Goal: Communication & Community: Participate in discussion

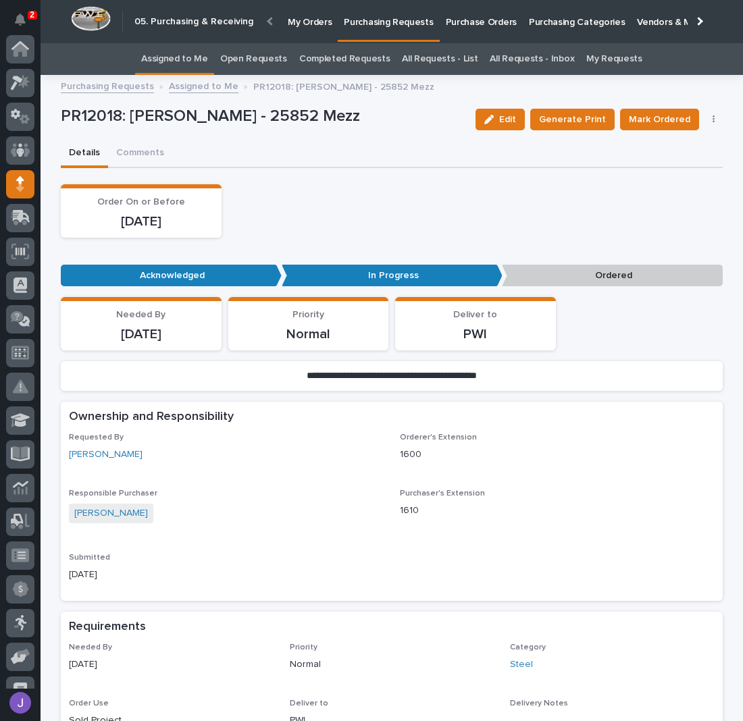
click at [192, 61] on link "Assigned to Me" at bounding box center [174, 59] width 67 height 32
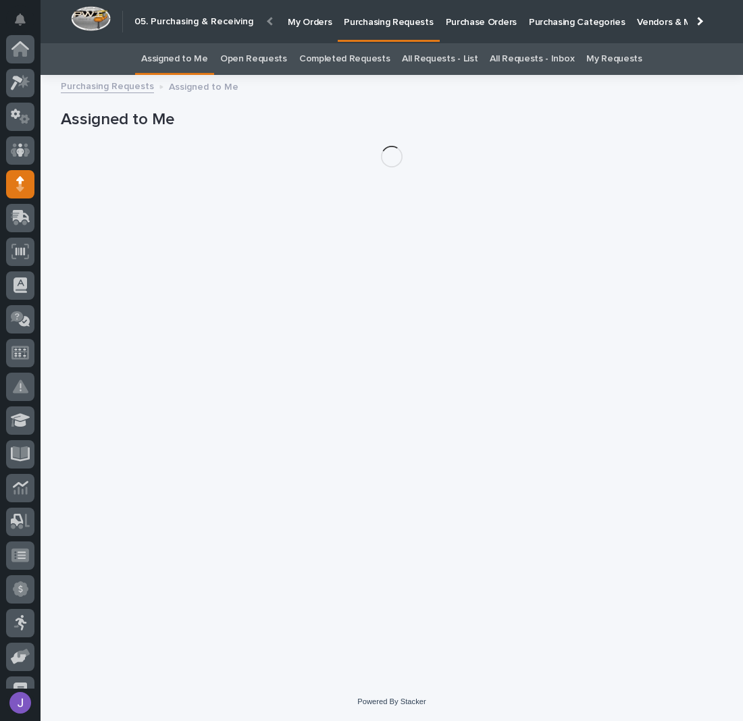
scroll to position [135, 0]
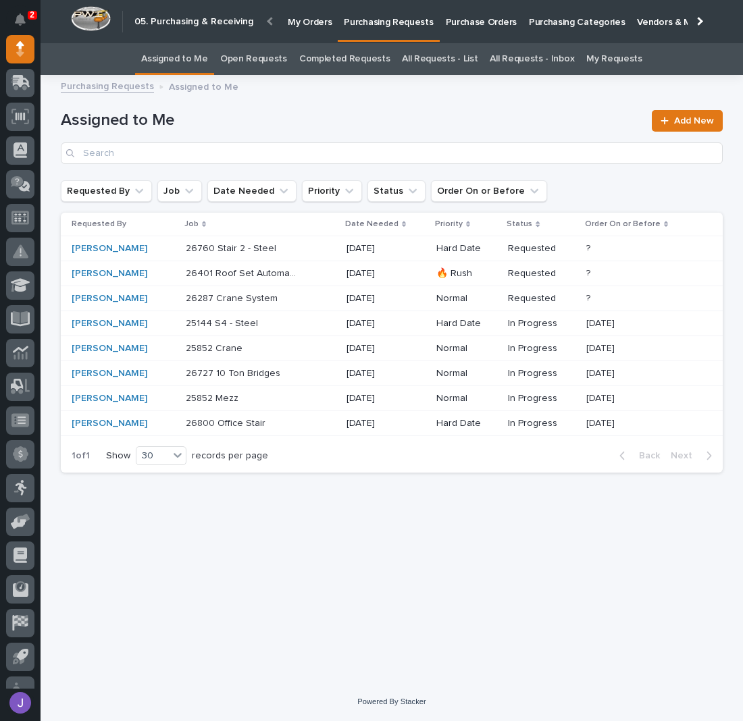
click at [466, 25] on p "Purchase Orders" at bounding box center [481, 14] width 71 height 28
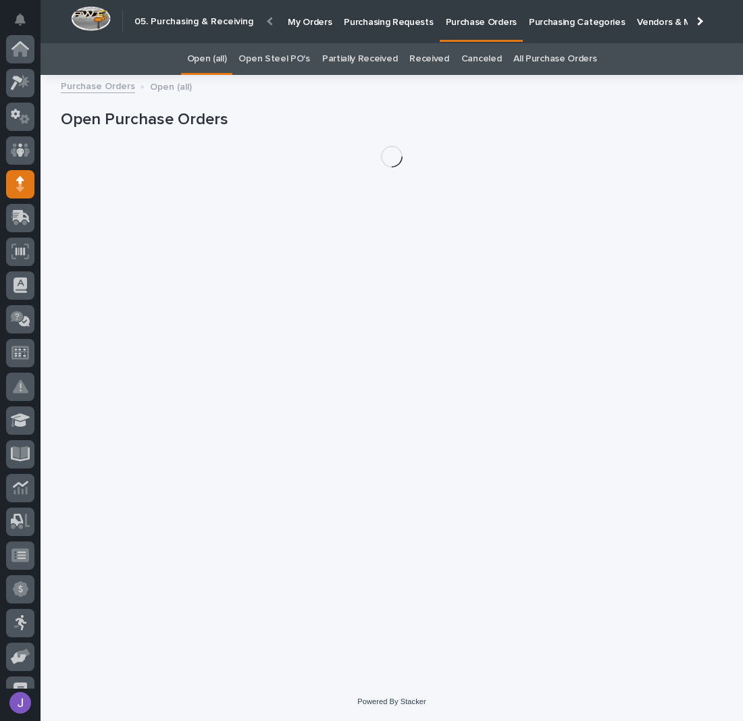
scroll to position [135, 0]
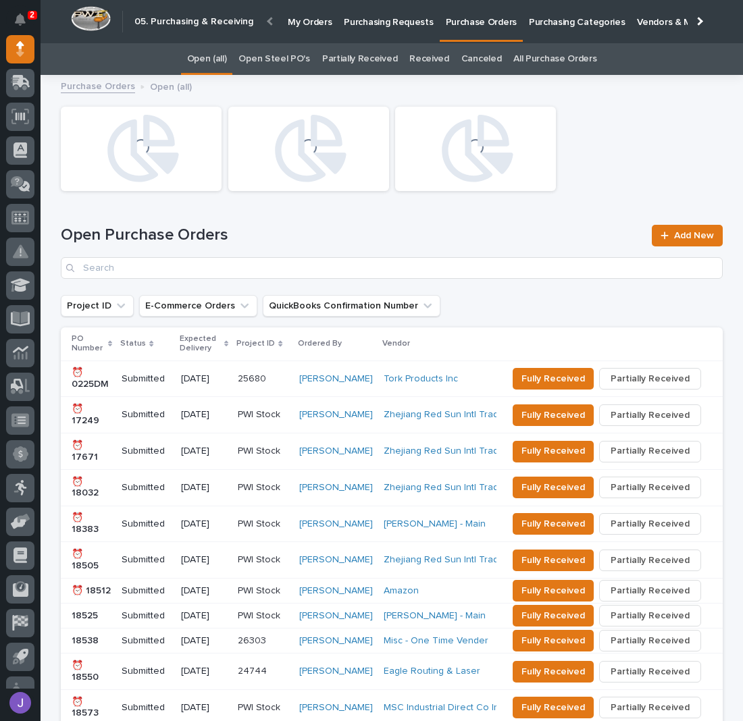
click at [292, 60] on link "Open Steel PO's" at bounding box center [273, 59] width 71 height 32
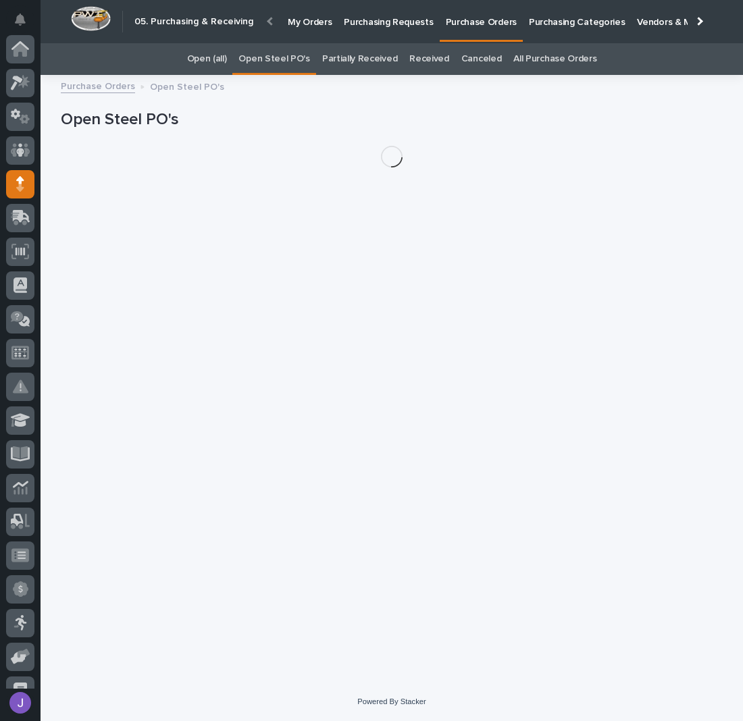
scroll to position [135, 0]
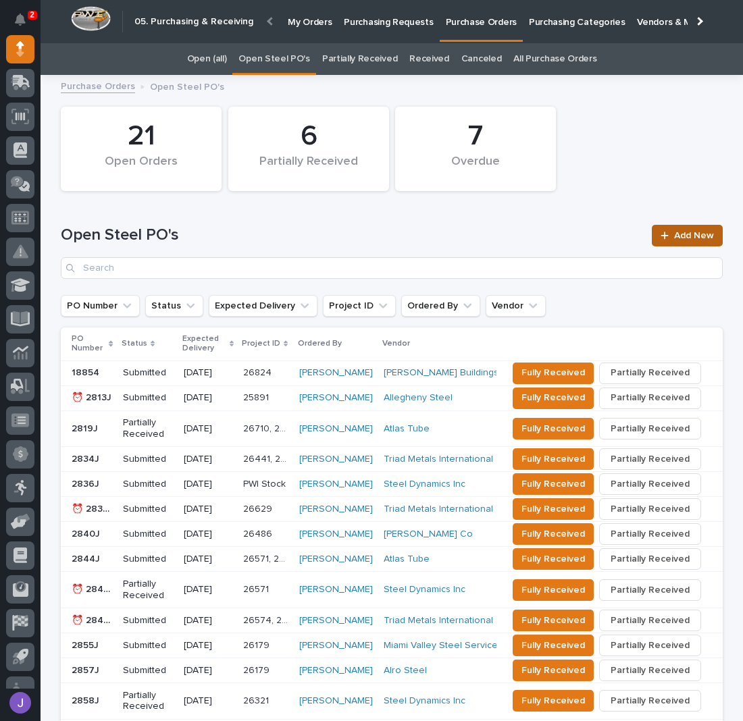
click at [686, 238] on span "Add New" at bounding box center [694, 235] width 40 height 9
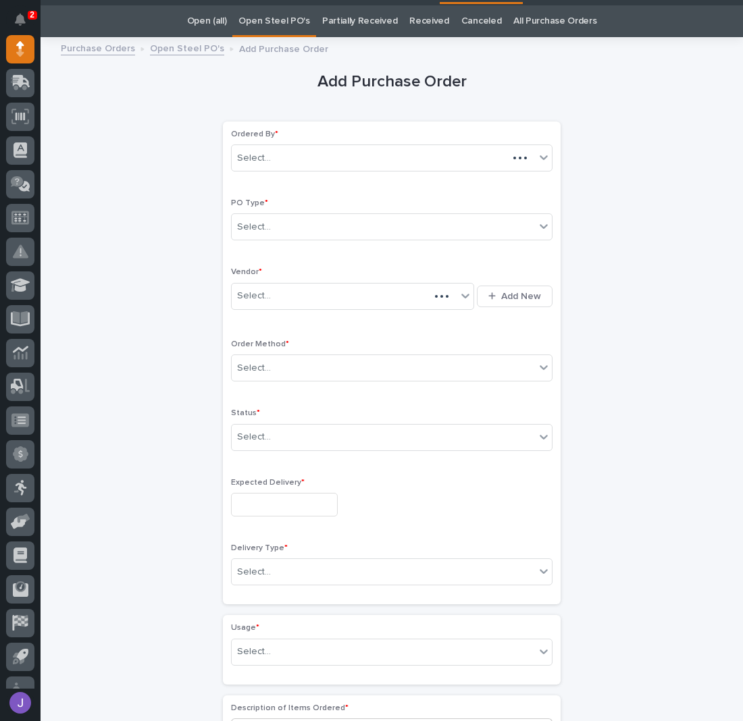
scroll to position [43, 0]
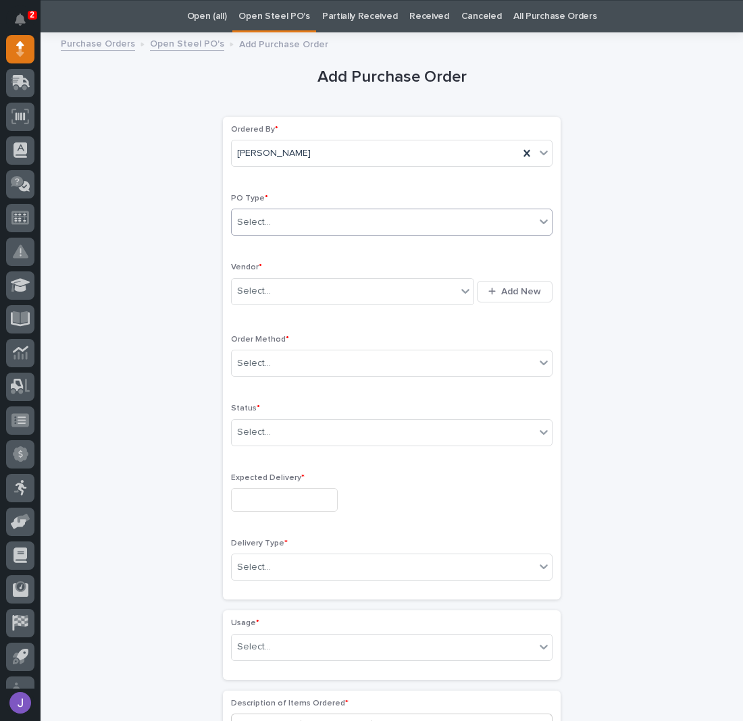
click at [301, 229] on div "Select..." at bounding box center [383, 222] width 303 height 22
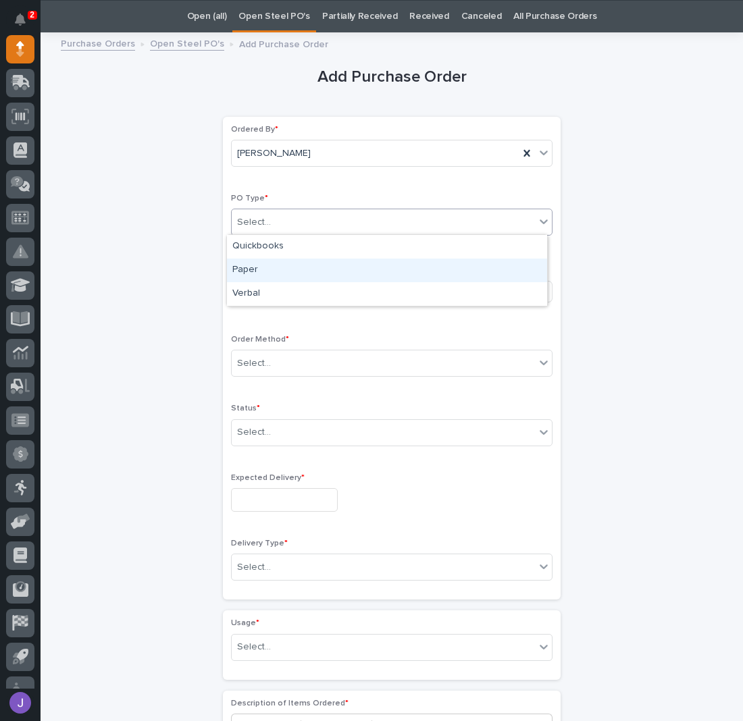
click at [248, 267] on div "Paper" at bounding box center [387, 271] width 320 height 24
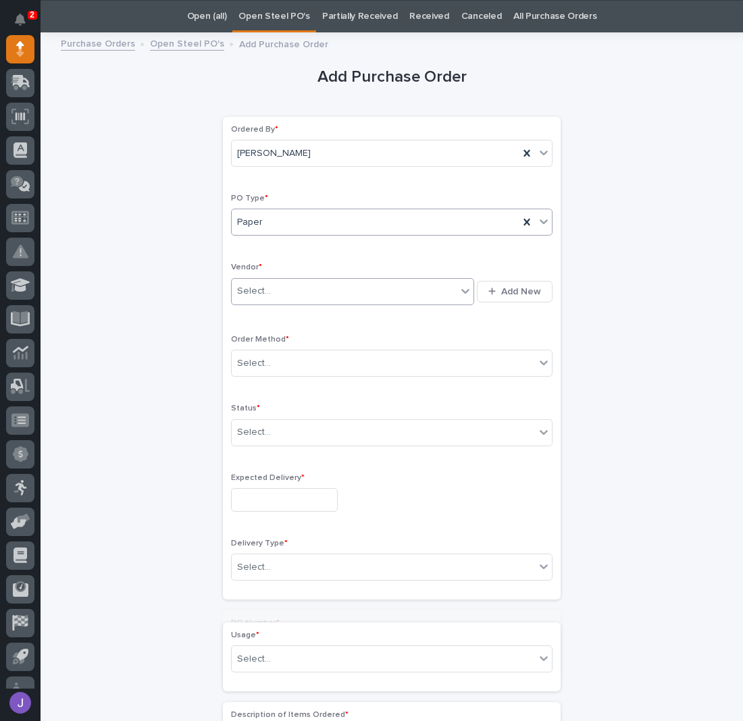
click at [263, 289] on div "Select..." at bounding box center [254, 291] width 34 height 14
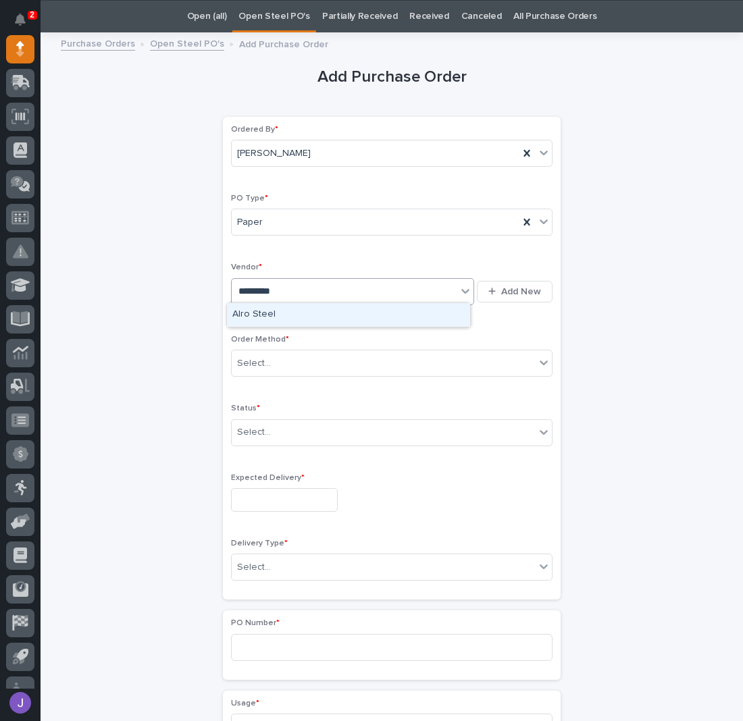
type input "**********"
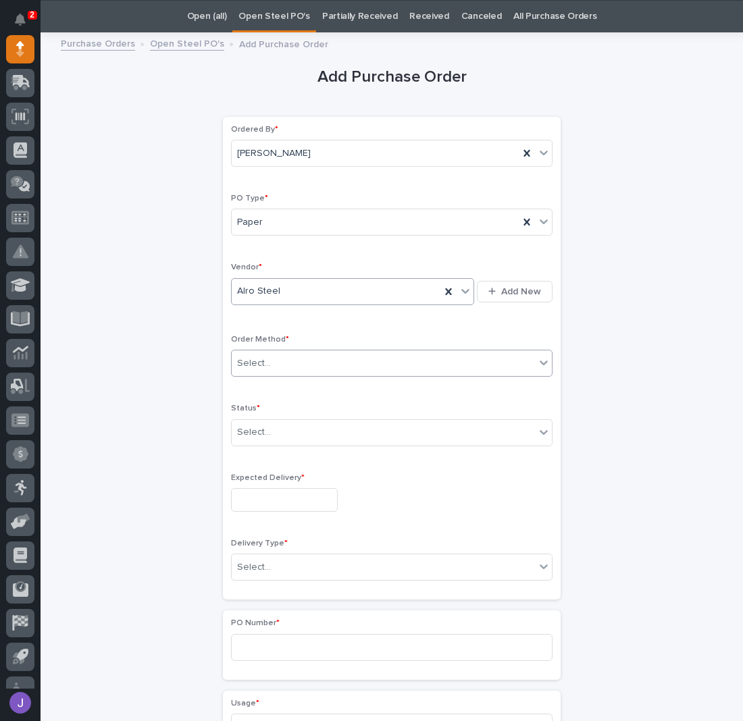
click at [246, 364] on div "Select..." at bounding box center [254, 363] width 34 height 14
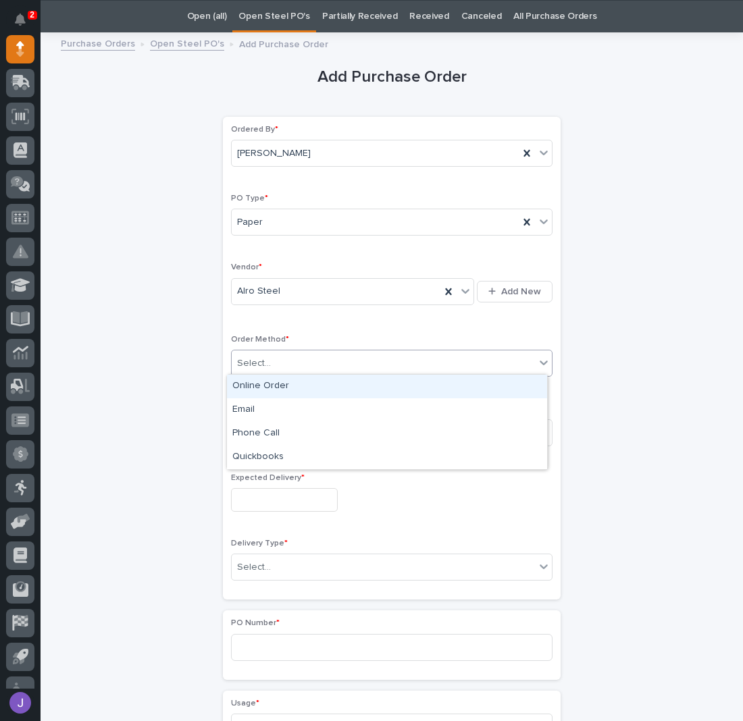
click at [252, 388] on div "Online Order" at bounding box center [387, 387] width 320 height 24
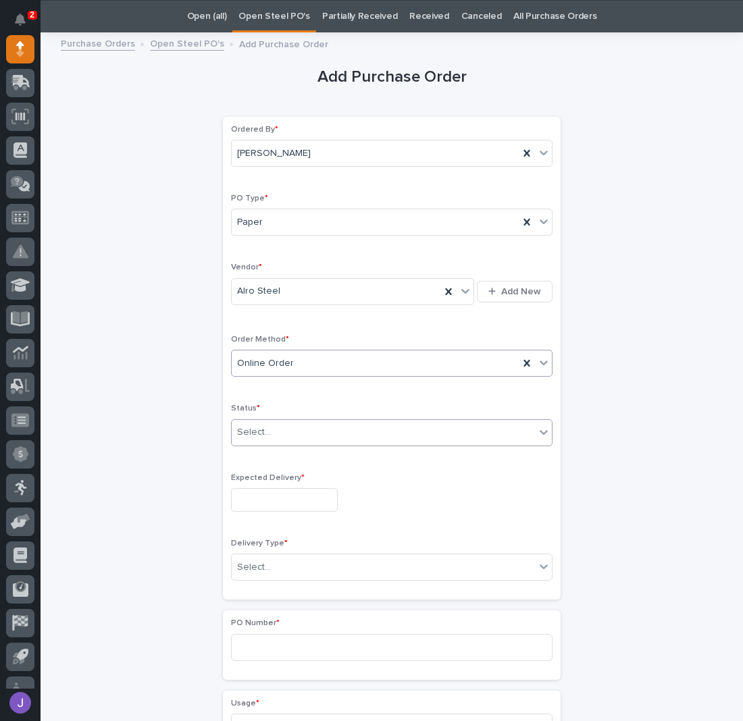
click at [259, 425] on div "Select..." at bounding box center [254, 432] width 34 height 14
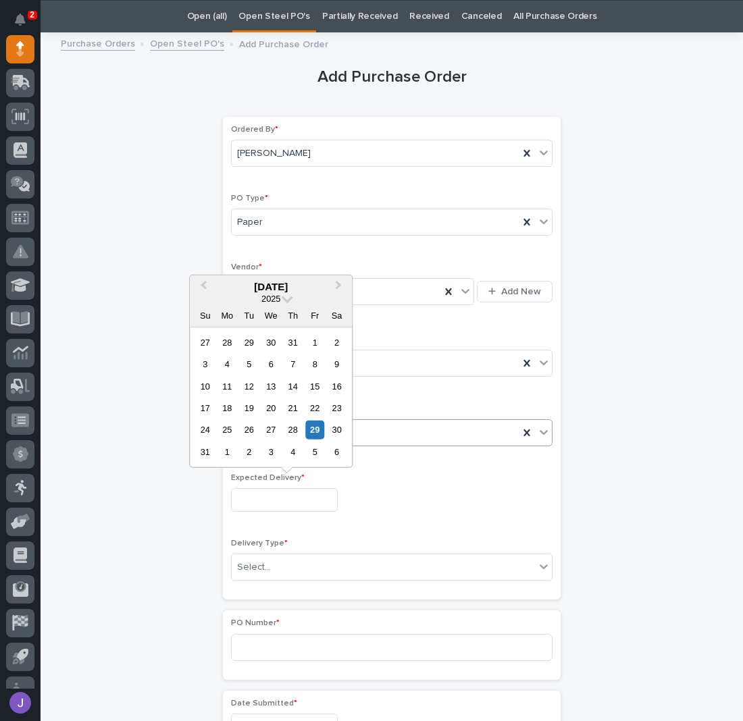
click at [250, 488] on input "text" at bounding box center [284, 500] width 107 height 24
click at [252, 454] on div "2" at bounding box center [249, 452] width 18 height 18
type input "**********"
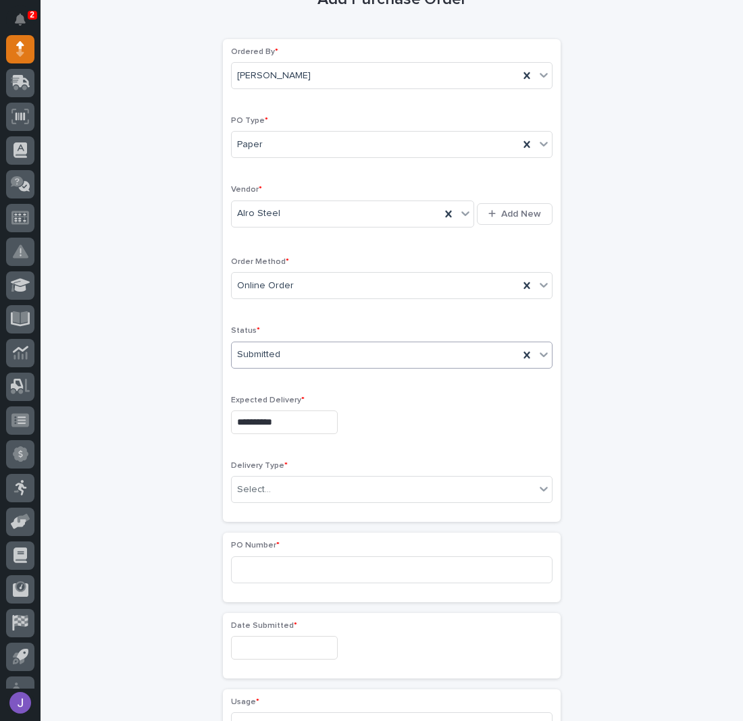
scroll to position [132, 0]
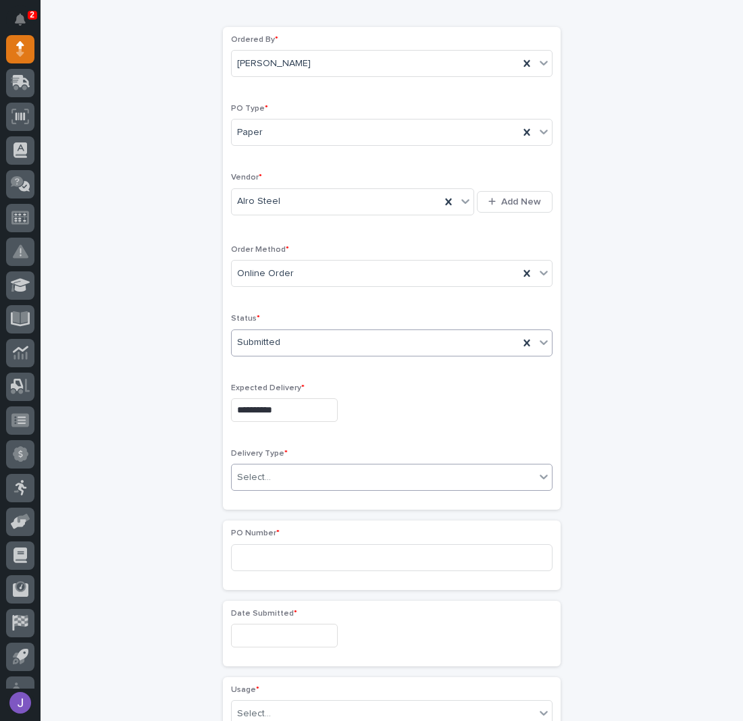
click at [310, 466] on div "Select..." at bounding box center [383, 477] width 303 height 22
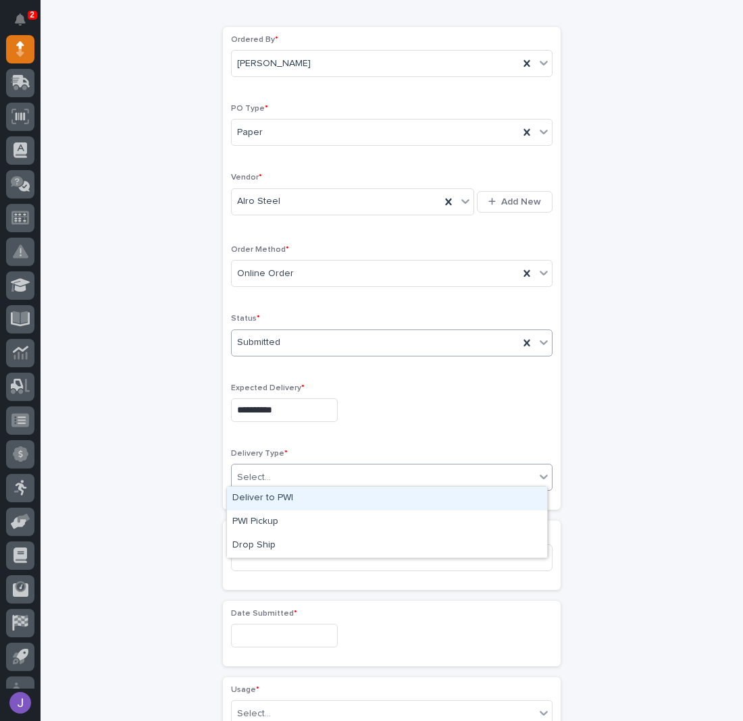
click at [285, 493] on div "Deliver to PWI" at bounding box center [387, 499] width 320 height 24
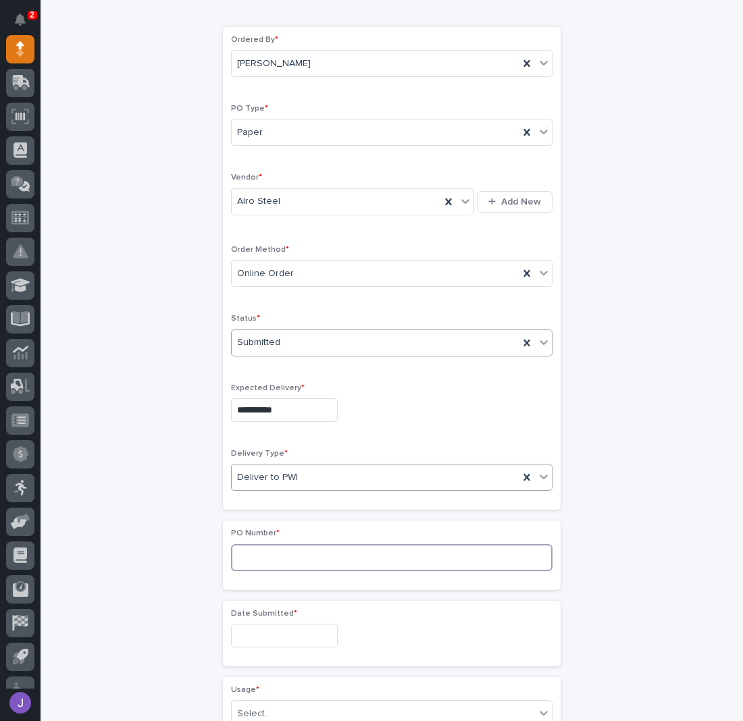
click at [265, 554] on input at bounding box center [391, 557] width 321 height 27
type input "2873J"
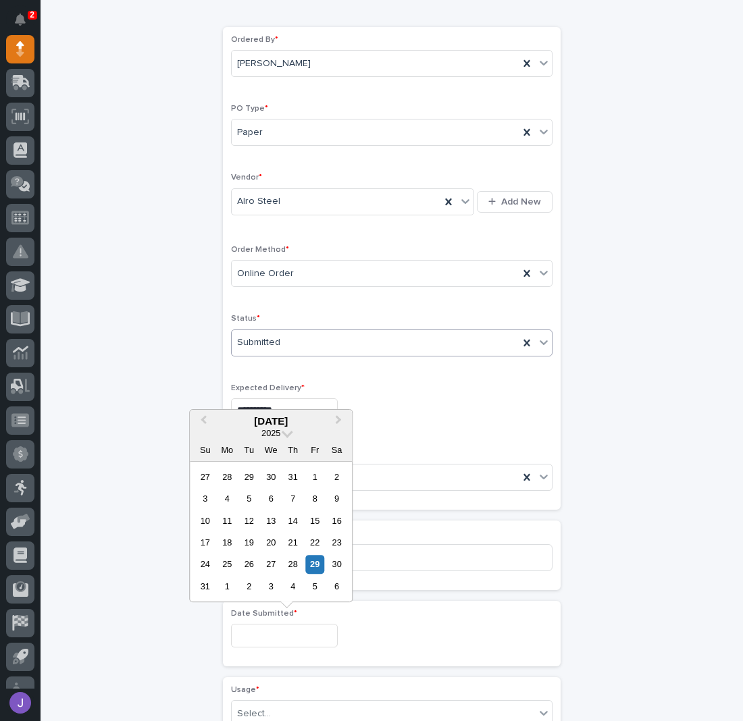
click at [274, 639] on input "text" at bounding box center [284, 636] width 107 height 24
click at [295, 568] on div "28" at bounding box center [293, 565] width 18 height 18
type input "**********"
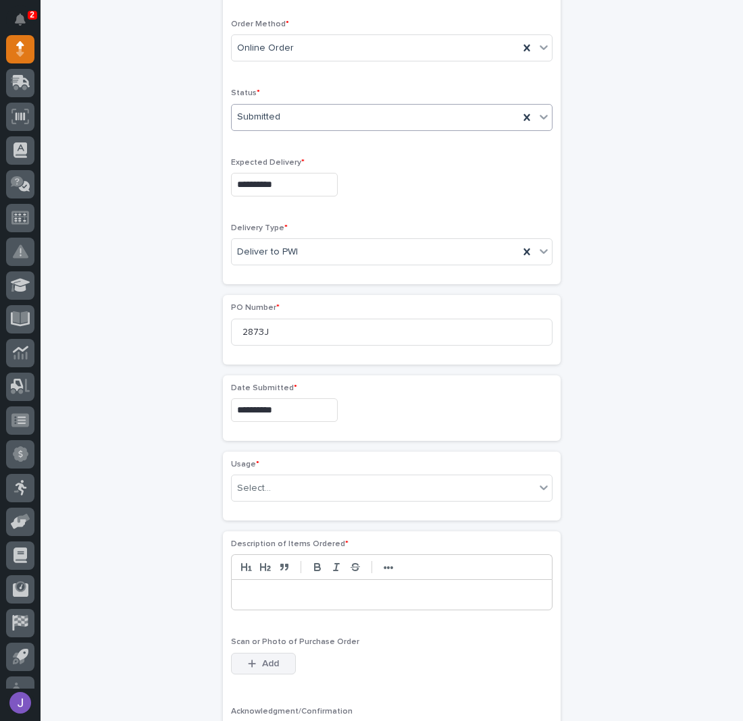
scroll to position [402, 0]
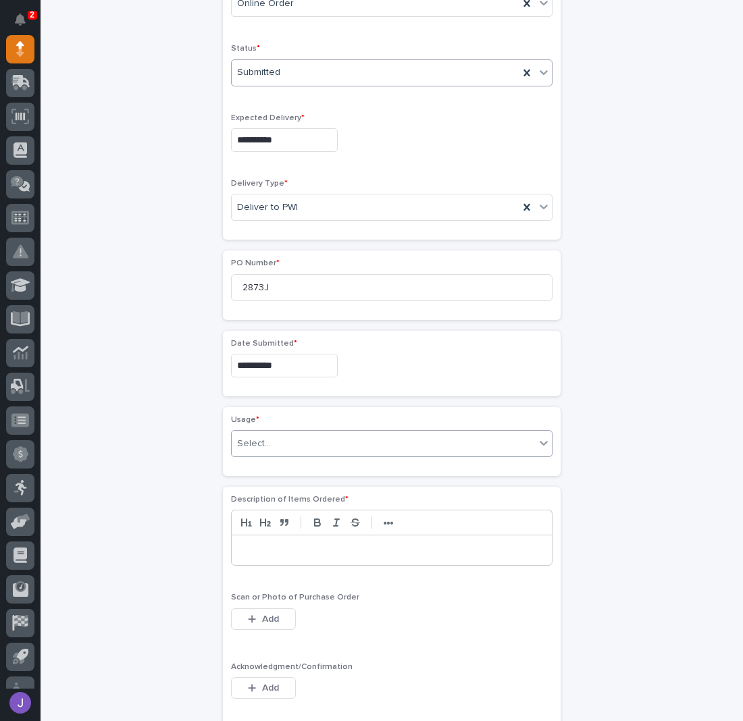
click at [263, 439] on div "Select..." at bounding box center [254, 444] width 34 height 14
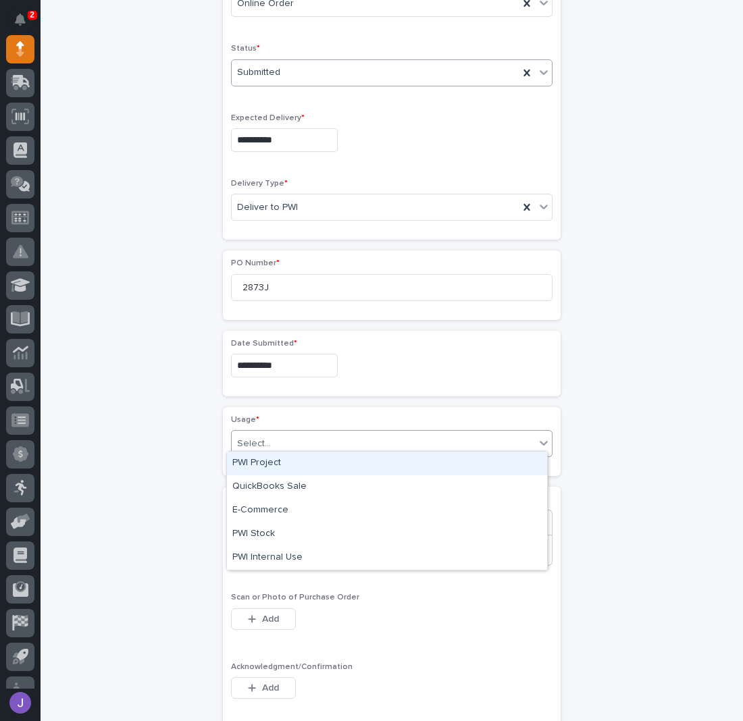
click at [278, 468] on div "PWI Project" at bounding box center [387, 464] width 320 height 24
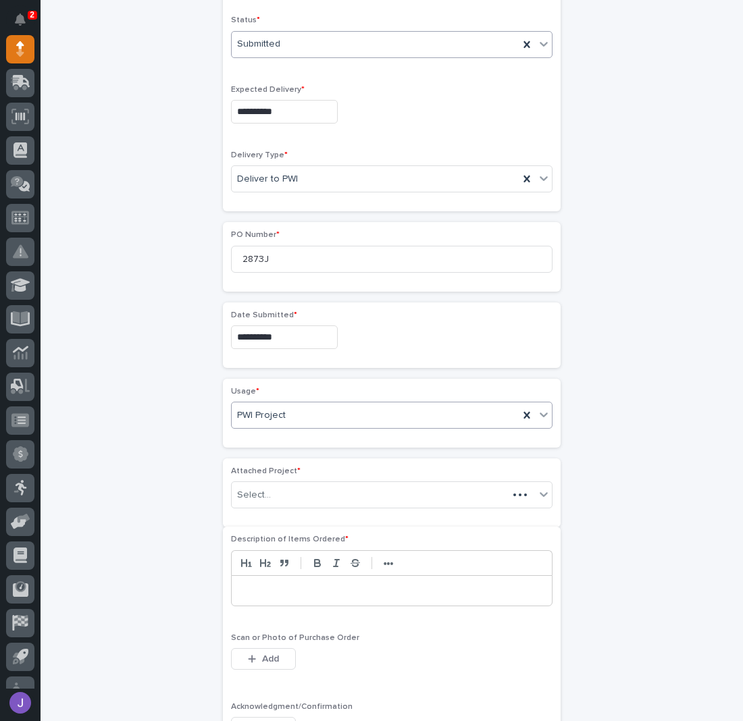
scroll to position [442, 0]
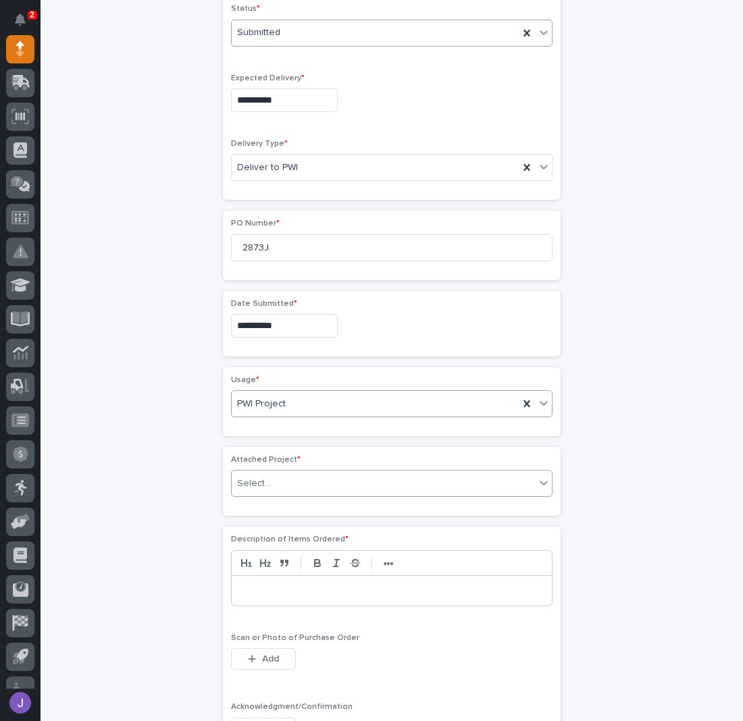
click at [271, 475] on div "Select..." at bounding box center [383, 484] width 303 height 22
type input "*****"
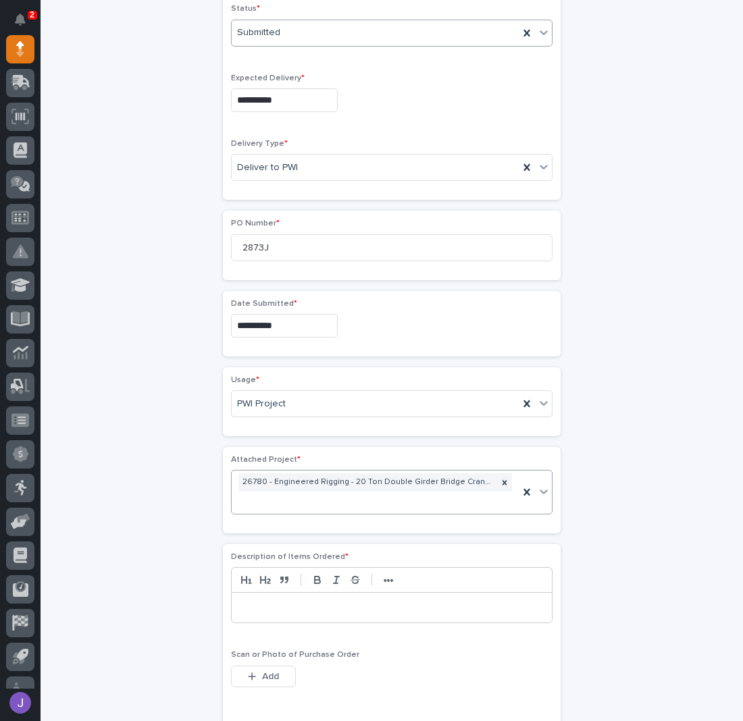
scroll to position [451, 0]
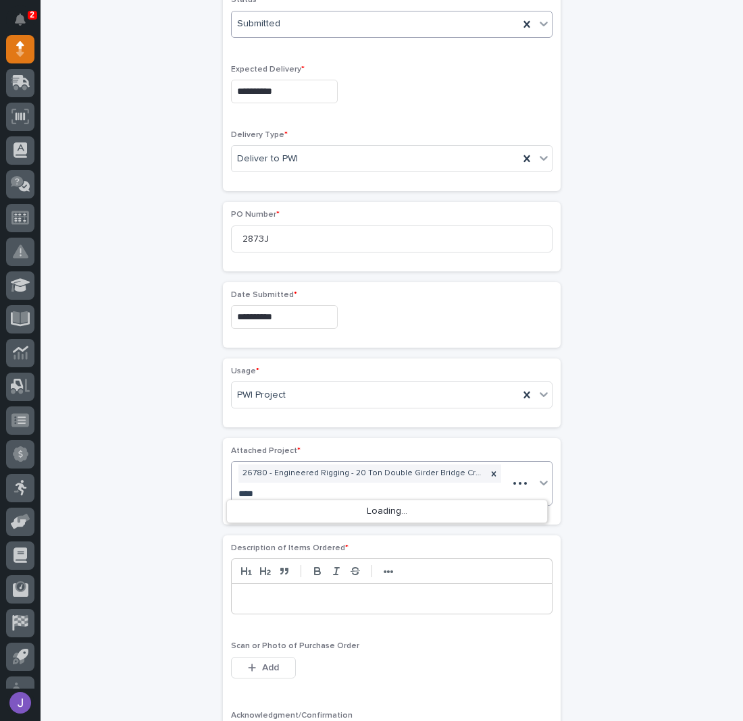
type input "*****"
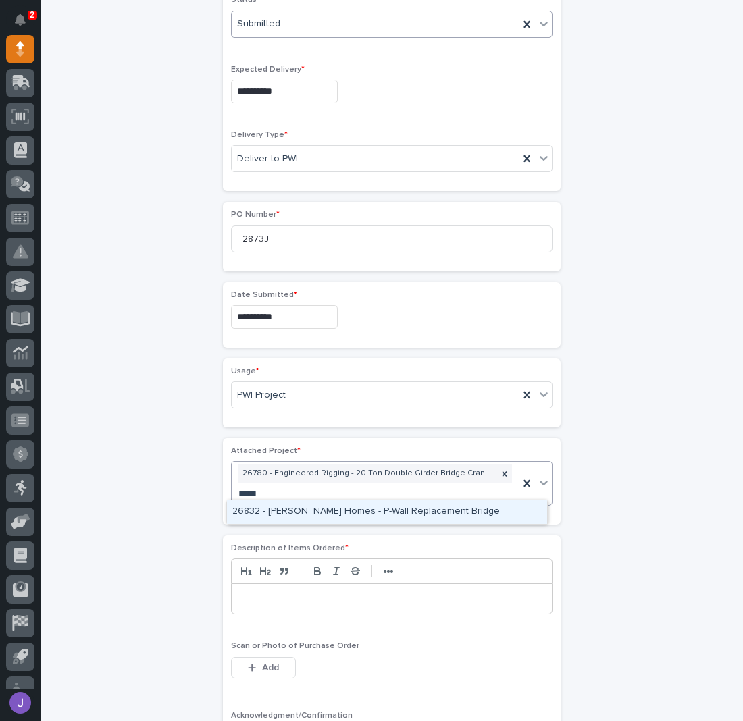
click at [270, 512] on div "26832 - [PERSON_NAME] Homes - P-Wall Replacement Bridge" at bounding box center [387, 512] width 320 height 24
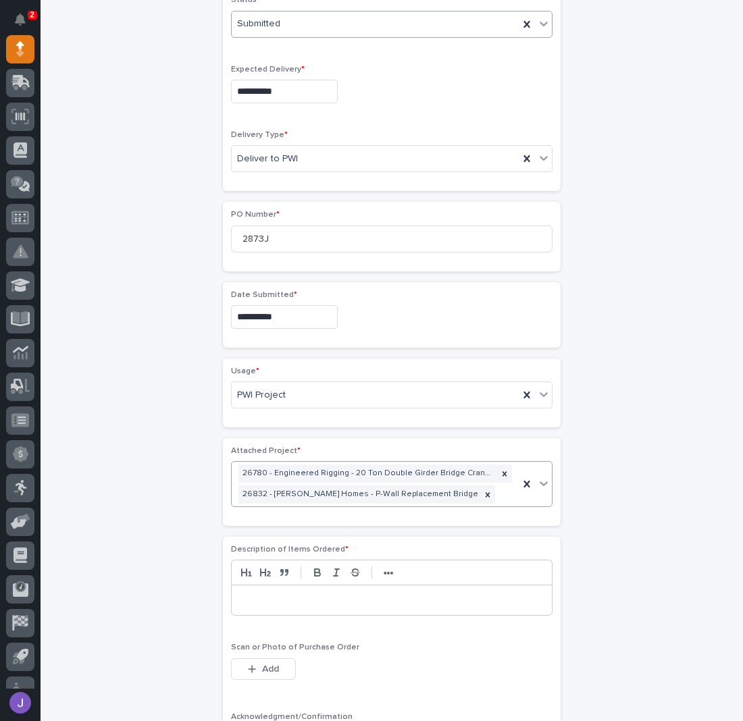
scroll to position [452, 0]
click at [261, 593] on p at bounding box center [392, 600] width 300 height 14
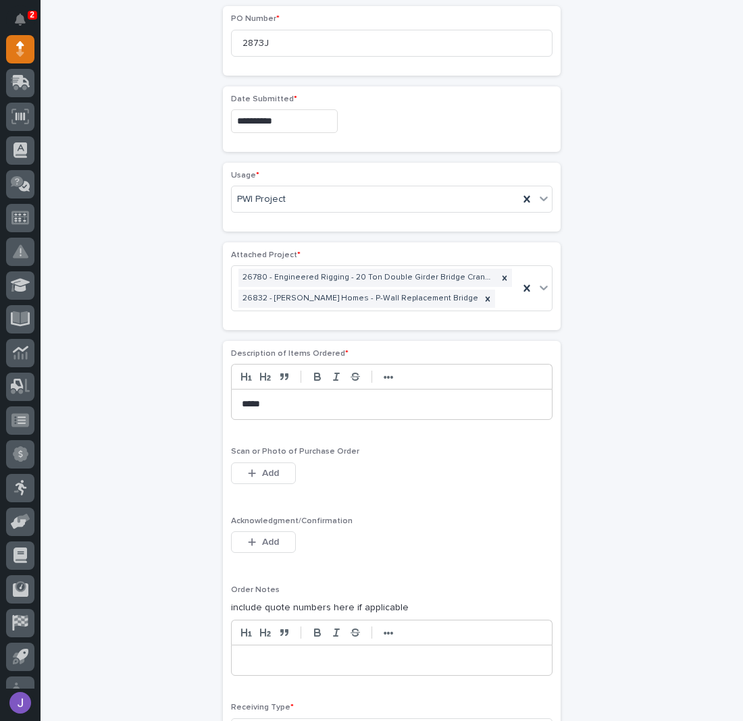
scroll to position [722, 0]
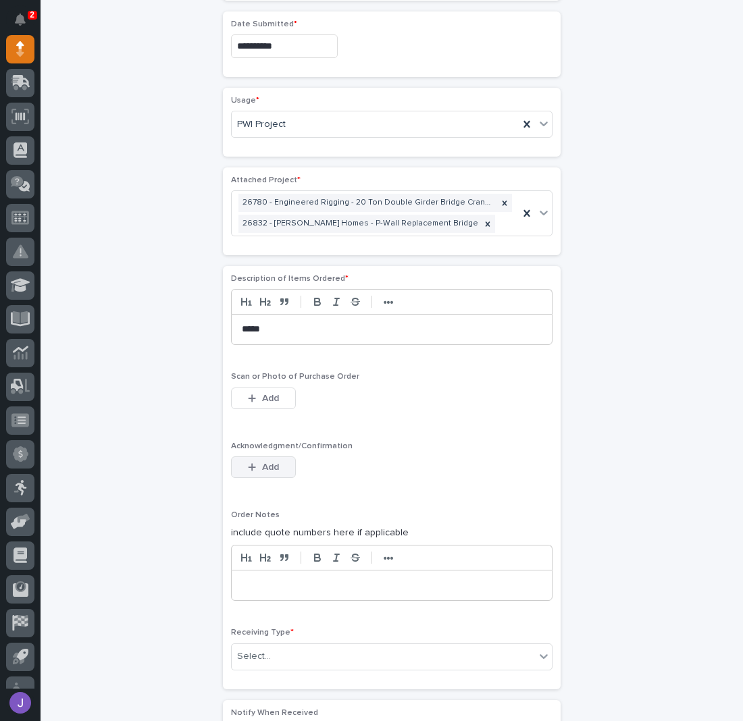
click at [259, 456] on button "Add" at bounding box center [263, 467] width 65 height 22
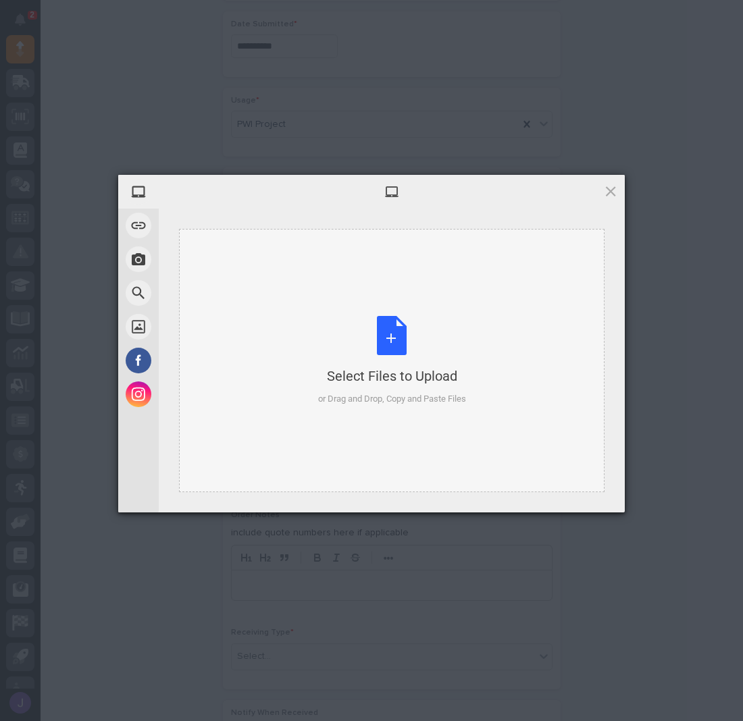
click at [399, 346] on div "Select Files to Upload or Drag and Drop, Copy and Paste Files" at bounding box center [392, 361] width 148 height 90
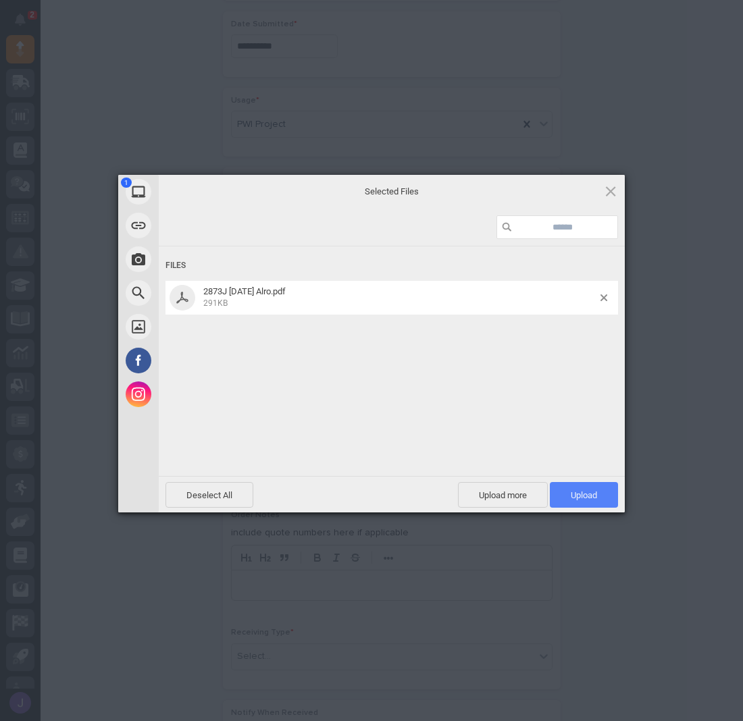
click at [597, 489] on span "Upload 1" at bounding box center [583, 495] width 68 height 26
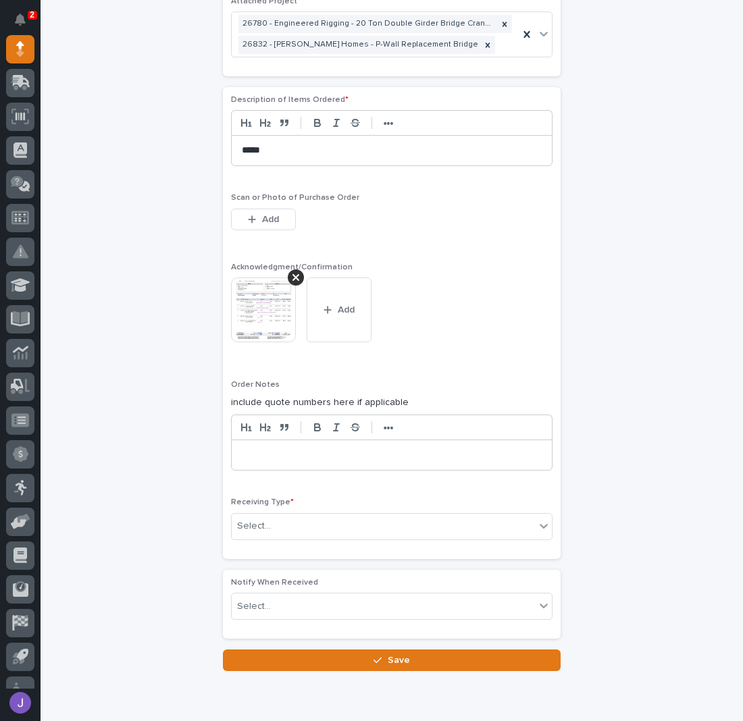
scroll to position [926, 0]
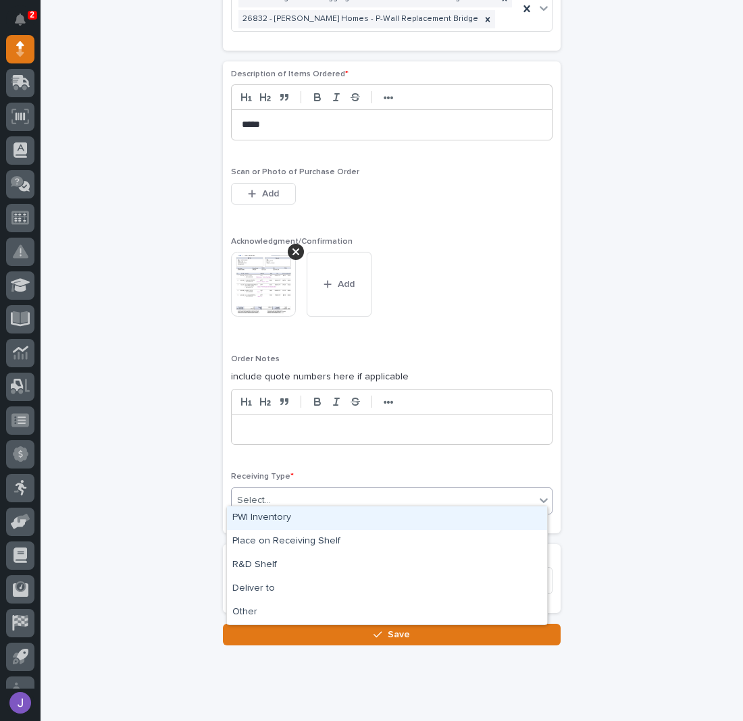
click at [297, 489] on div "Select..." at bounding box center [383, 500] width 303 height 22
click at [275, 518] on div "PWI Inventory" at bounding box center [387, 518] width 320 height 24
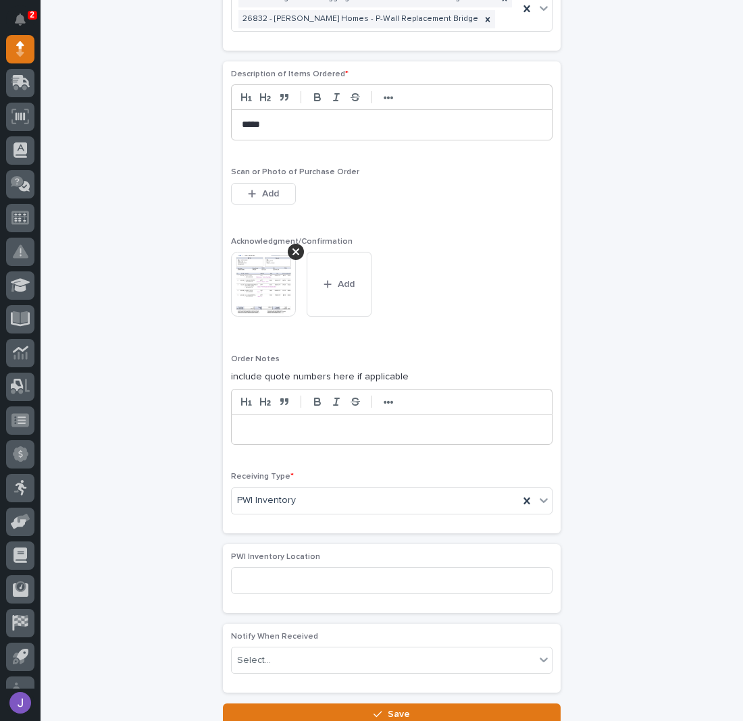
scroll to position [1016, 0]
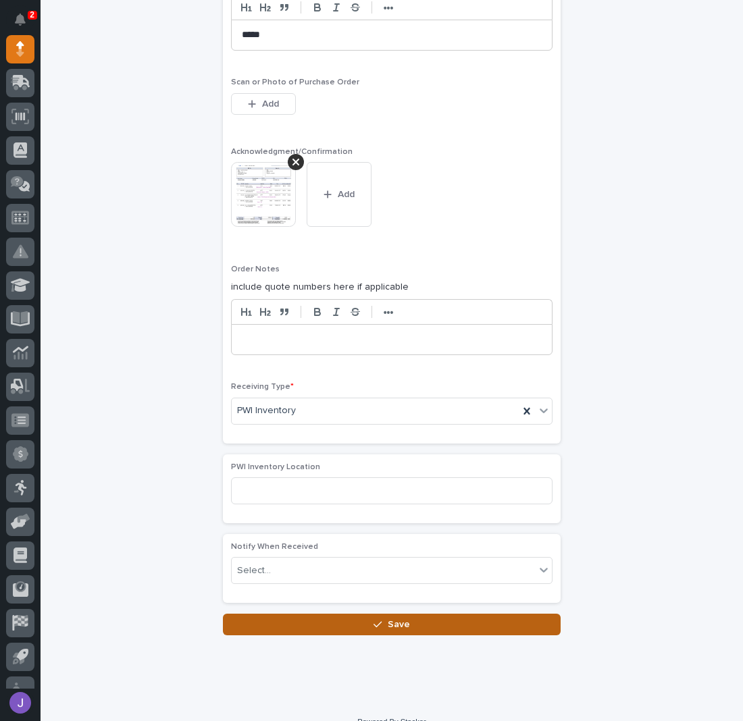
click at [309, 614] on button "Save" at bounding box center [392, 625] width 338 height 22
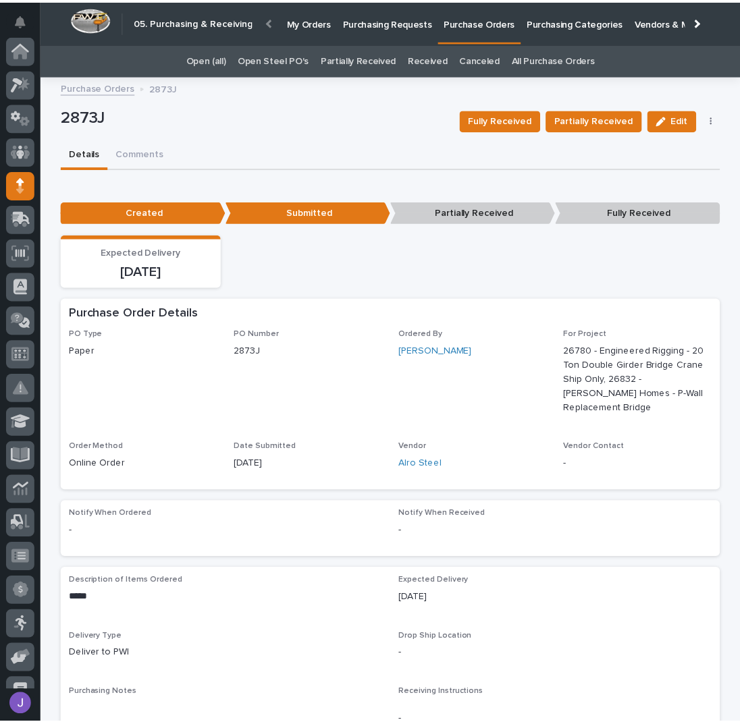
scroll to position [135, 0]
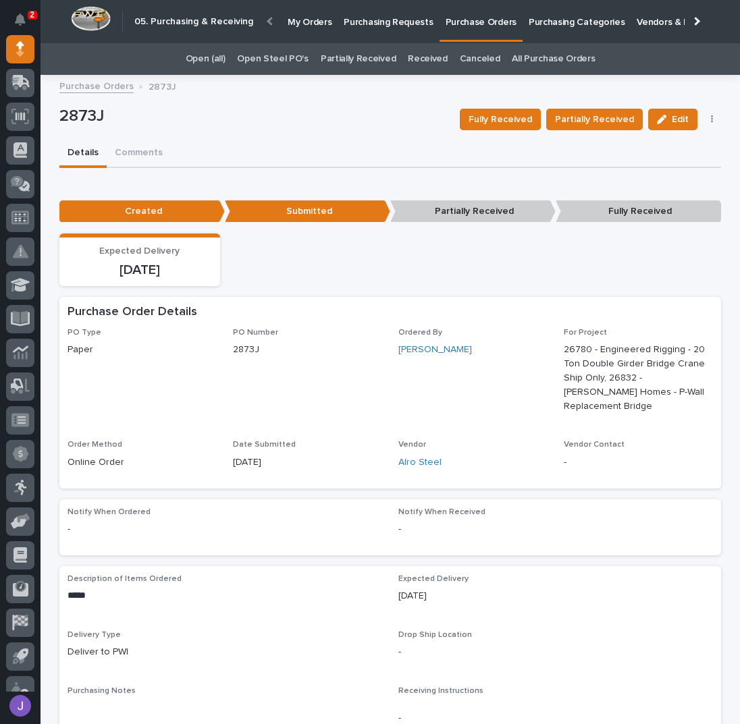
click at [273, 58] on link "Open Steel PO's" at bounding box center [272, 59] width 71 height 32
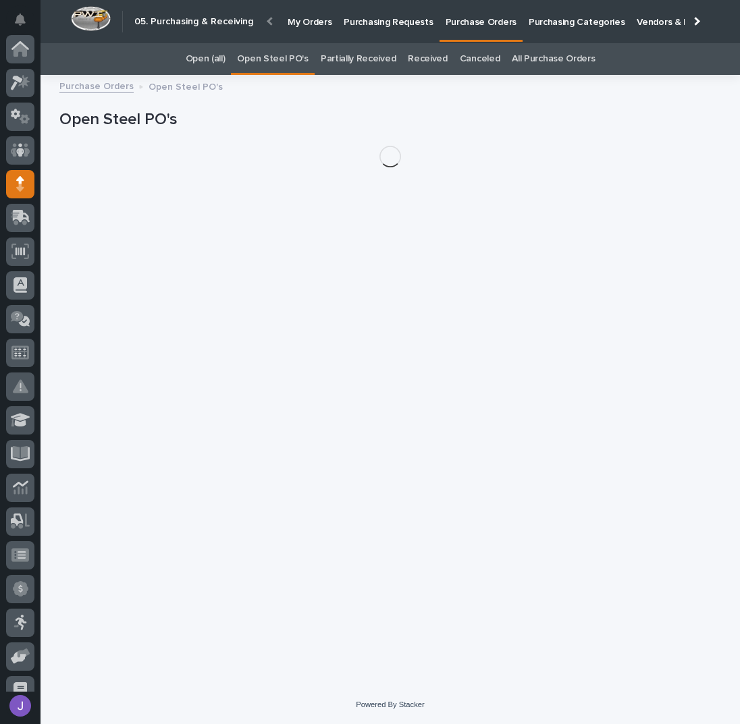
scroll to position [135, 0]
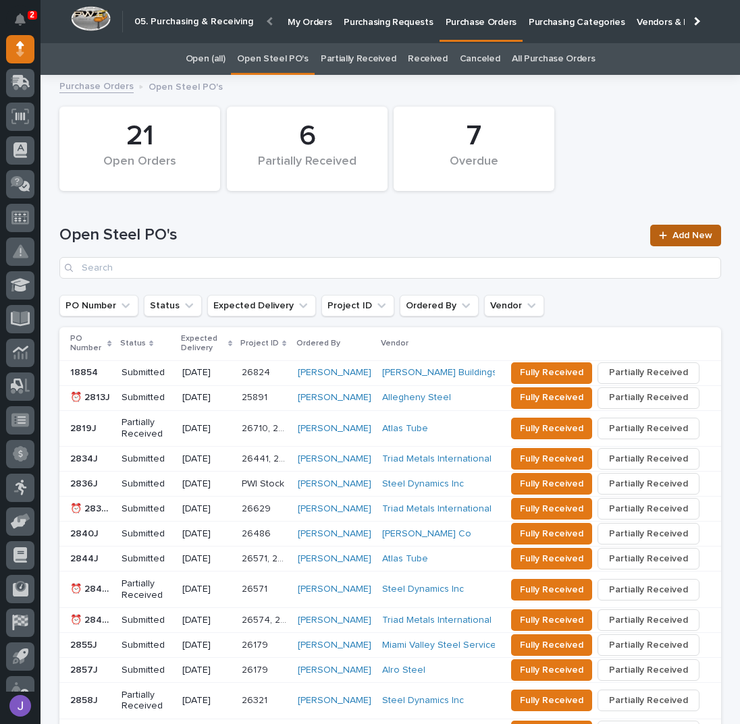
click at [680, 227] on link "Add New" at bounding box center [685, 236] width 71 height 22
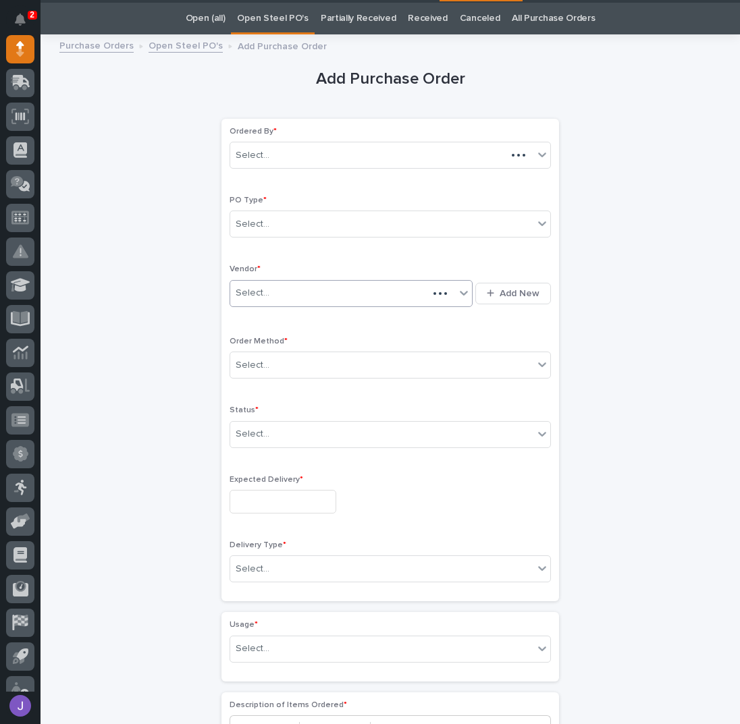
scroll to position [43, 0]
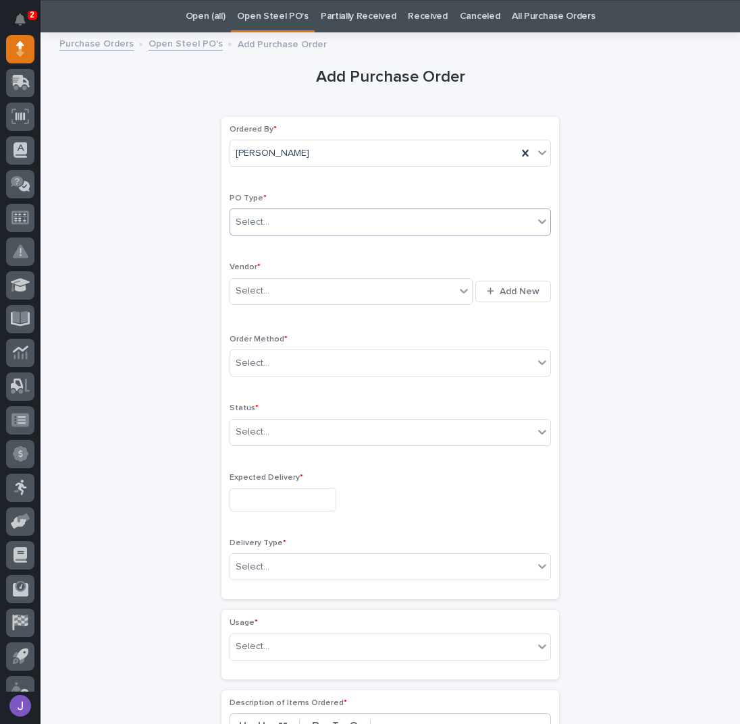
click at [303, 222] on div "Select..." at bounding box center [381, 222] width 303 height 22
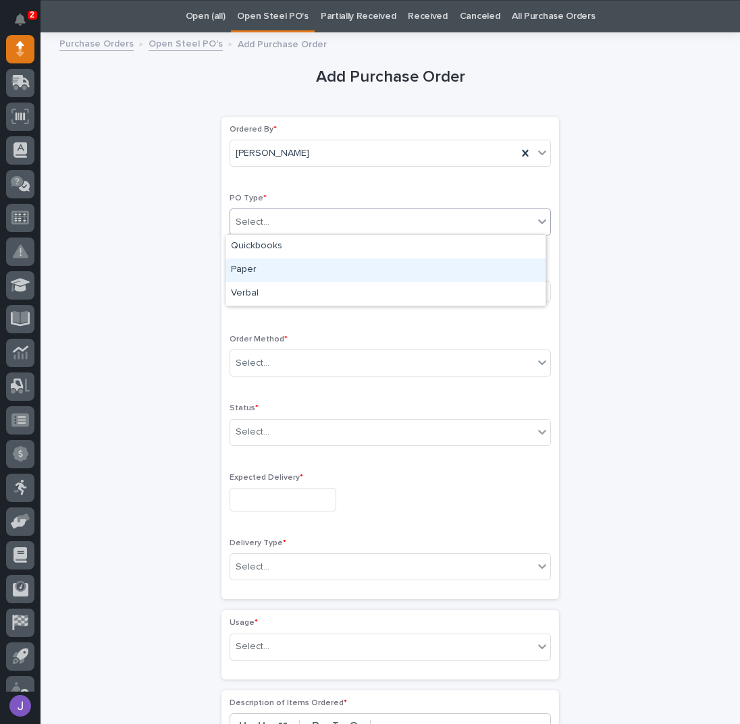
click at [276, 268] on div "Paper" at bounding box center [385, 271] width 320 height 24
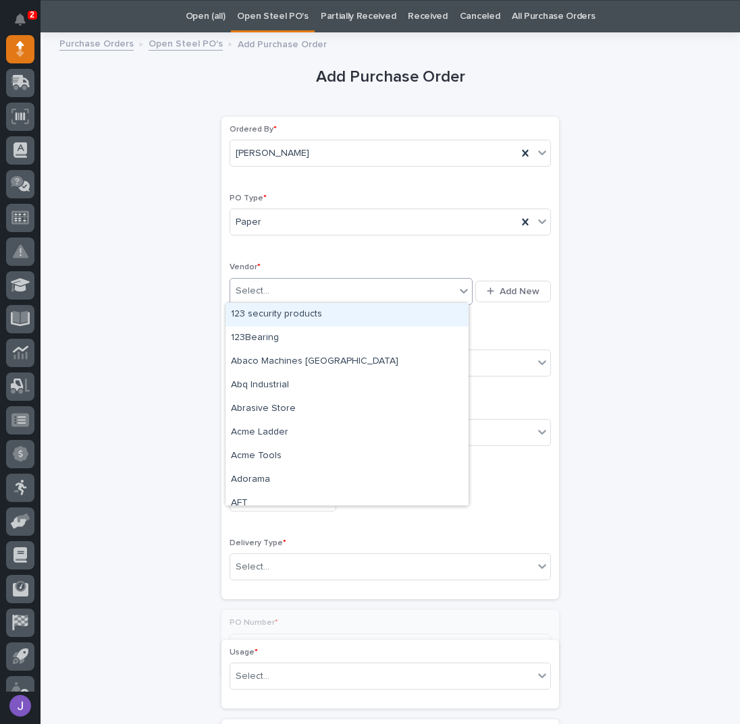
click at [271, 296] on div at bounding box center [271, 291] width 1 height 14
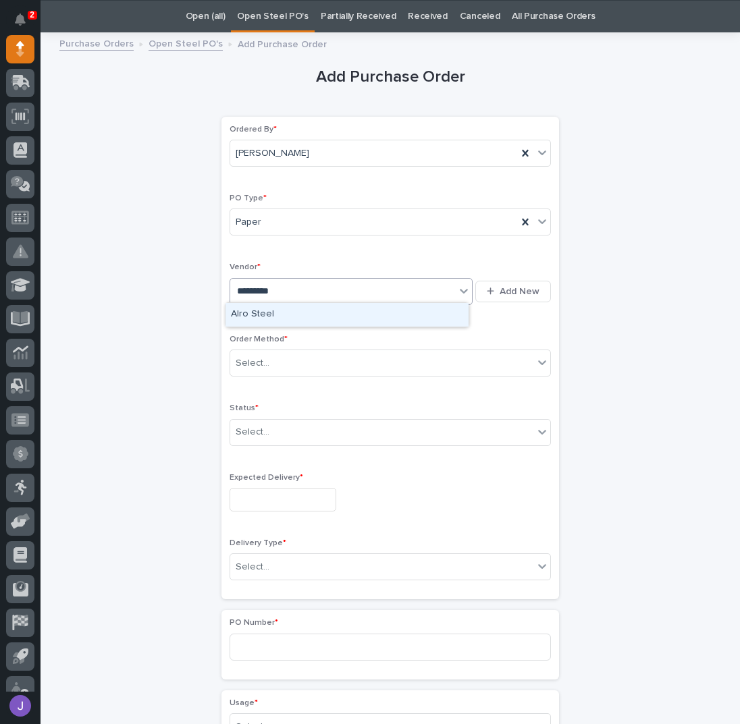
type input "**********"
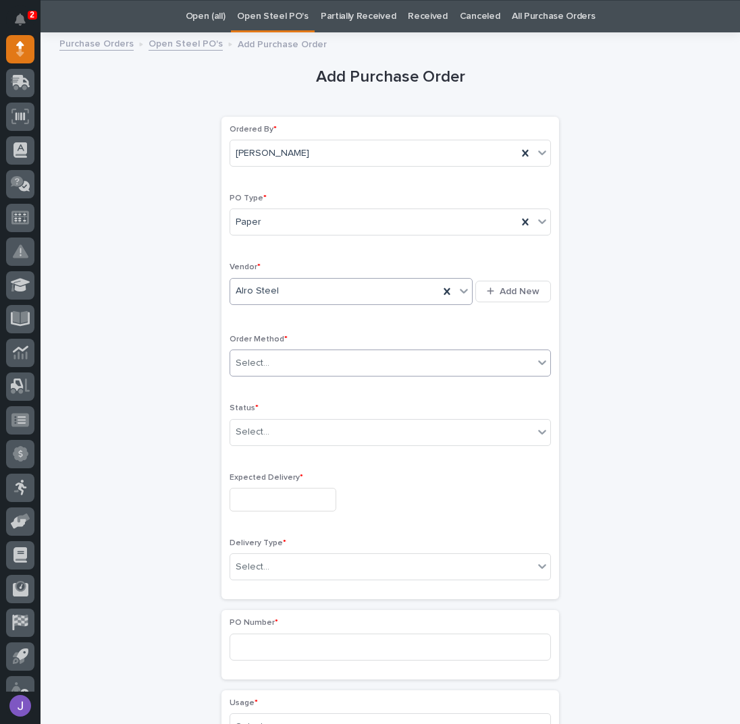
click at [279, 362] on div "Select..." at bounding box center [381, 363] width 303 height 22
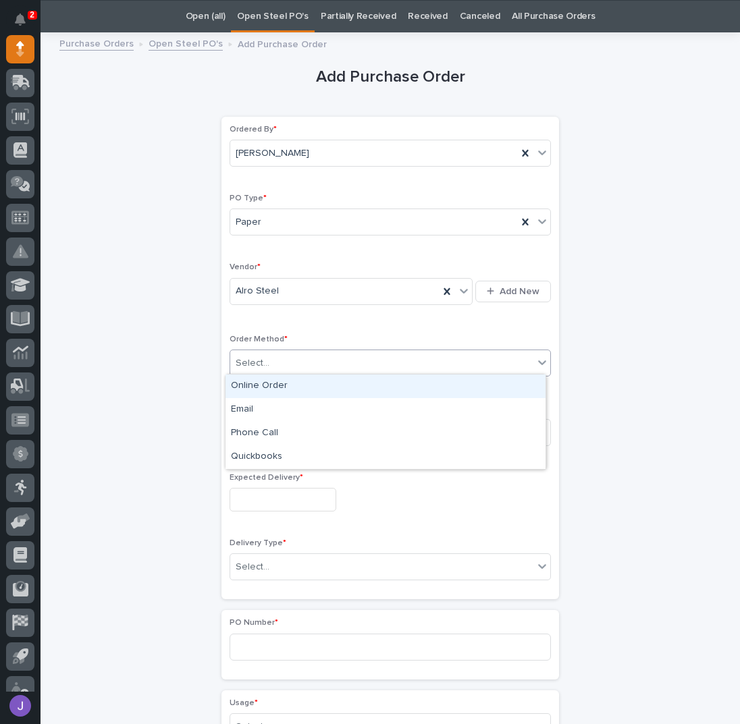
click at [262, 392] on div "Online Order" at bounding box center [385, 387] width 320 height 24
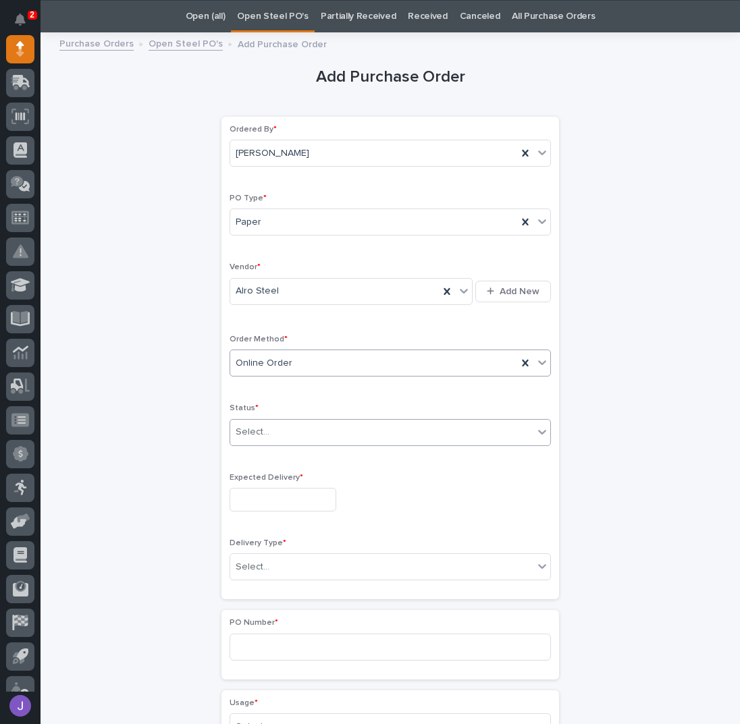
click at [268, 436] on div "Select..." at bounding box center [381, 432] width 303 height 22
click at [262, 504] on input "text" at bounding box center [283, 500] width 107 height 24
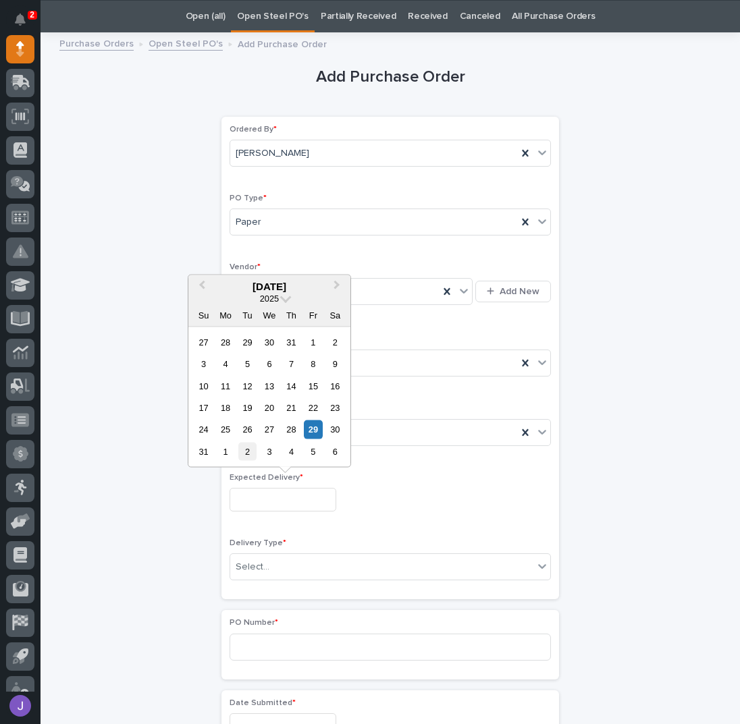
click at [243, 454] on div "2" at bounding box center [247, 452] width 18 height 18
type input "**********"
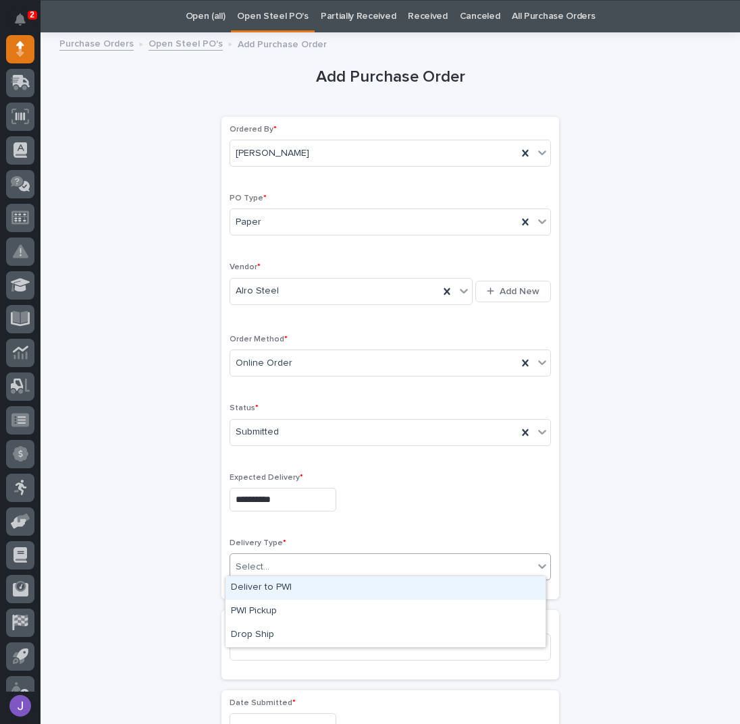
click at [277, 560] on div "Select..." at bounding box center [381, 567] width 303 height 22
click at [279, 585] on div "Deliver to PWI" at bounding box center [385, 588] width 320 height 24
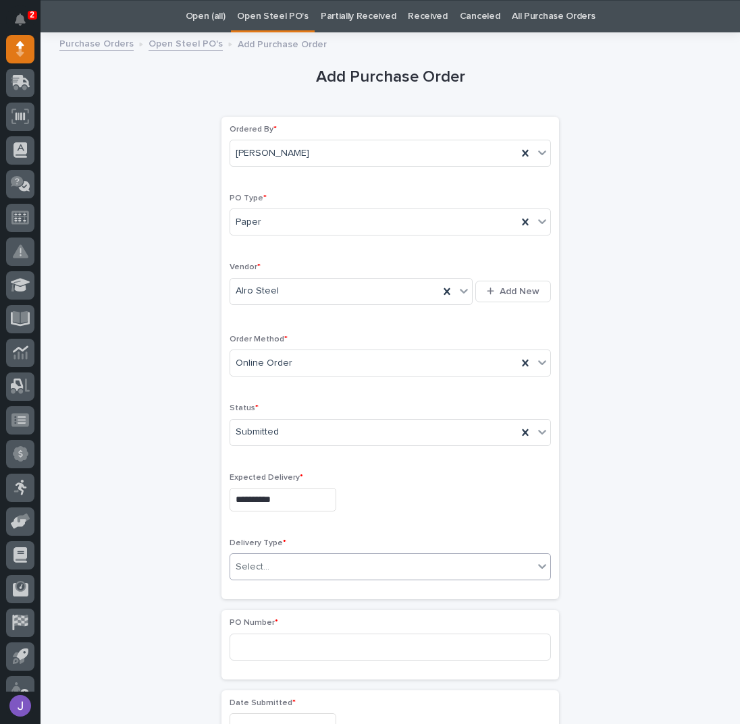
click at [182, 599] on div "**********" at bounding box center [390, 711] width 662 height 1341
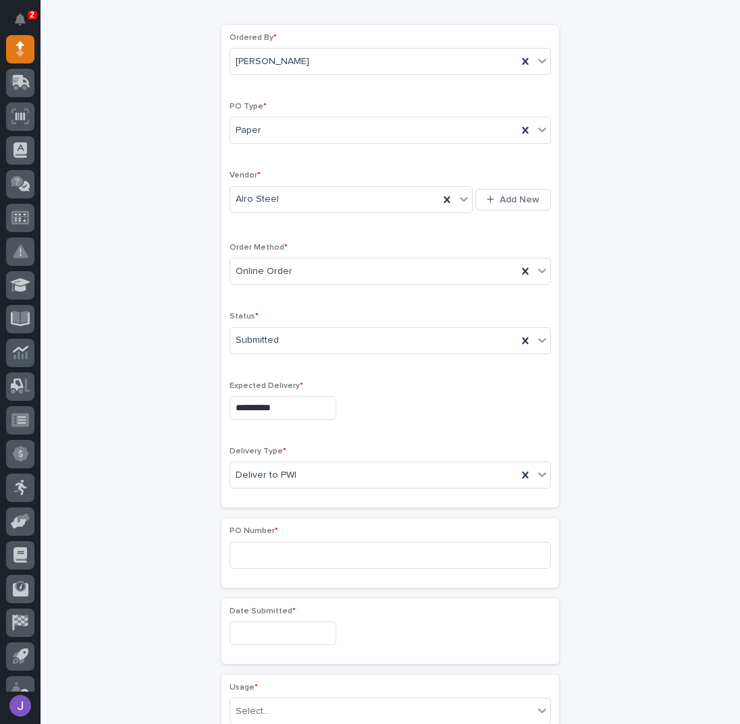
scroll to position [223, 0]
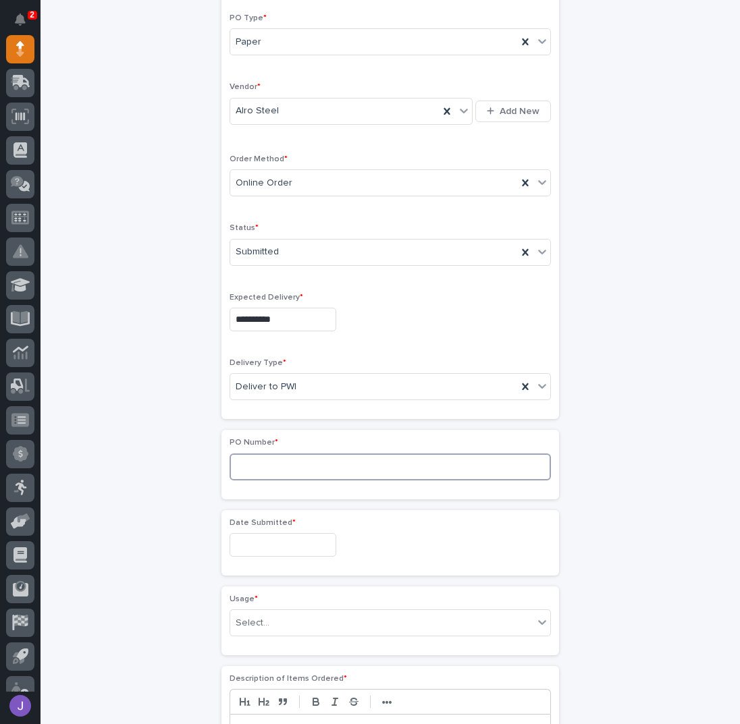
click at [263, 462] on input at bounding box center [390, 467] width 321 height 27
type input "2874J"
click at [267, 533] on input "text" at bounding box center [283, 545] width 107 height 24
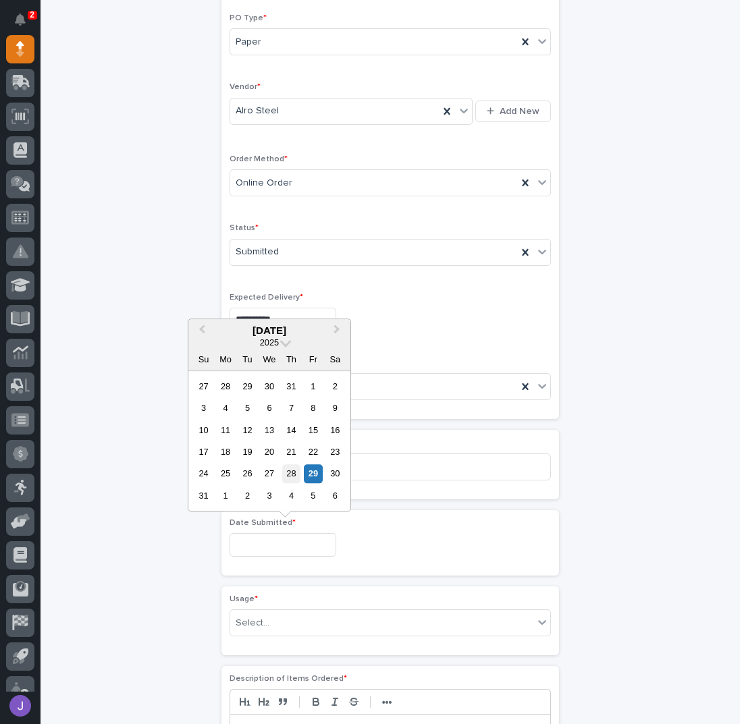
click at [289, 470] on div "28" at bounding box center [291, 474] width 18 height 18
type input "**********"
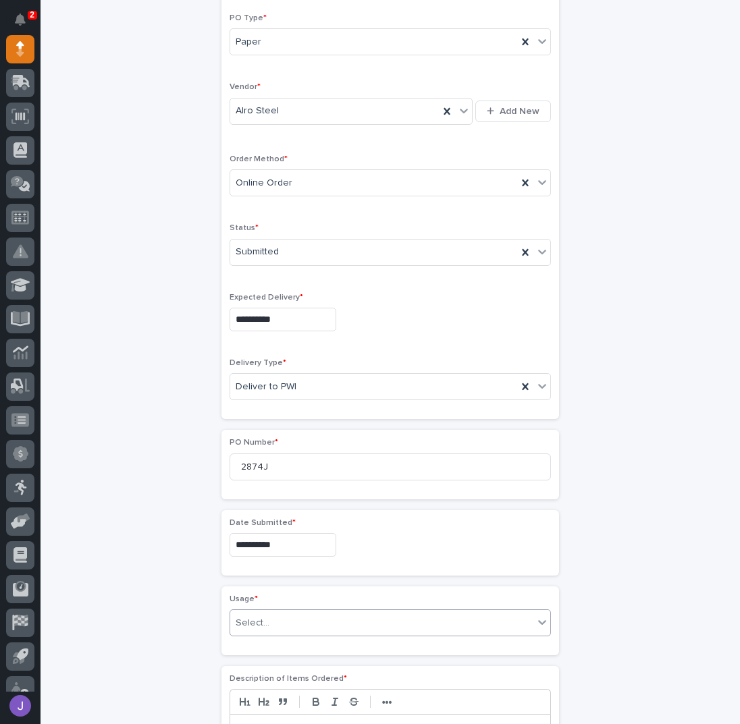
click at [280, 618] on div "Select..." at bounding box center [381, 623] width 303 height 22
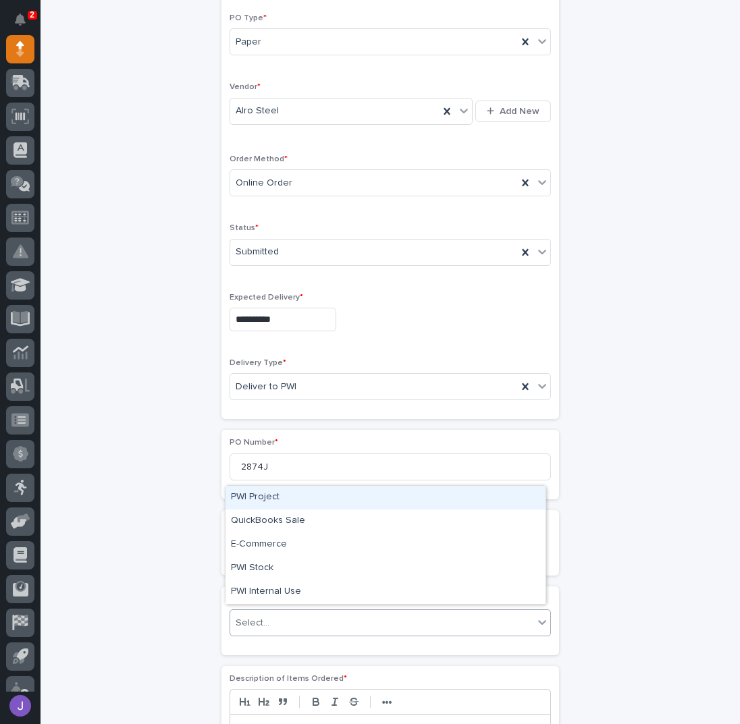
click at [267, 497] on div "PWI Project" at bounding box center [385, 498] width 320 height 24
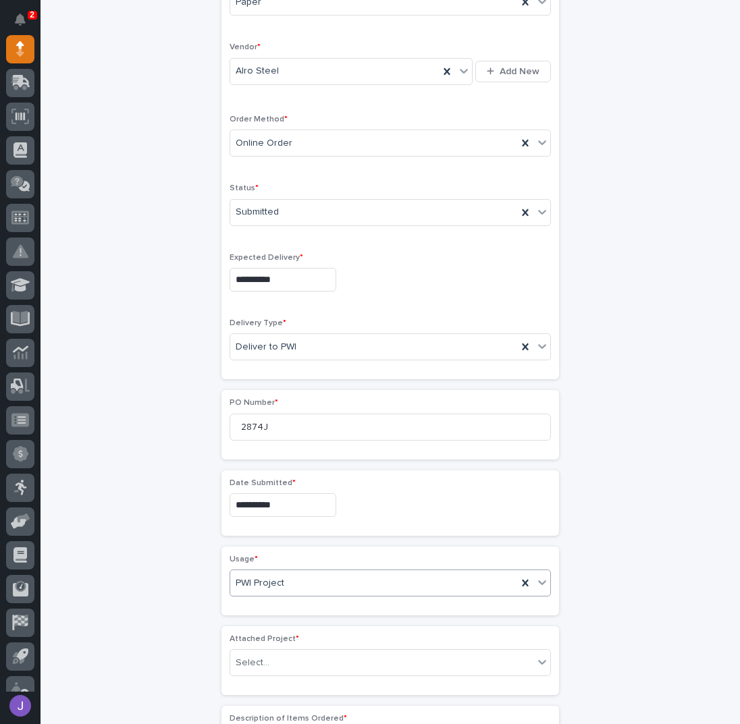
scroll to position [442, 0]
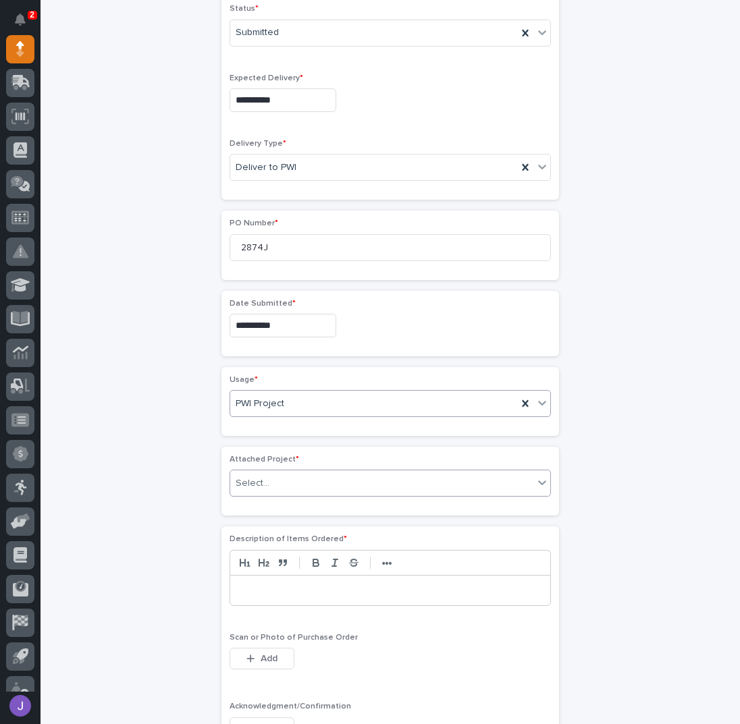
click at [257, 481] on div "Select..." at bounding box center [253, 484] width 34 height 14
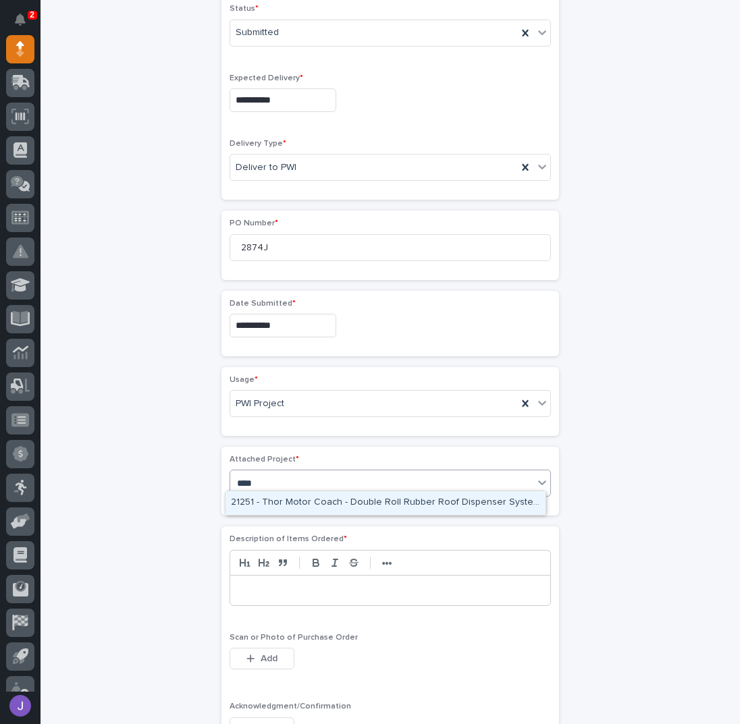
type input "*****"
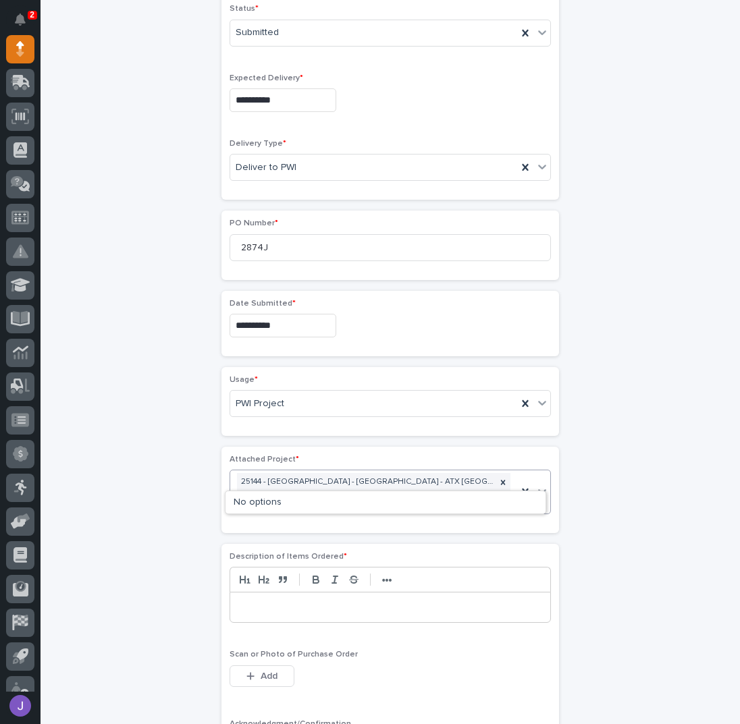
type input "*****"
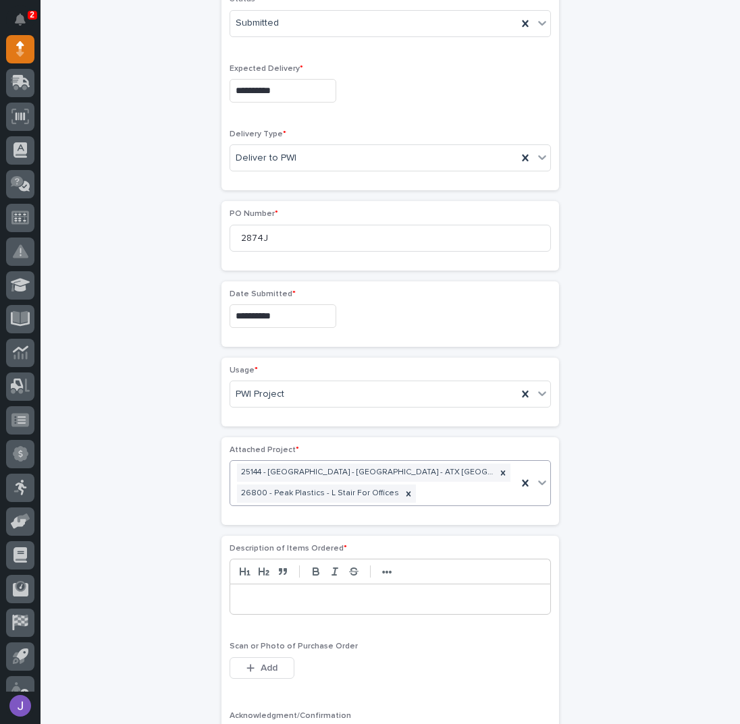
click at [271, 597] on p at bounding box center [390, 600] width 300 height 14
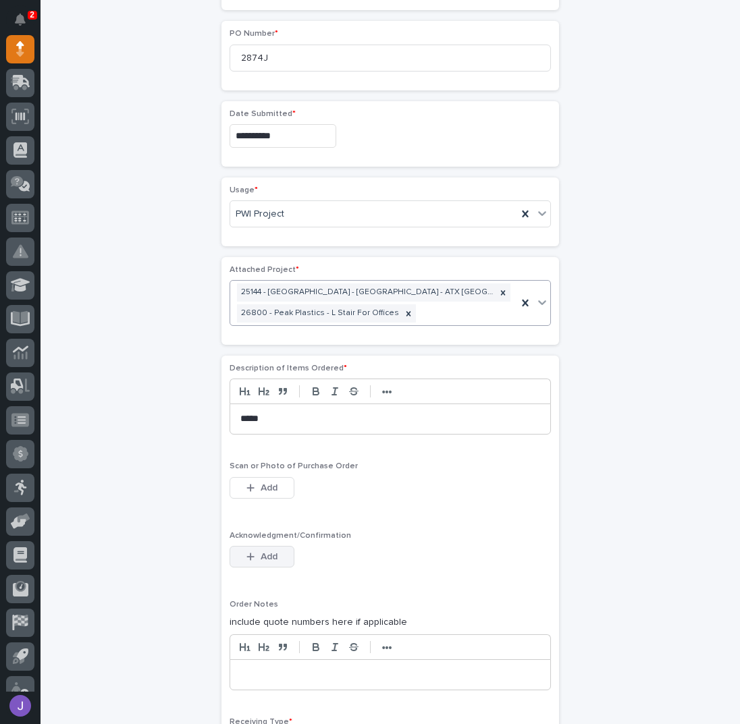
click at [270, 554] on span "Add" at bounding box center [269, 557] width 17 height 12
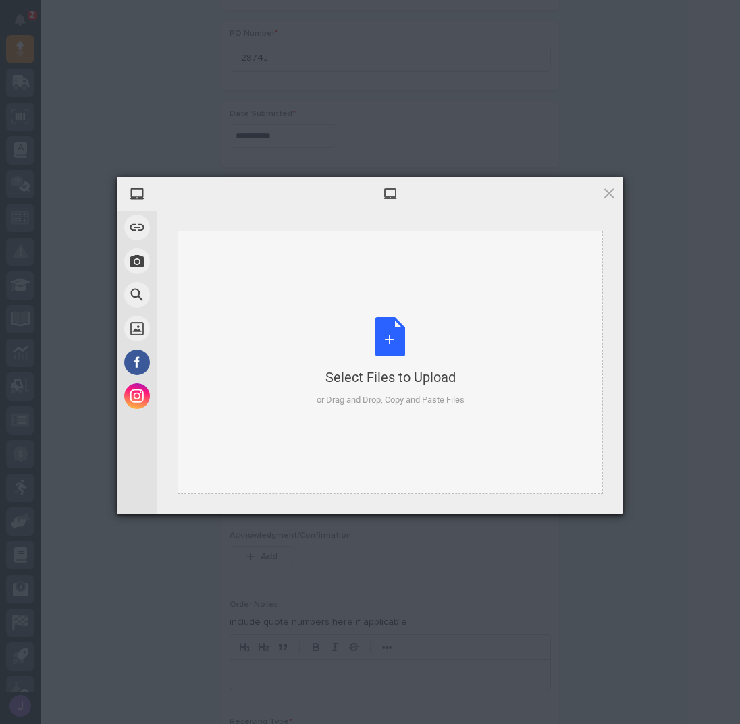
click at [369, 351] on div "Select Files to Upload or Drag and Drop, Copy and Paste Files" at bounding box center [391, 362] width 148 height 90
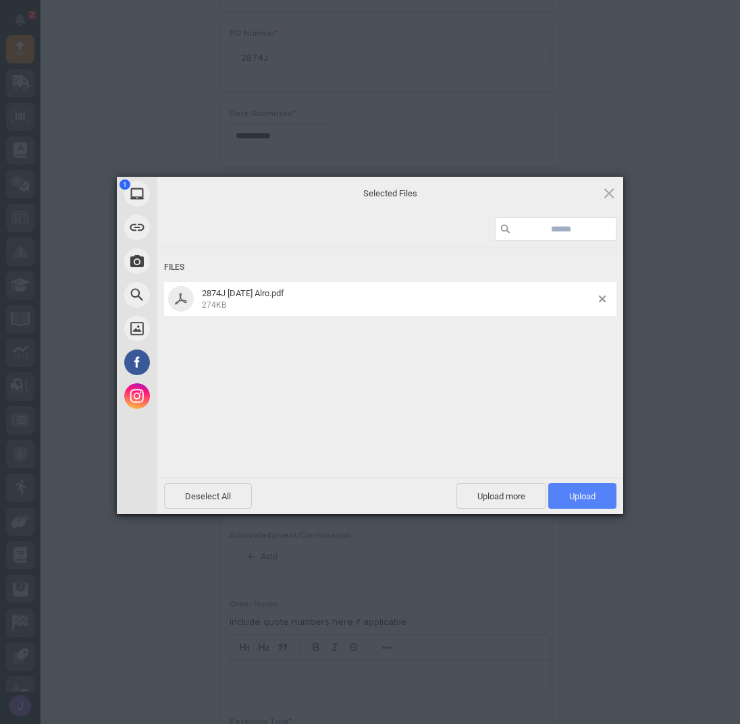
click at [591, 508] on span "Upload 1" at bounding box center [582, 496] width 68 height 26
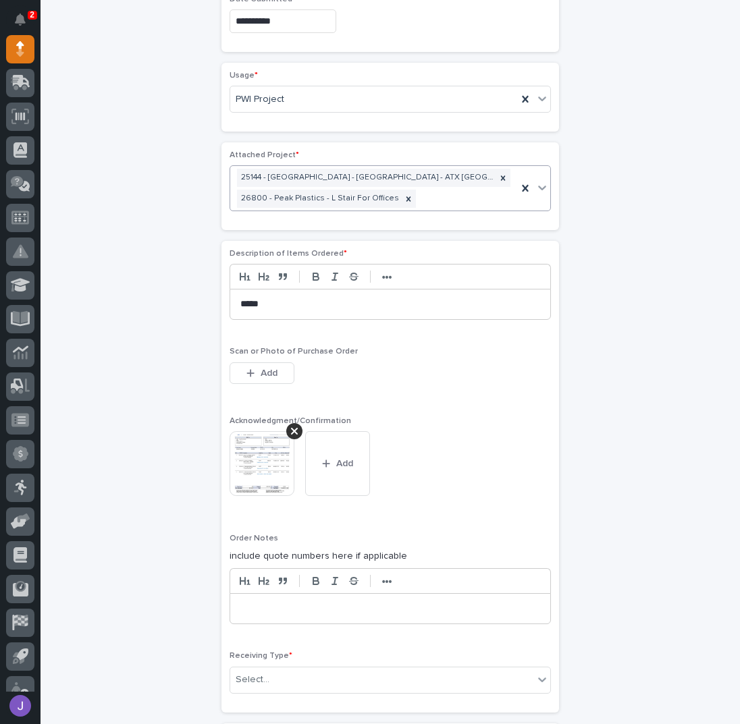
scroll to position [836, 0]
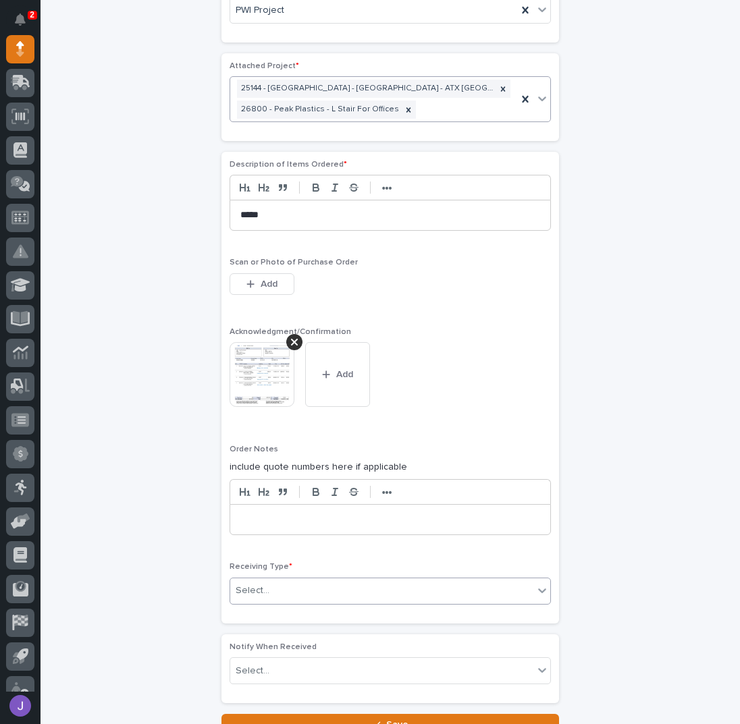
click at [279, 581] on div "Select..." at bounding box center [381, 591] width 303 height 22
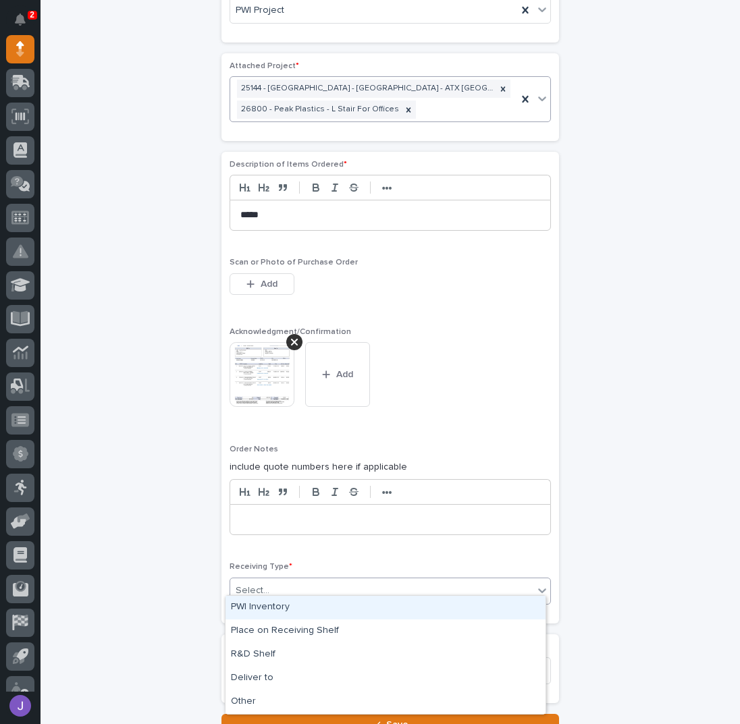
click at [271, 605] on div "PWI Inventory" at bounding box center [385, 608] width 320 height 24
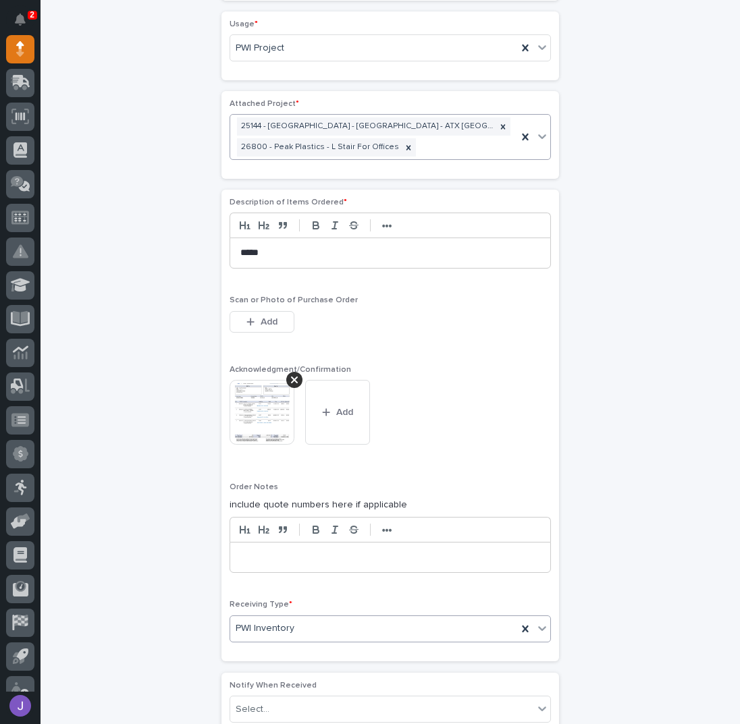
click at [157, 608] on div "**********" at bounding box center [390, 30] width 662 height 1490
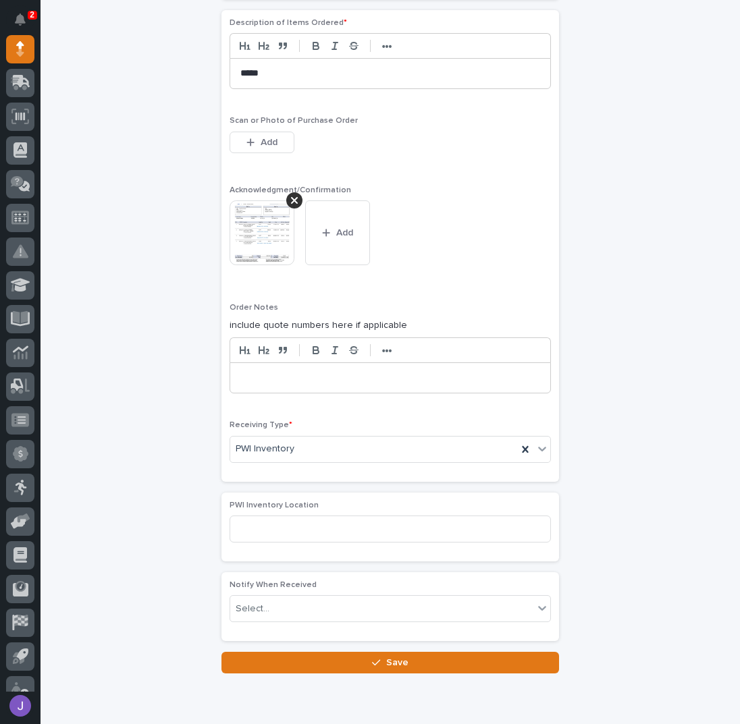
scroll to position [1023, 0]
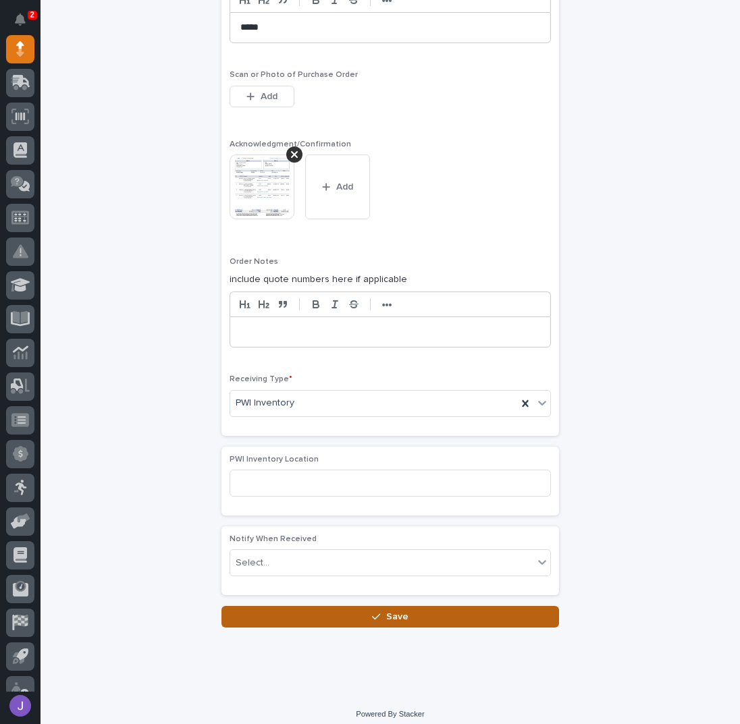
click at [280, 606] on button "Save" at bounding box center [390, 617] width 338 height 22
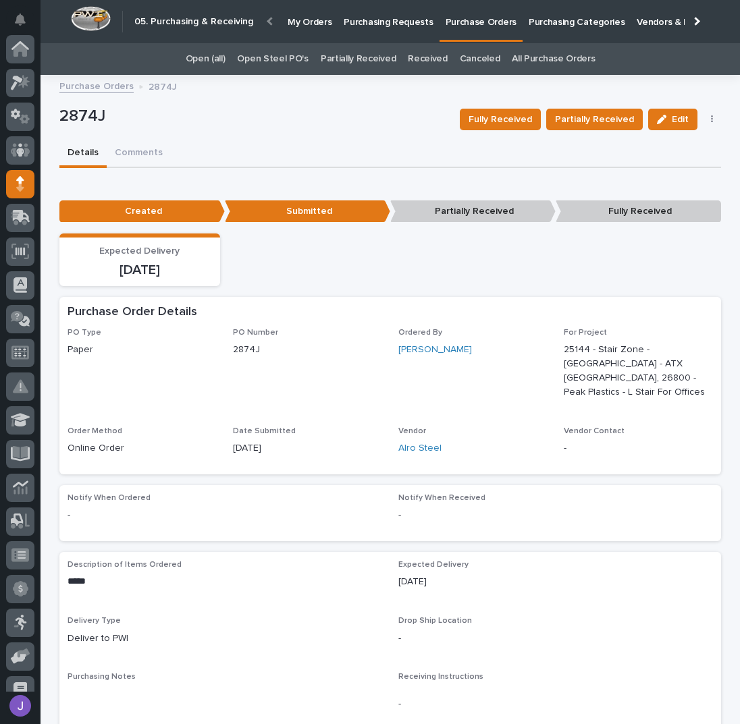
scroll to position [135, 0]
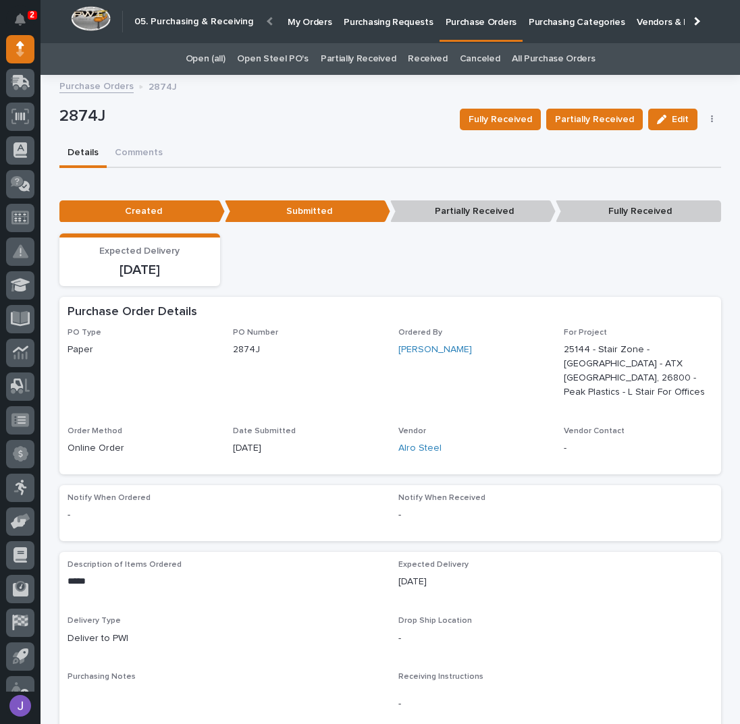
click at [232, 135] on div "2874J Fully Received Partially Received Edit Edit Linked Requests [PERSON_NAME]" at bounding box center [390, 119] width 662 height 41
click at [404, 19] on p "Purchasing Requests" at bounding box center [388, 14] width 89 height 28
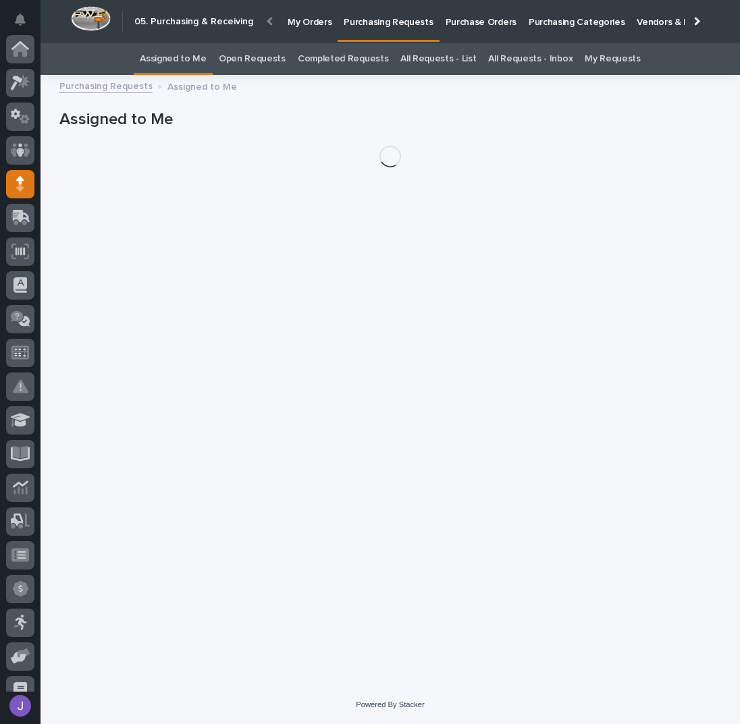
scroll to position [135, 0]
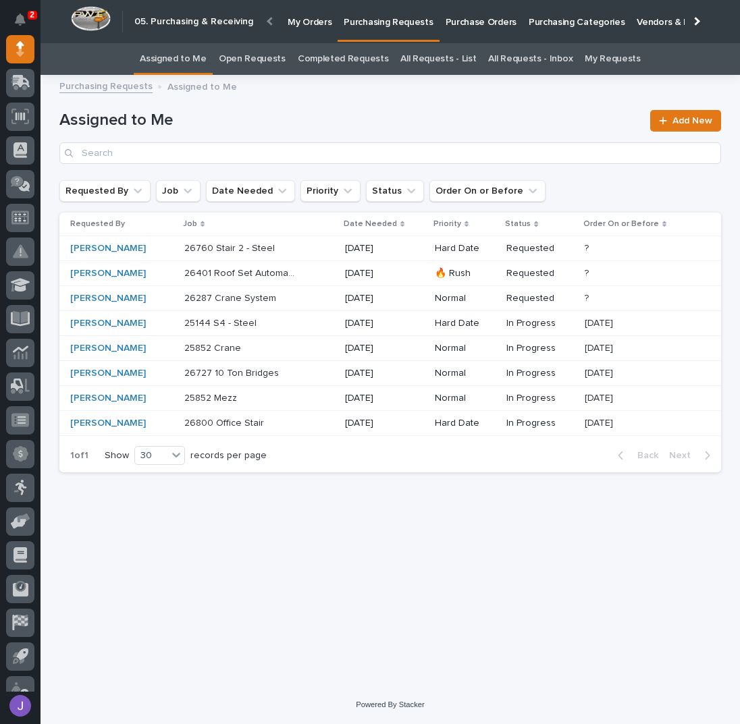
click at [290, 325] on p at bounding box center [240, 323] width 113 height 11
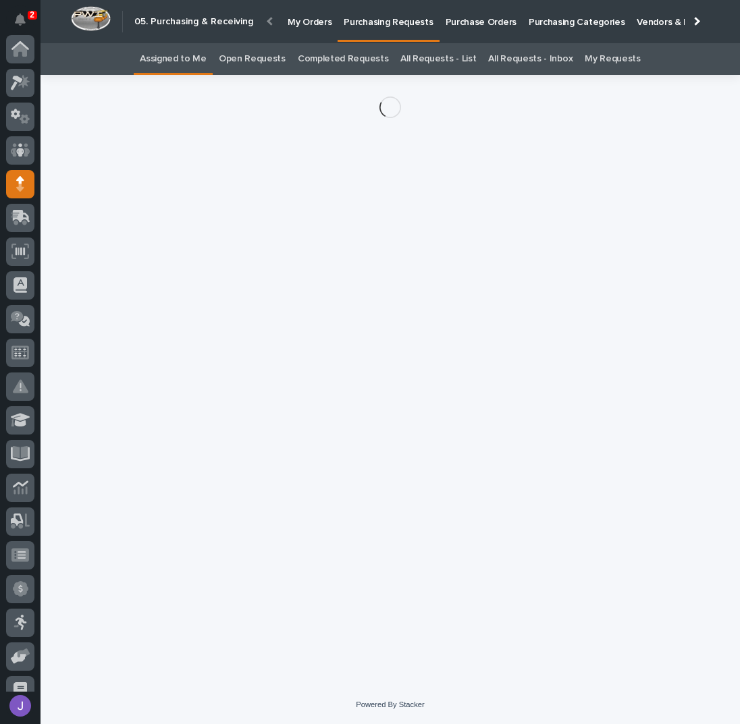
scroll to position [135, 0]
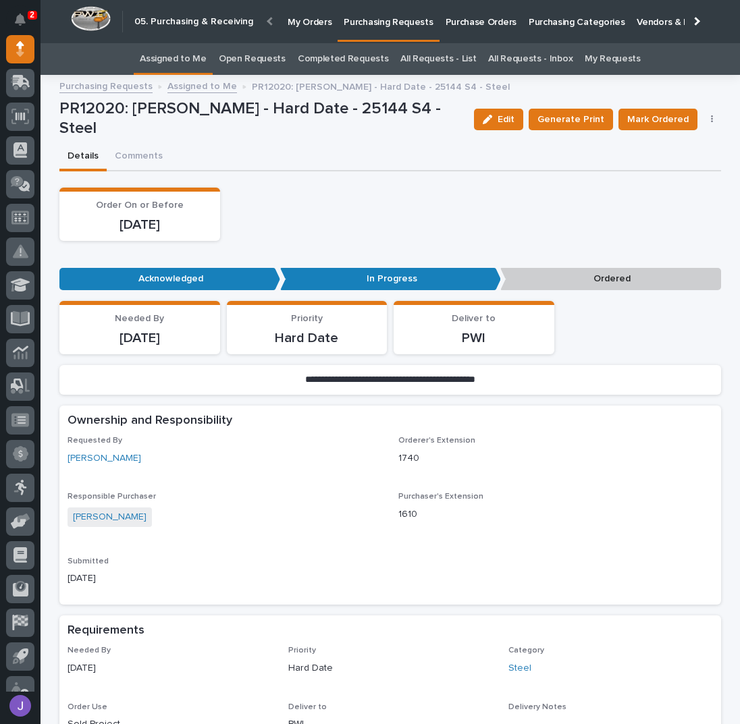
click at [703, 117] on button "button" at bounding box center [712, 119] width 19 height 9
click at [693, 169] on span "Edit Linked PO's" at bounding box center [668, 168] width 69 height 16
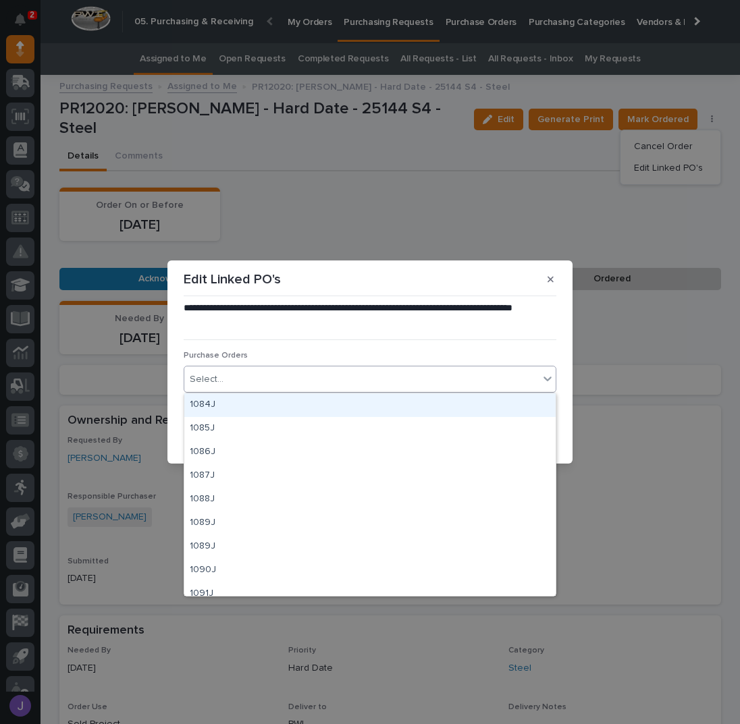
click at [271, 387] on div "Select..." at bounding box center [361, 380] width 354 height 22
type input "****"
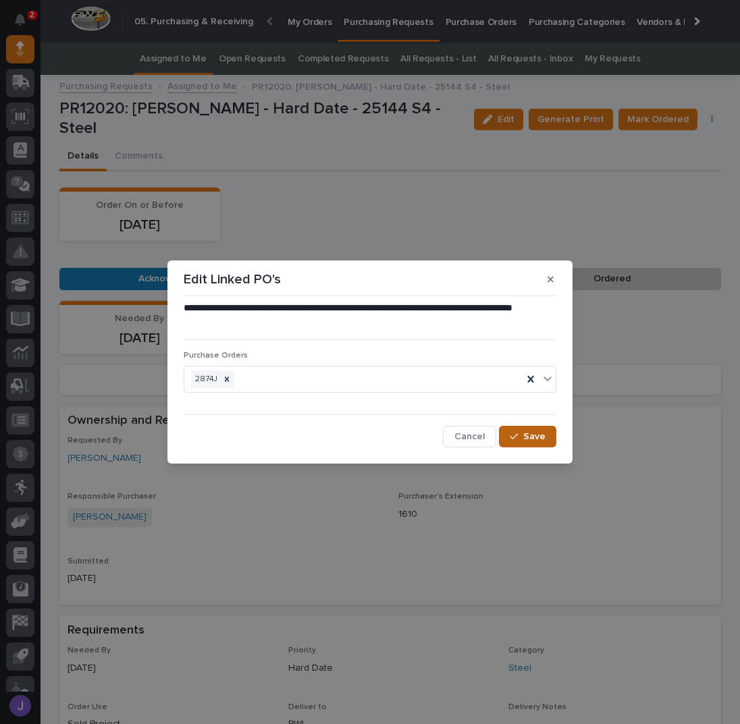
click at [509, 431] on button "Save" at bounding box center [527, 437] width 57 height 22
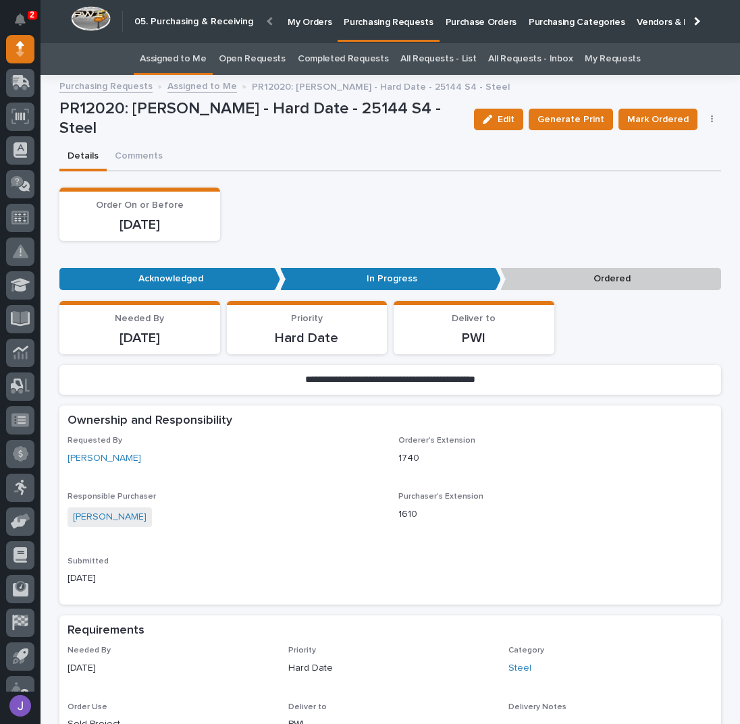
click at [669, 124] on span "Mark Ordered" at bounding box center [657, 119] width 61 height 16
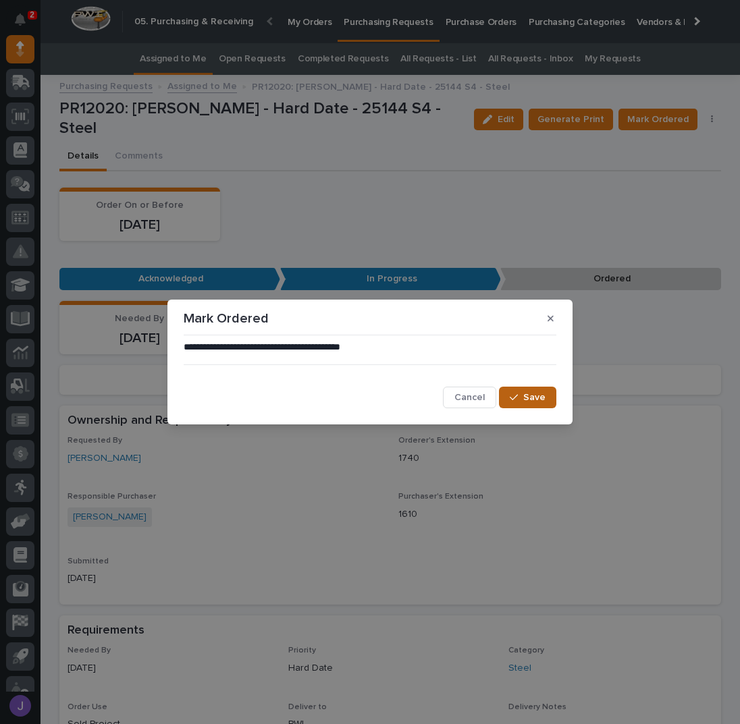
click at [539, 397] on span "Save" at bounding box center [534, 398] width 22 height 12
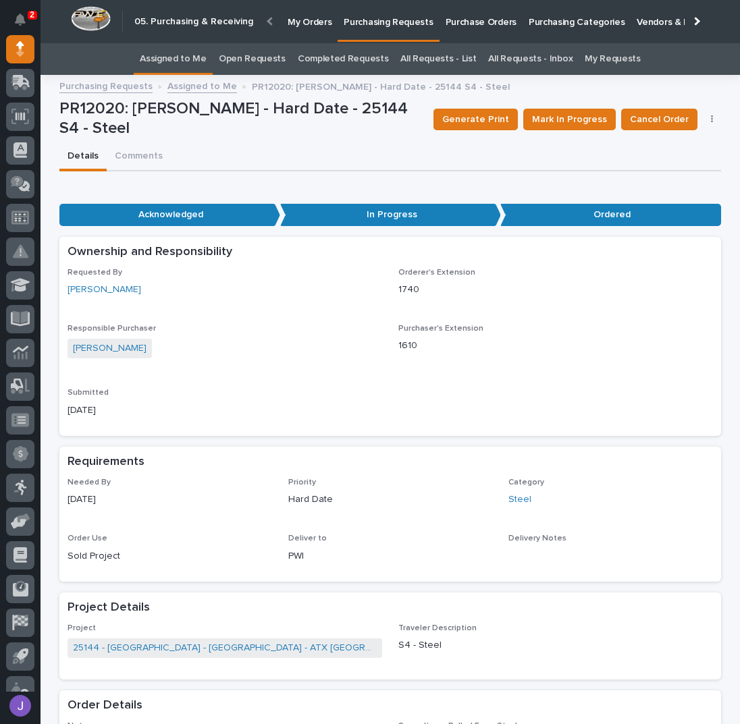
click at [202, 61] on link "Assigned to Me" at bounding box center [173, 59] width 67 height 32
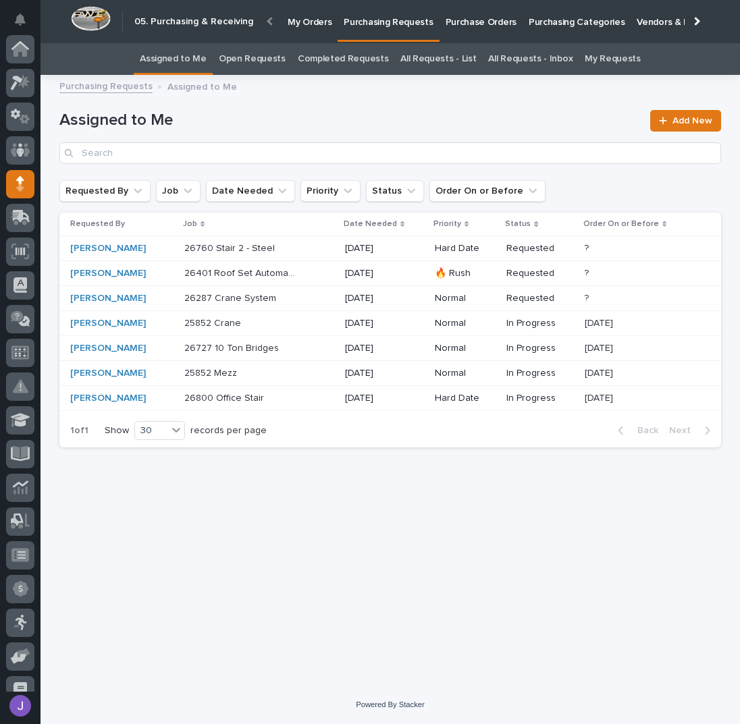
scroll to position [135, 0]
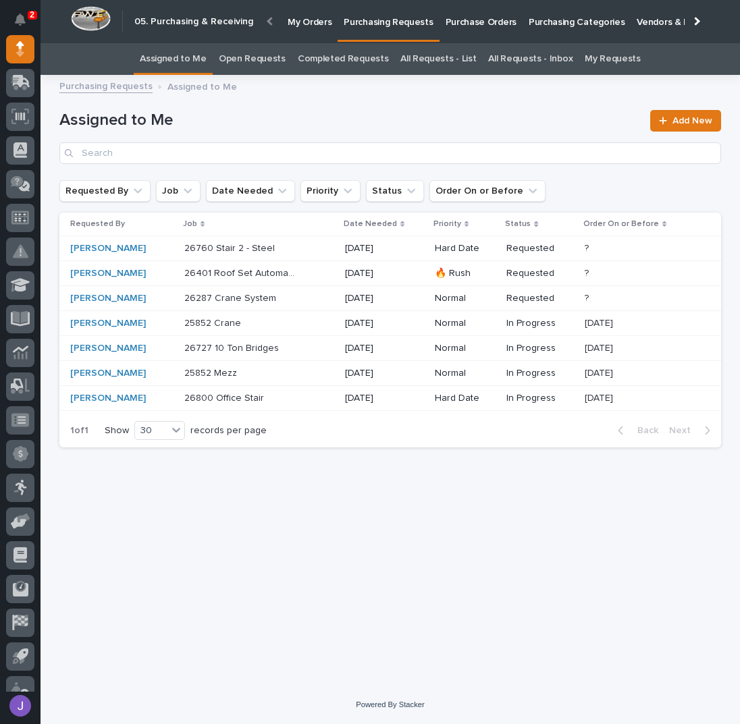
click at [281, 404] on div "26800 Office Stair 26800 Office Stair" at bounding box center [259, 398] width 150 height 22
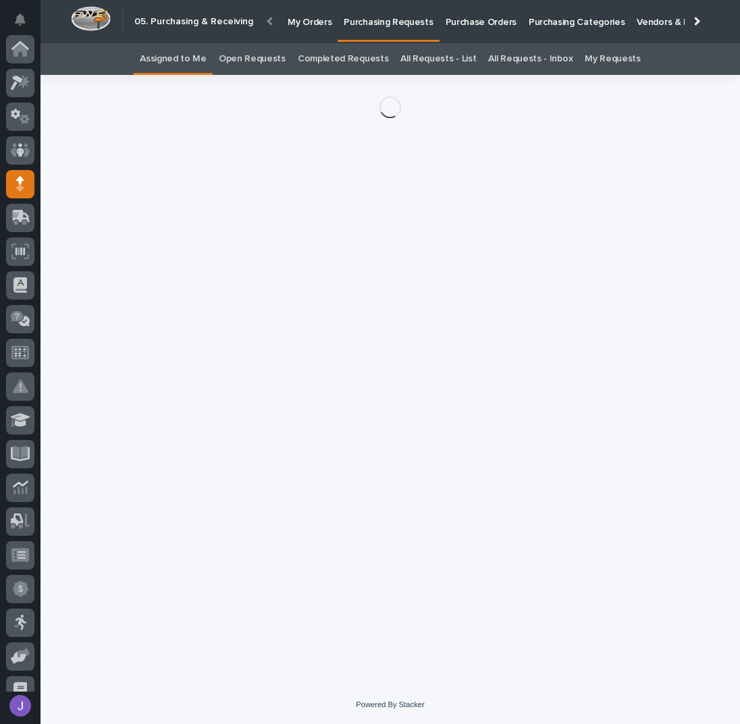
scroll to position [135, 0]
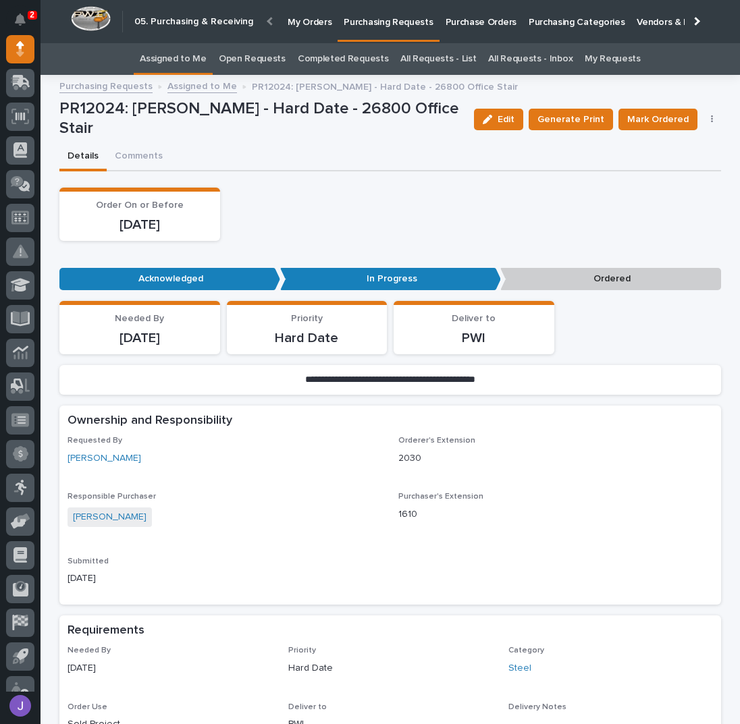
click at [711, 119] on icon "button" at bounding box center [712, 119] width 3 height 9
click at [670, 167] on span "Edit Linked PO's" at bounding box center [668, 168] width 69 height 16
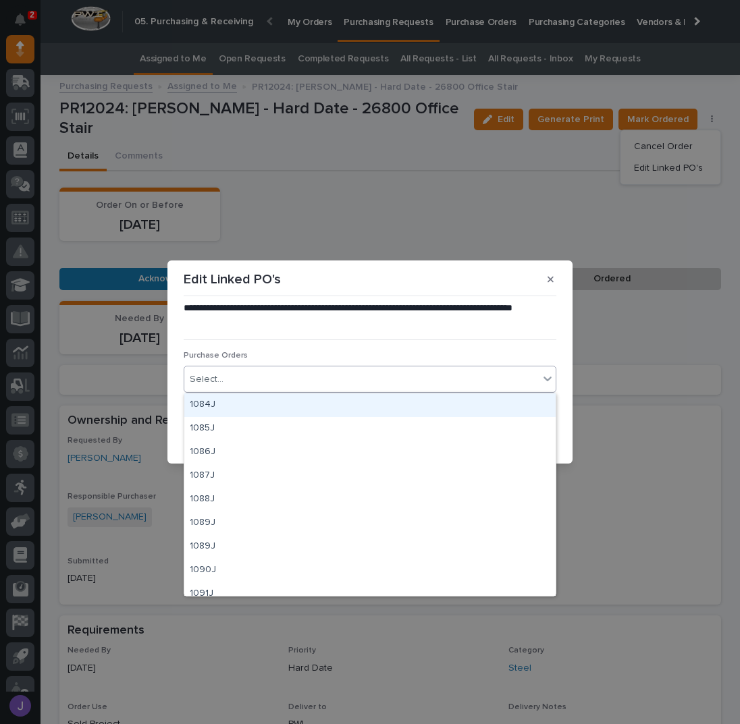
click at [302, 373] on div "Select..." at bounding box center [361, 380] width 354 height 22
type input "****"
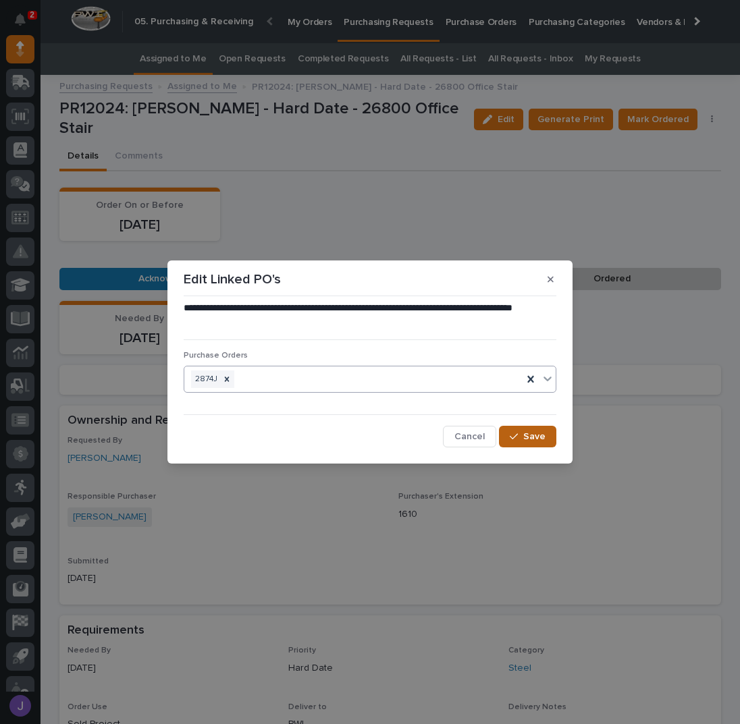
click at [529, 432] on span "Save" at bounding box center [534, 437] width 22 height 12
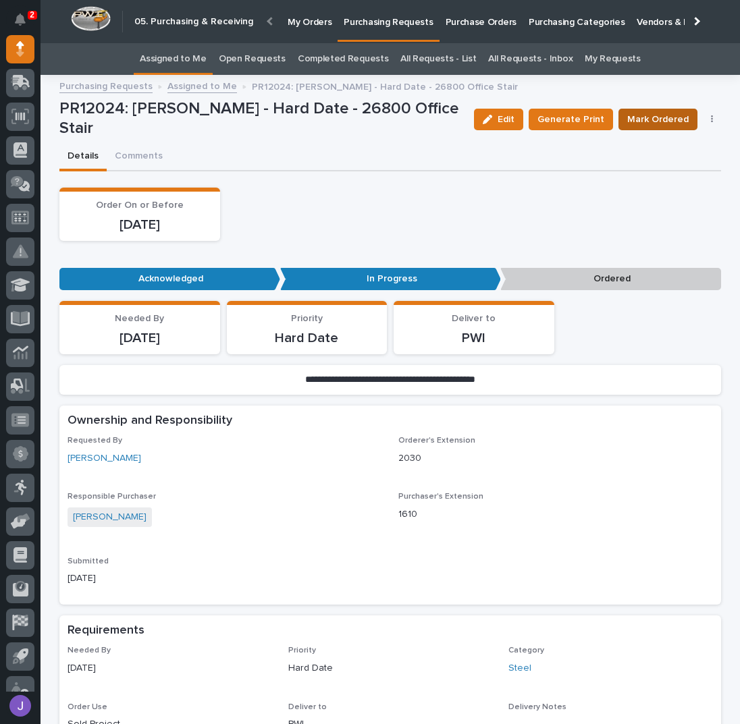
click at [662, 124] on span "Mark Ordered" at bounding box center [657, 119] width 61 height 16
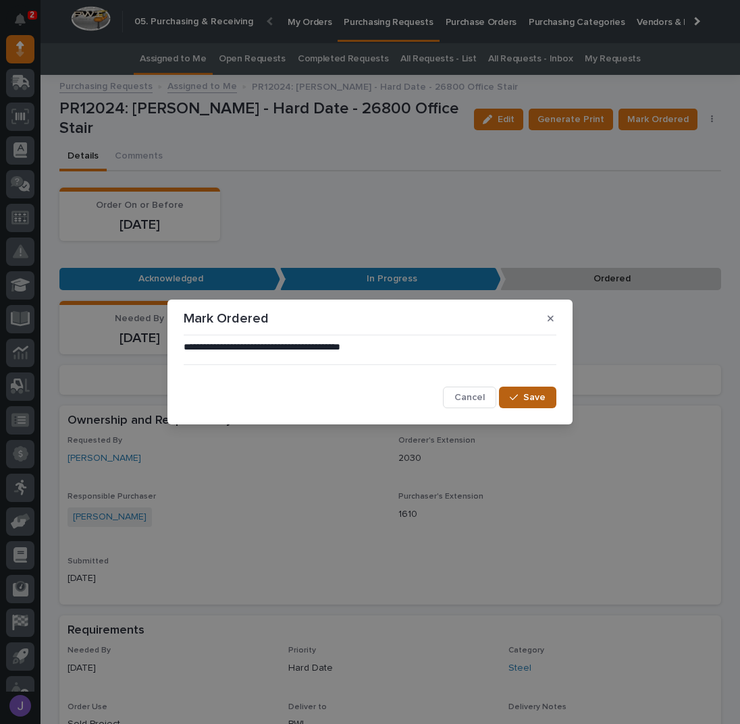
click at [522, 400] on div "button" at bounding box center [517, 397] width 14 height 9
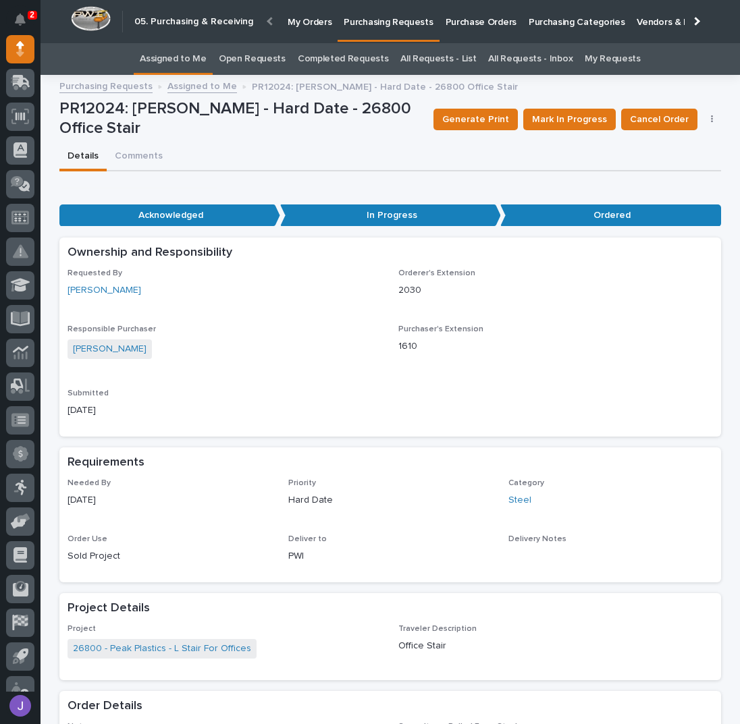
click at [195, 60] on link "Assigned to Me" at bounding box center [173, 59] width 67 height 32
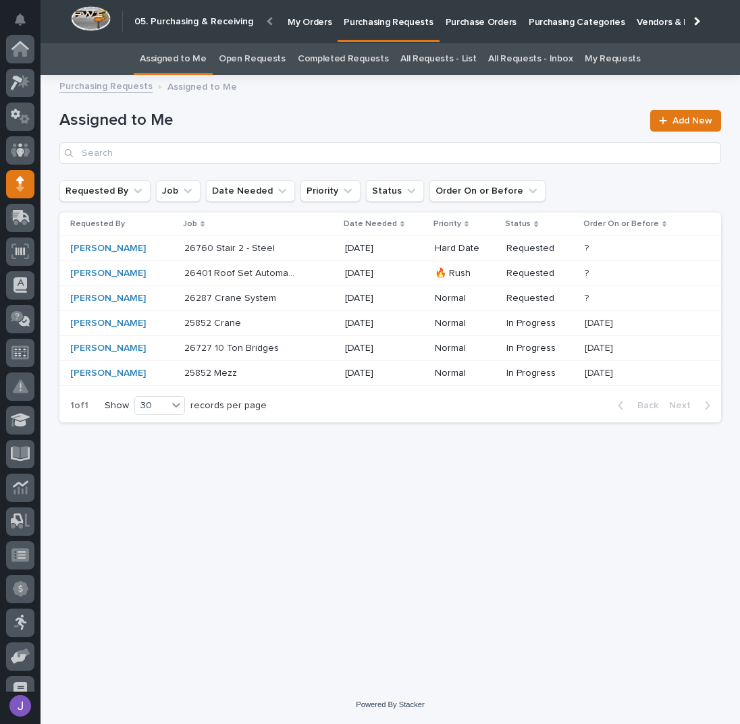
scroll to position [135, 0]
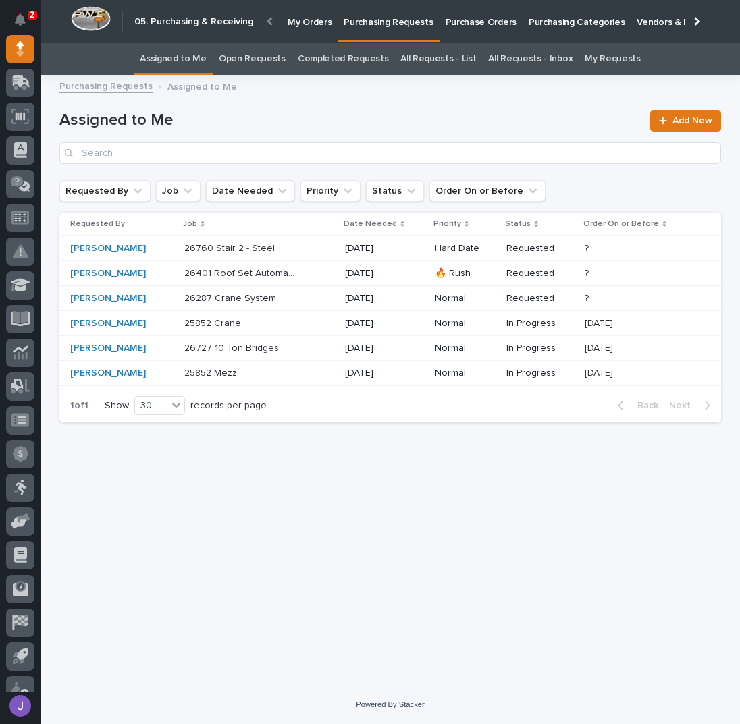
click at [325, 462] on div "Loading... Saving… Loading... Saving… Assigned to Me Add New Requested By Job D…" at bounding box center [390, 367] width 675 height 569
click at [155, 256] on div "[PERSON_NAME]" at bounding box center [121, 249] width 103 height 22
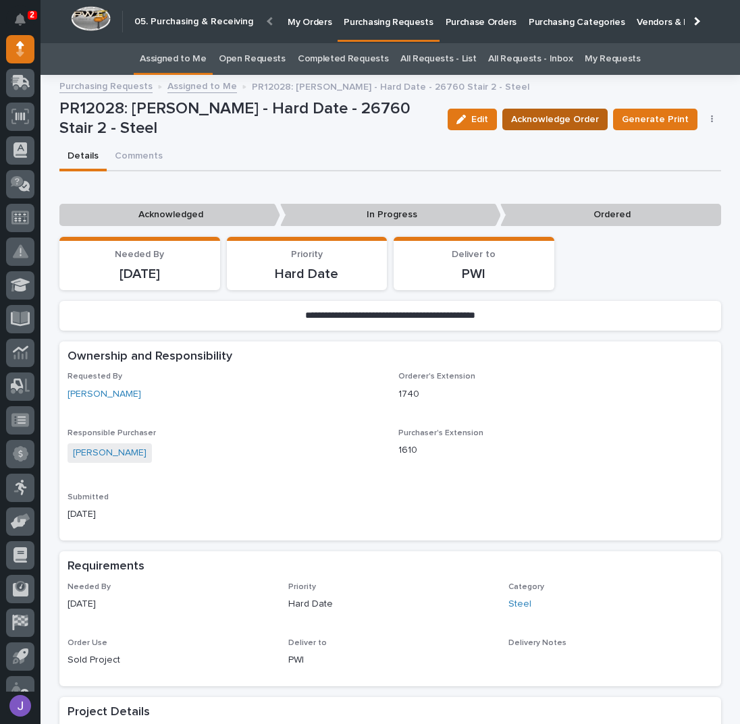
click at [542, 122] on span "Acknowledge Order" at bounding box center [555, 119] width 88 height 16
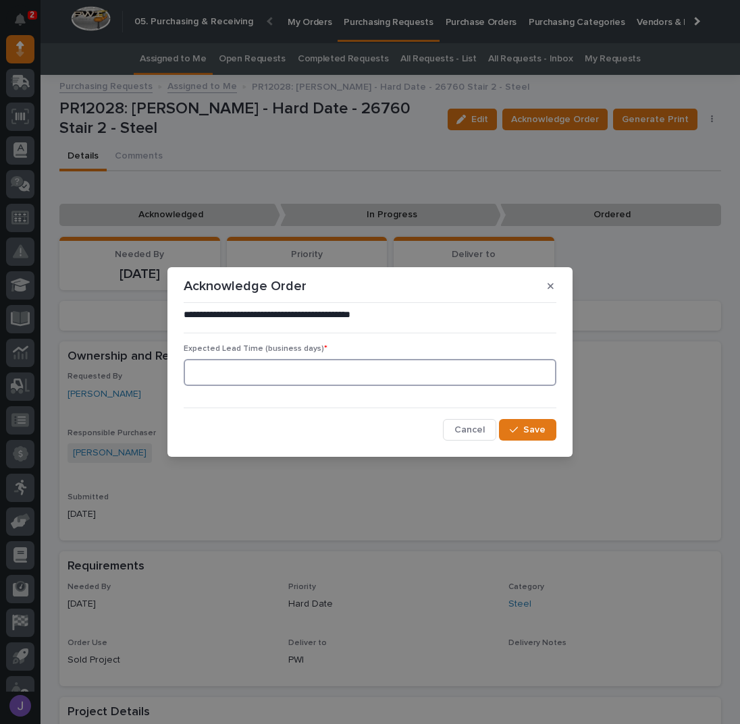
click at [270, 375] on input at bounding box center [370, 372] width 373 height 27
type input "0"
click at [508, 433] on button "Save" at bounding box center [527, 430] width 57 height 22
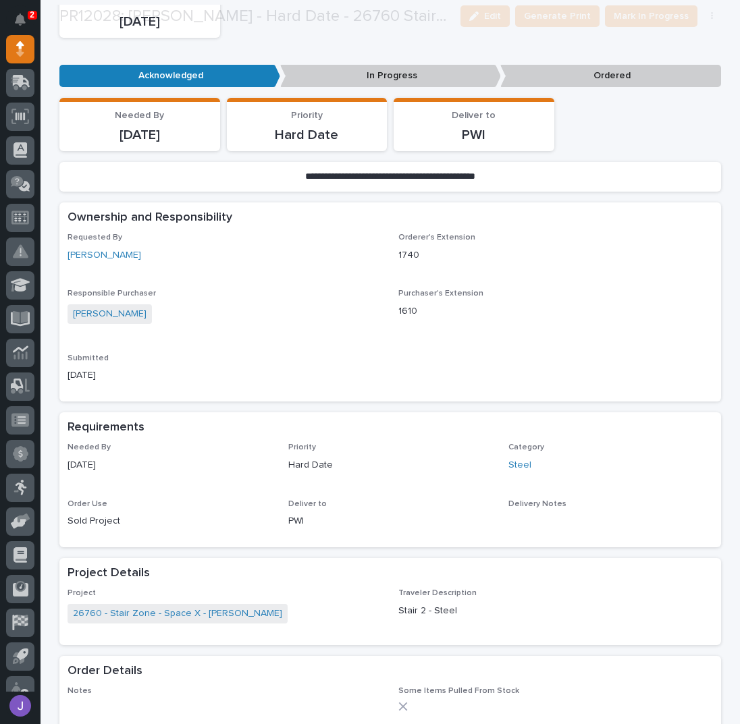
scroll to position [360, 0]
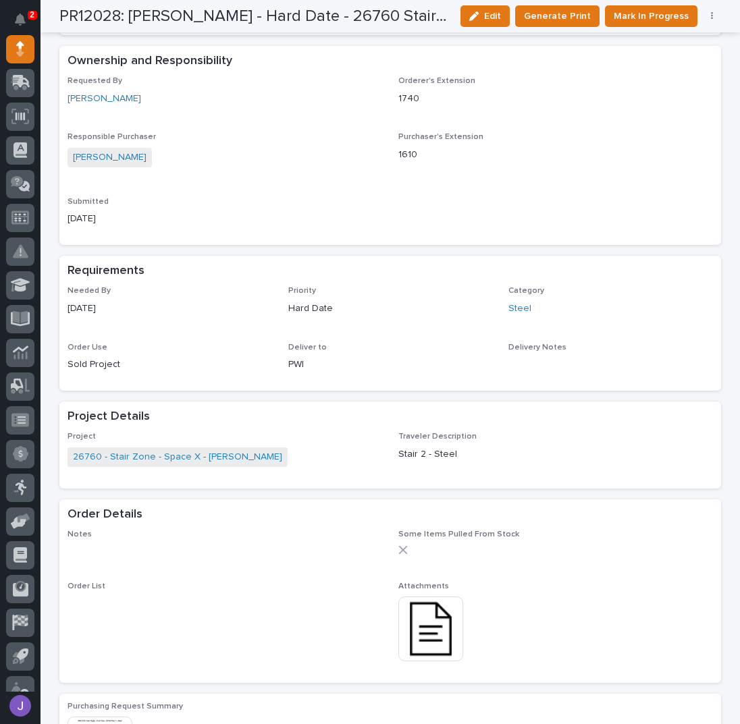
click at [429, 646] on img at bounding box center [430, 629] width 65 height 65
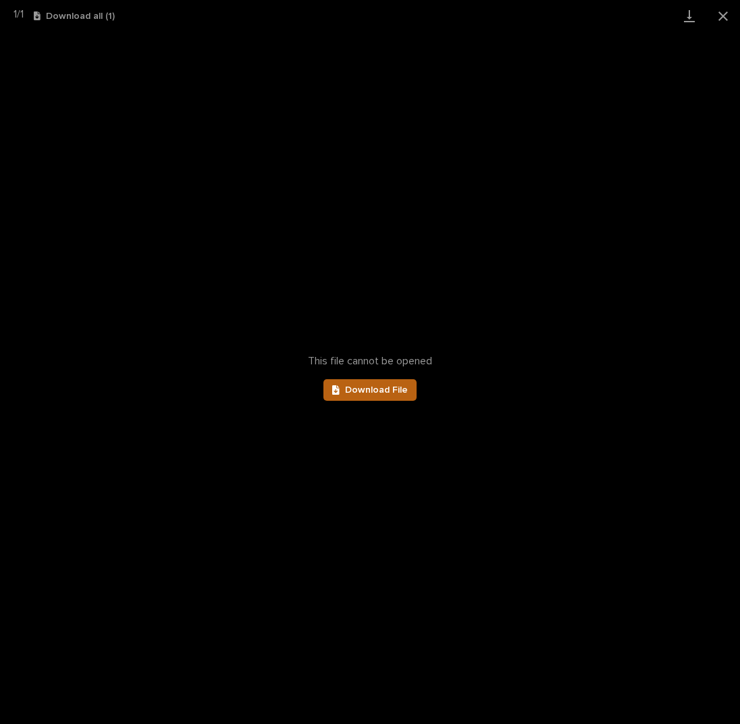
click at [359, 393] on span "Download File" at bounding box center [376, 389] width 63 height 9
click at [719, 10] on button "Close gallery" at bounding box center [723, 16] width 34 height 32
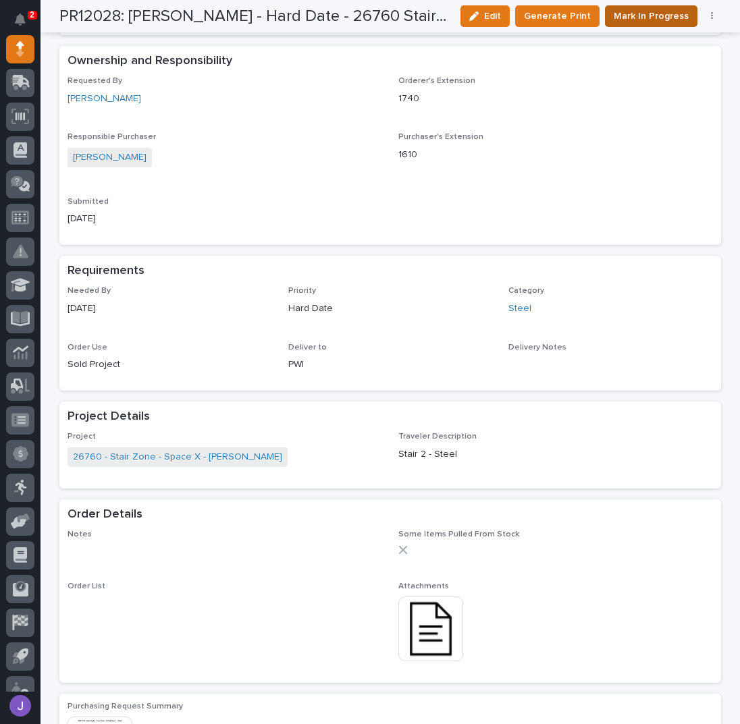
click at [630, 16] on span "Mark In Progress" at bounding box center [651, 16] width 75 height 16
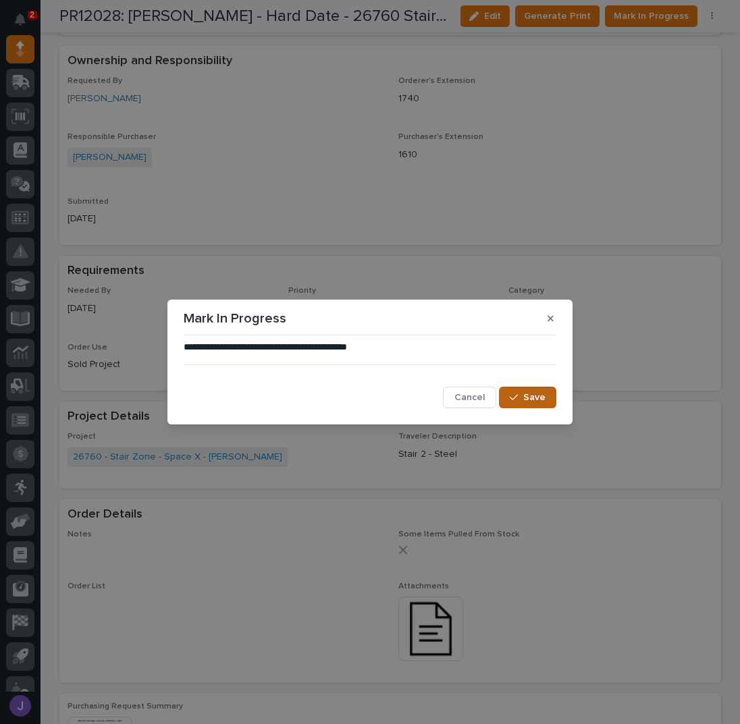
click at [533, 394] on span "Save" at bounding box center [534, 398] width 22 height 12
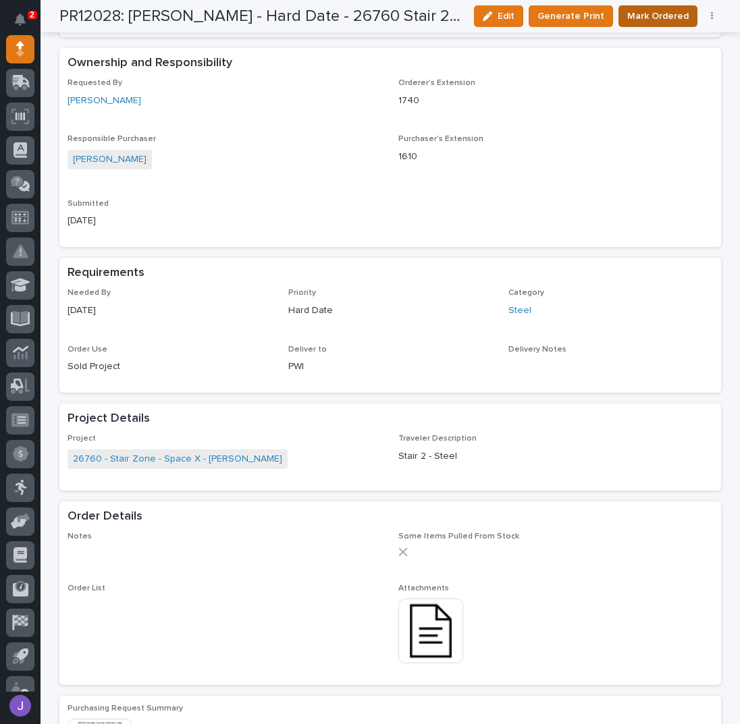
click at [627, 13] on span "Mark Ordered" at bounding box center [657, 16] width 61 height 16
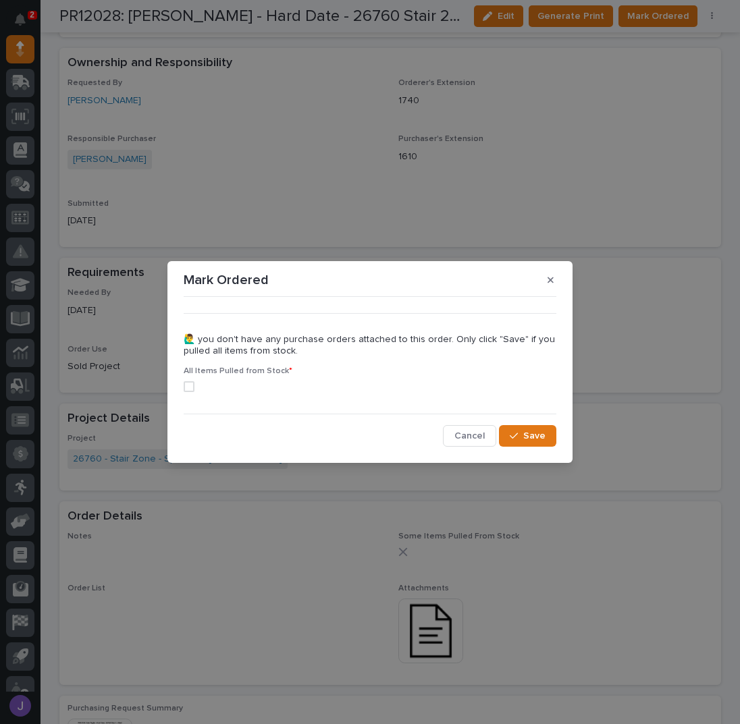
click at [190, 385] on span at bounding box center [189, 386] width 11 height 11
click at [519, 434] on div "button" at bounding box center [517, 435] width 14 height 9
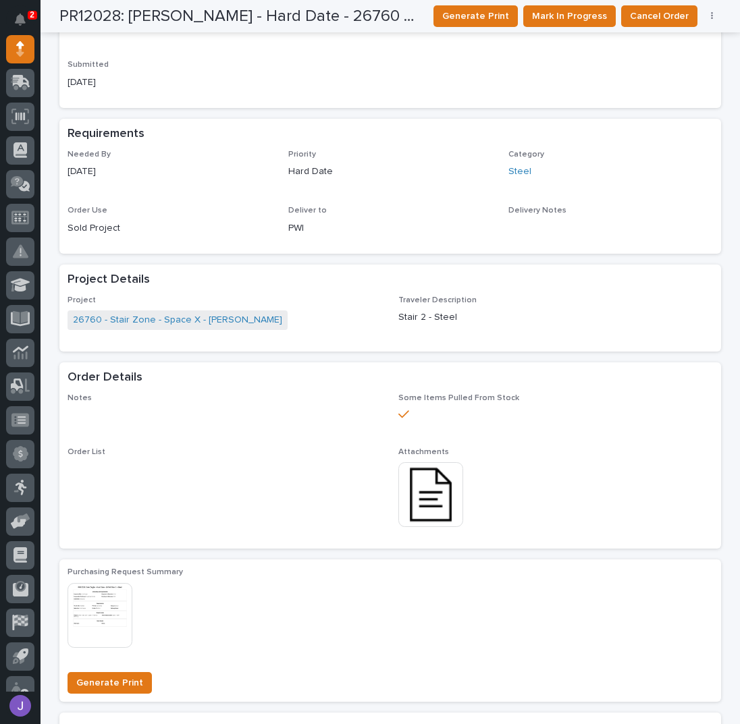
scroll to position [0, 0]
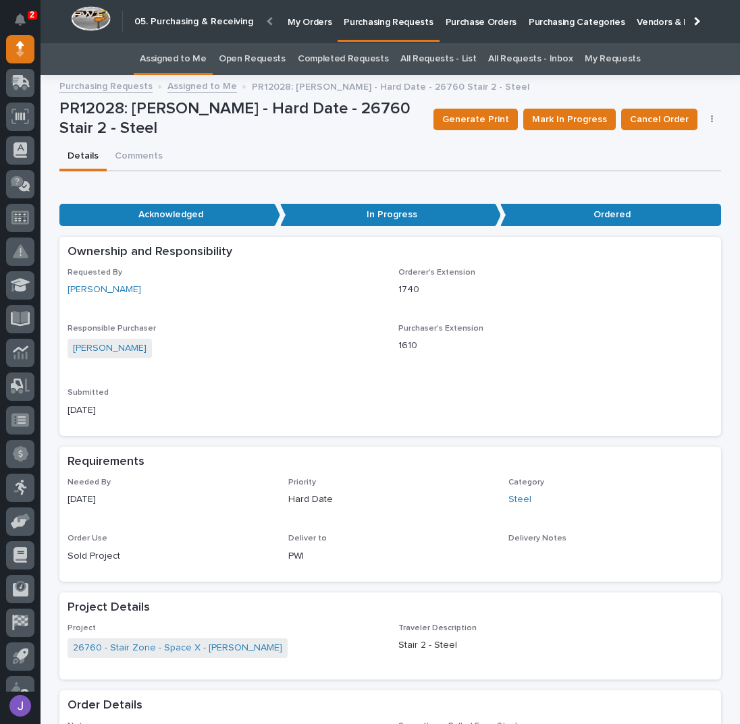
click at [159, 61] on link "Assigned to Me" at bounding box center [173, 59] width 67 height 32
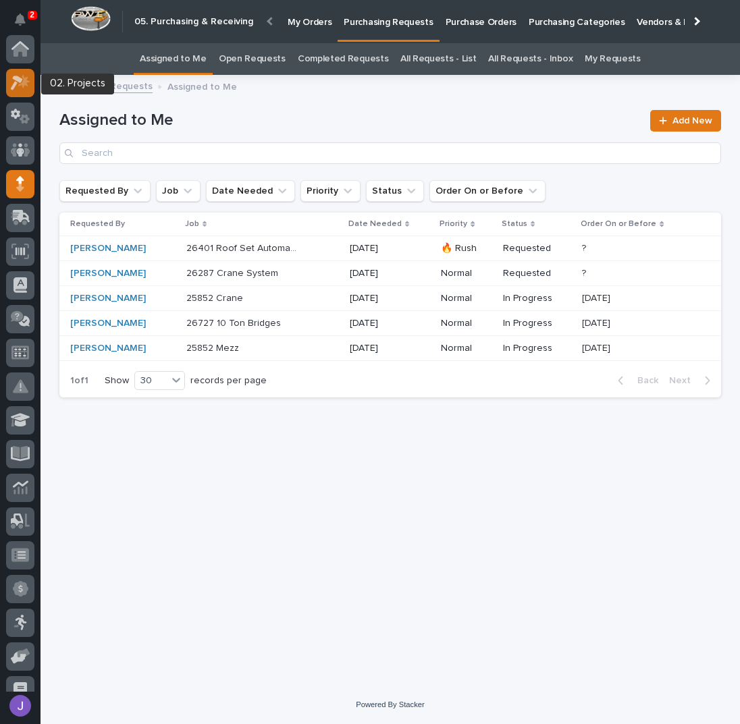
click at [22, 84] on icon at bounding box center [23, 81] width 11 height 14
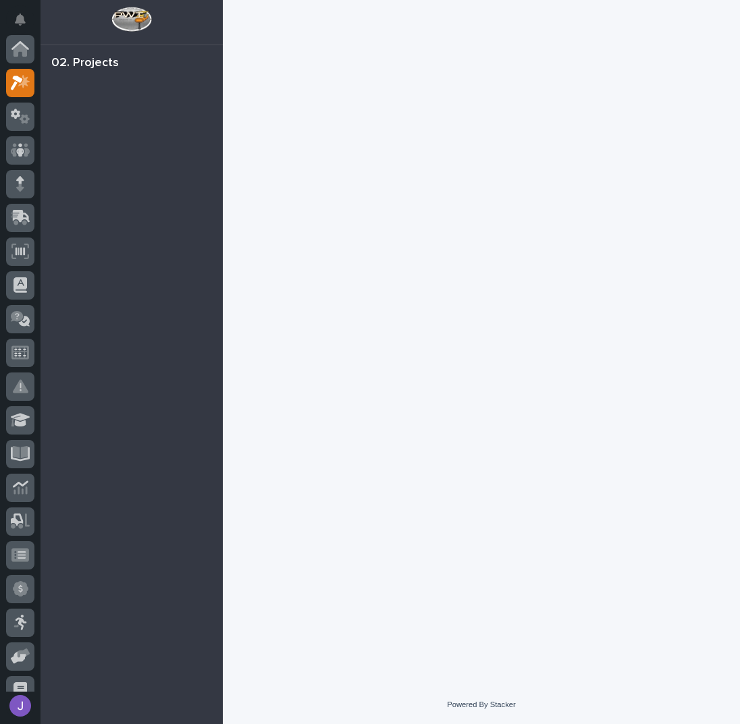
scroll to position [34, 0]
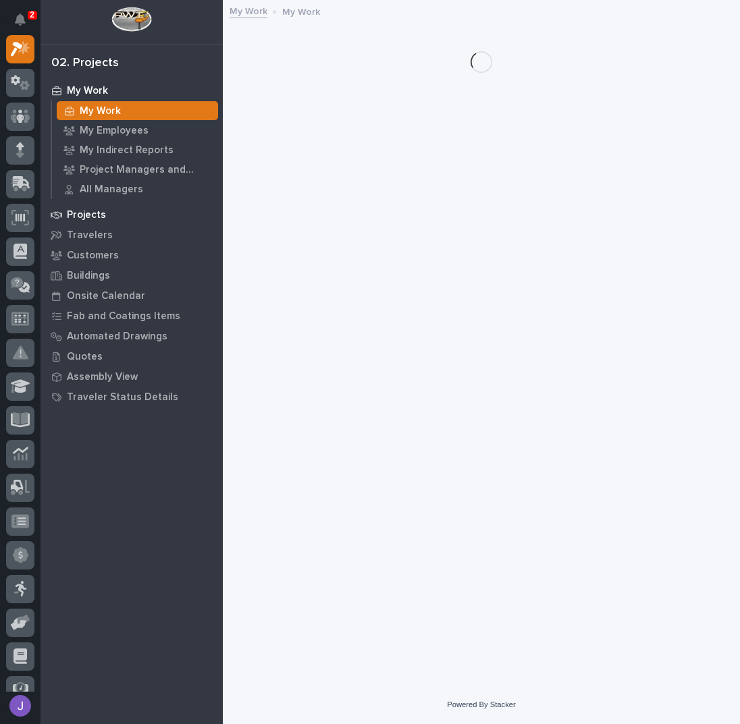
click at [91, 212] on p "Projects" at bounding box center [86, 215] width 39 height 12
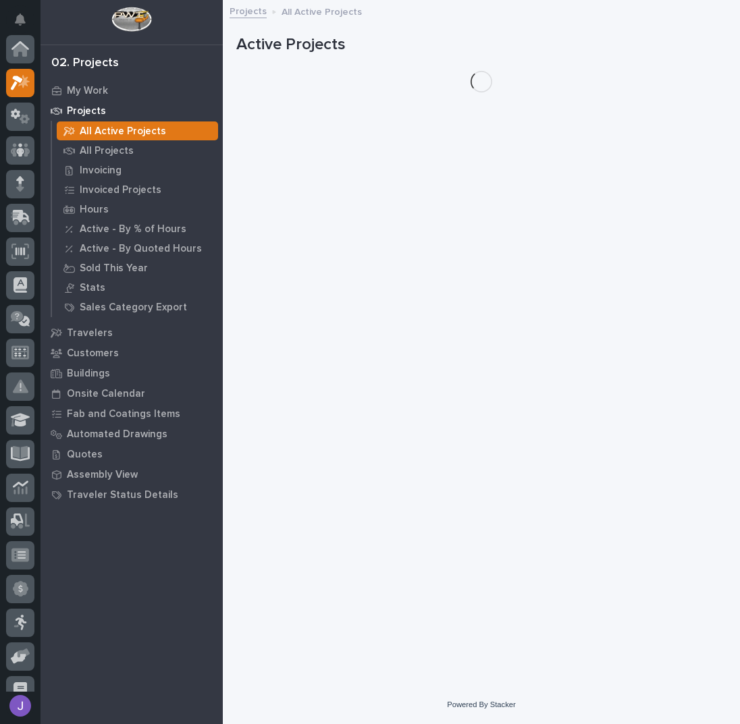
scroll to position [34, 0]
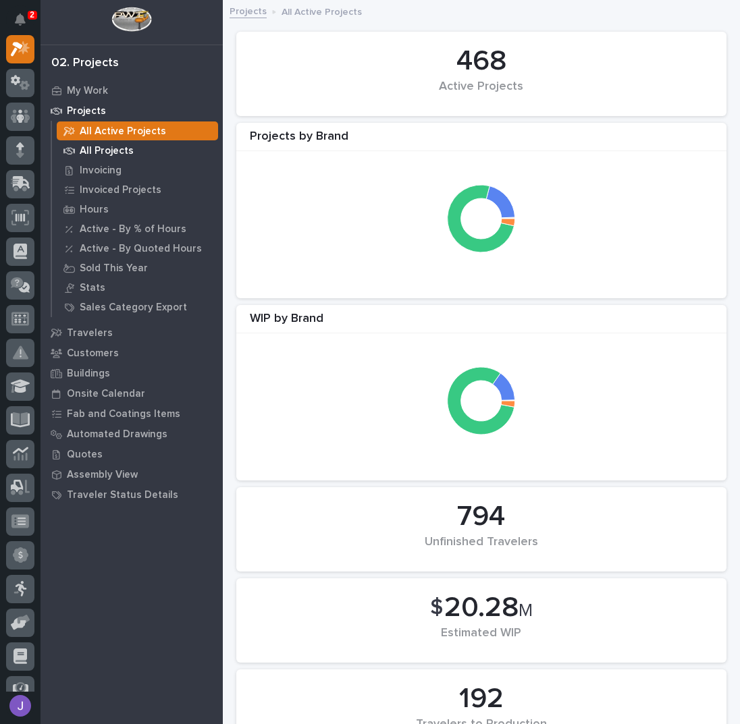
click at [126, 153] on p "All Projects" at bounding box center [107, 151] width 54 height 12
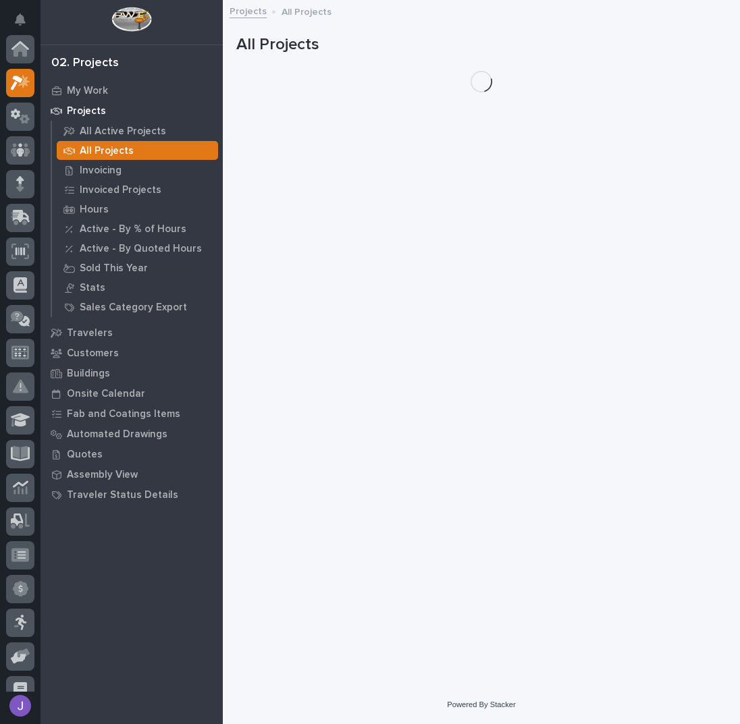
scroll to position [34, 0]
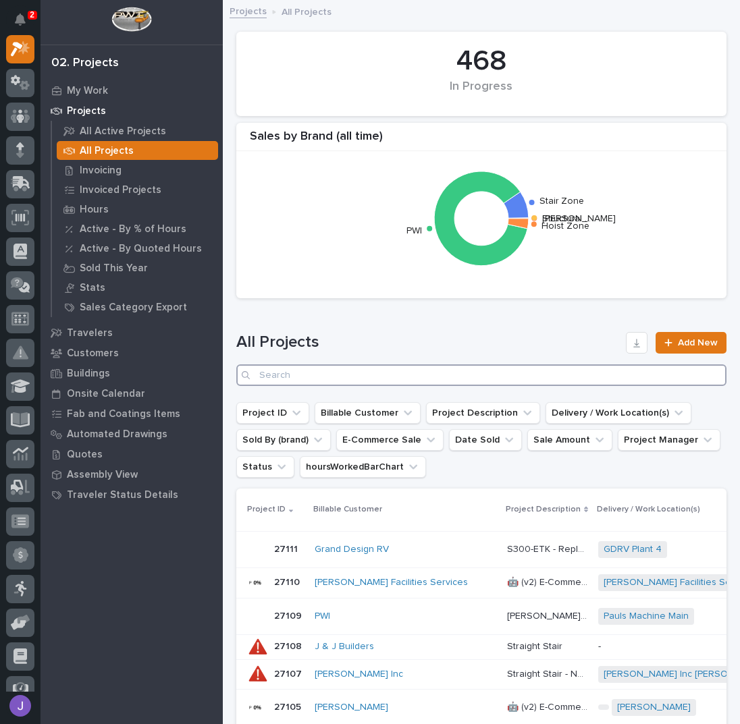
click at [342, 377] on input "Search" at bounding box center [481, 376] width 490 height 22
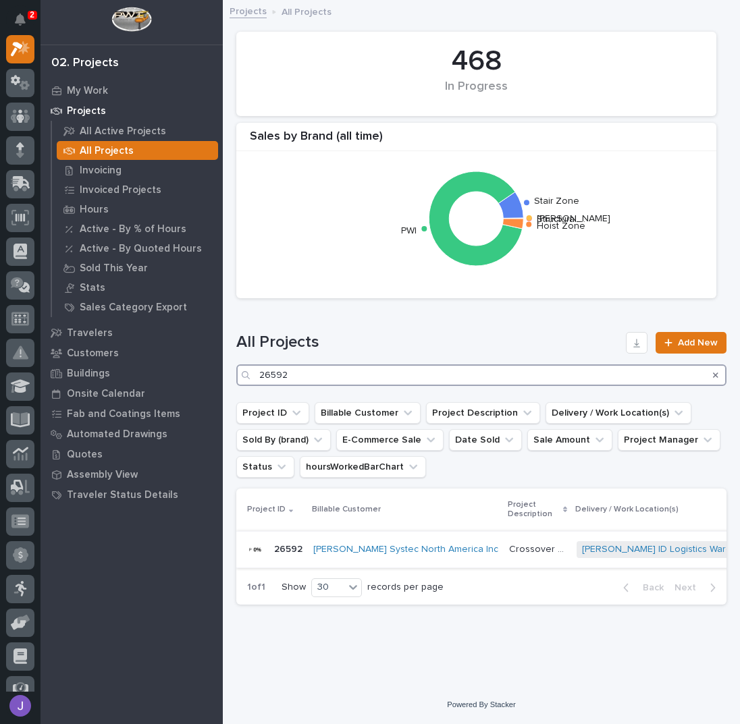
type input "26592"
click at [509, 543] on p "Crossover Project" at bounding box center [538, 548] width 59 height 14
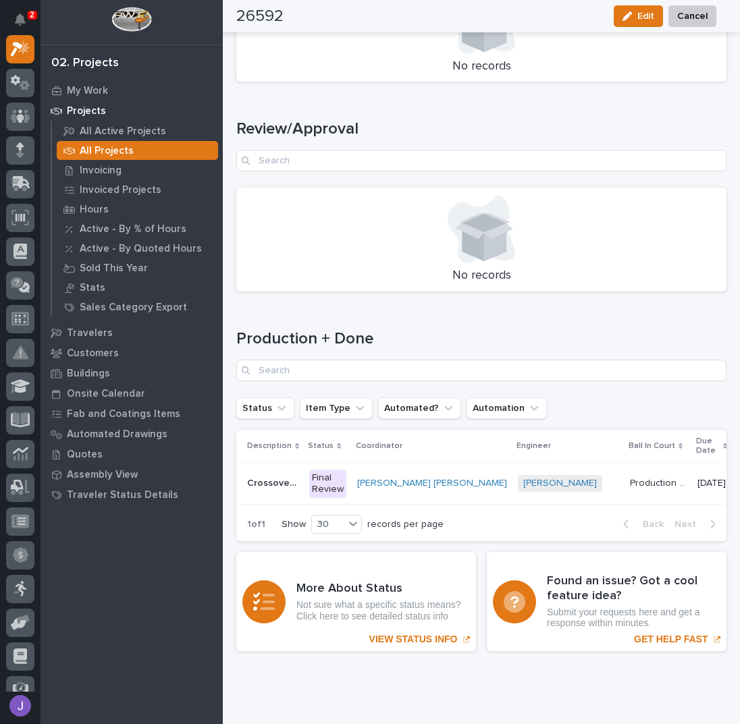
scroll to position [1710, 0]
click at [323, 469] on div "Final Review" at bounding box center [327, 483] width 37 height 28
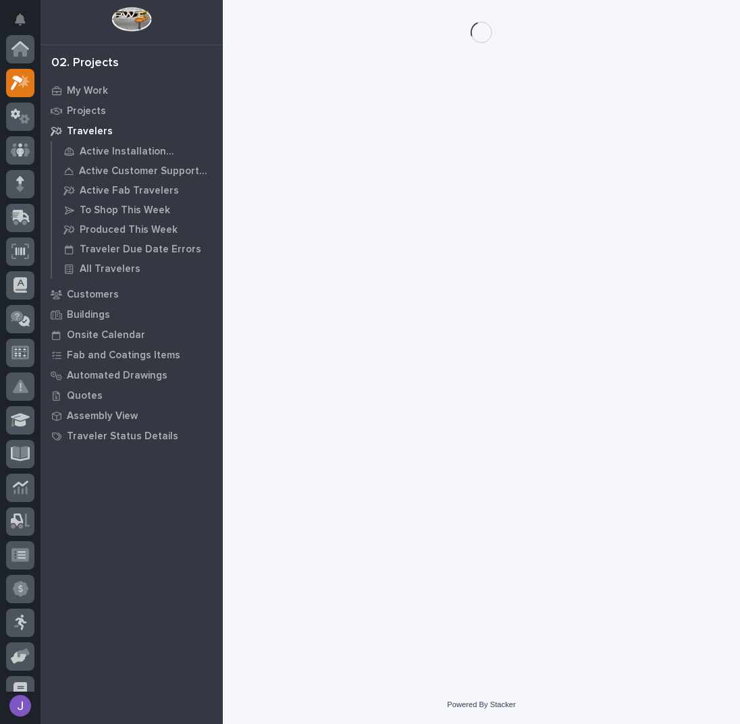
scroll to position [34, 0]
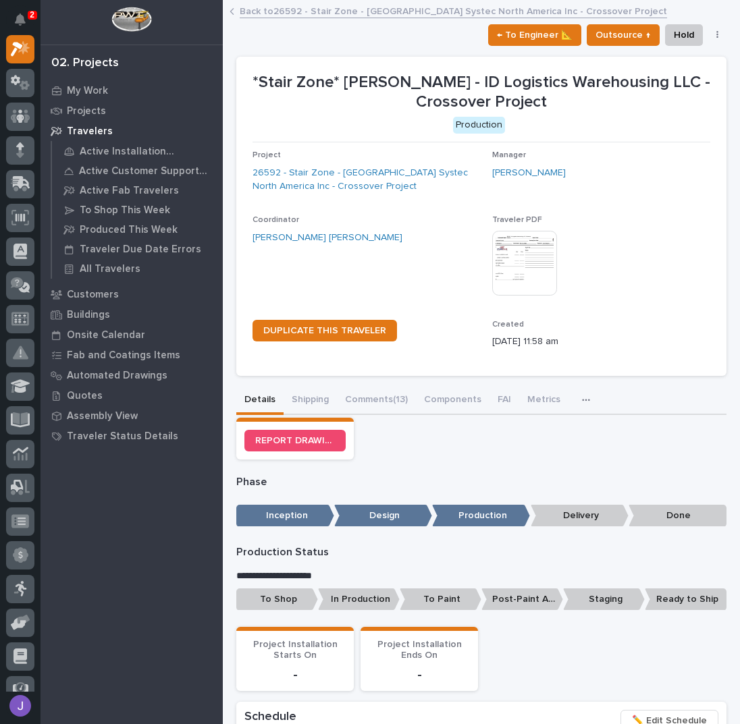
click at [301, 593] on p "To Shop" at bounding box center [277, 600] width 82 height 22
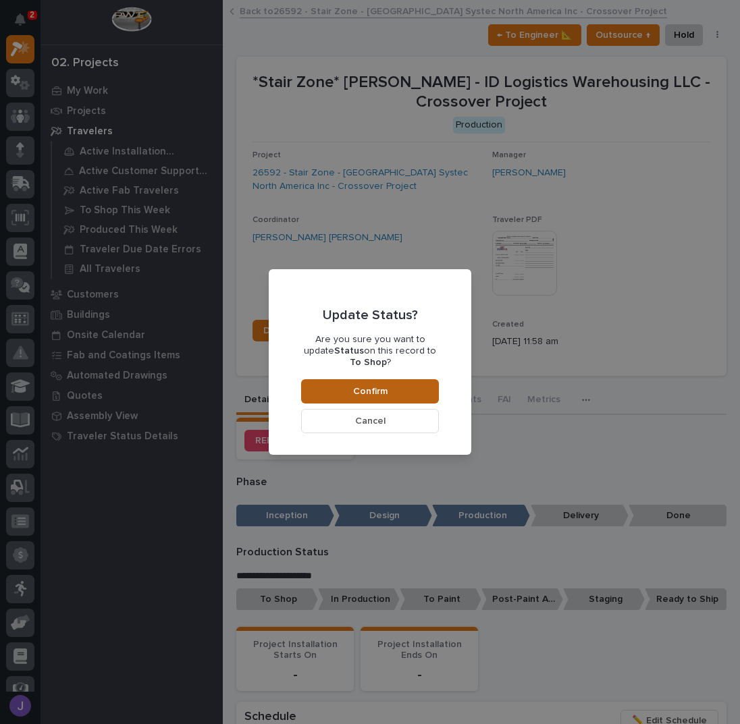
click at [373, 385] on span "Confirm" at bounding box center [370, 391] width 34 height 12
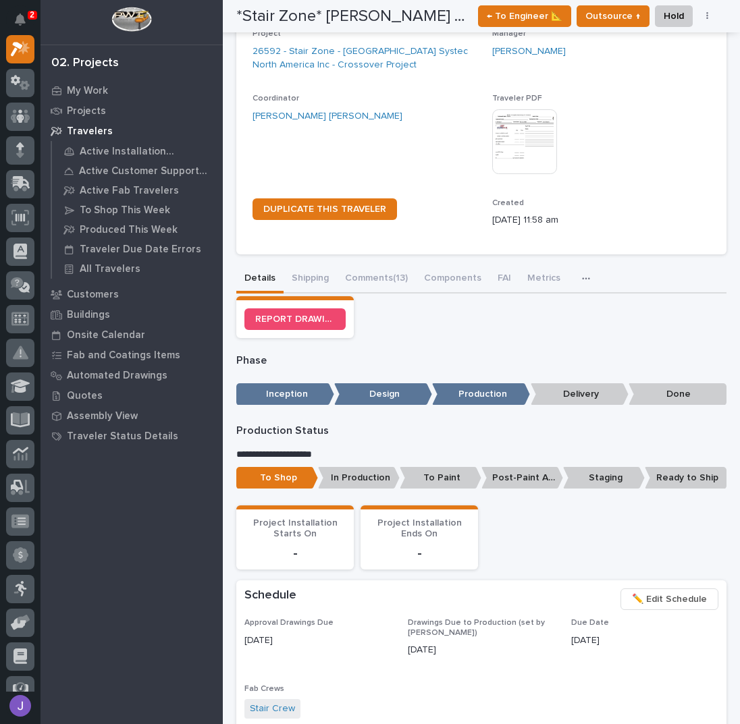
scroll to position [0, 0]
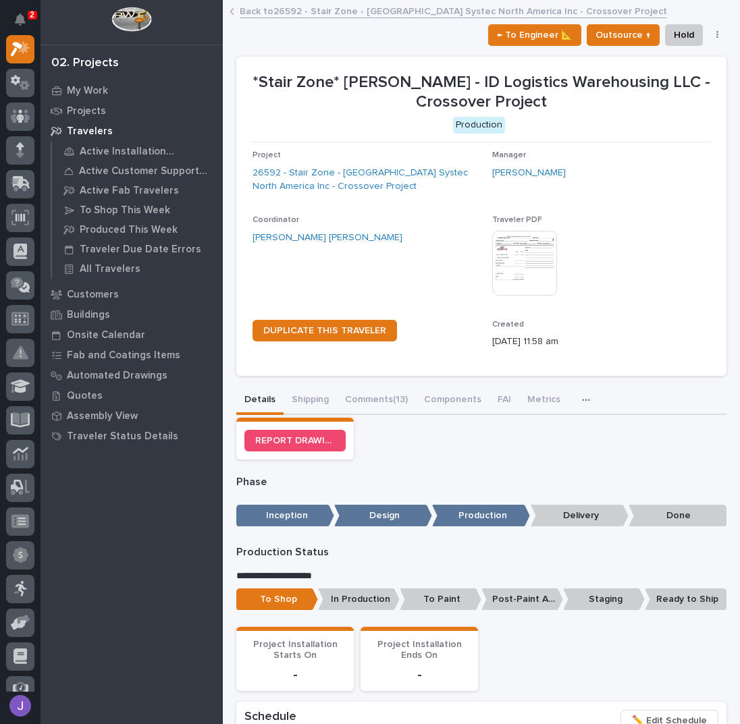
click at [281, 11] on link "Back to 26592 - Stair Zone - [PERSON_NAME] Systec North America Inc - Crossover…" at bounding box center [453, 11] width 427 height 16
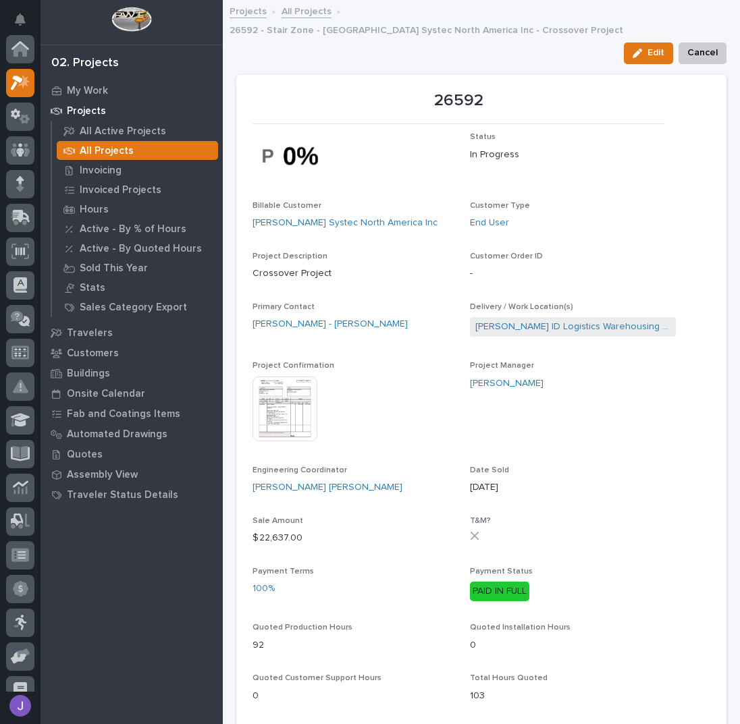
scroll to position [34, 0]
click at [306, 11] on link "All Projects" at bounding box center [306, 11] width 50 height 16
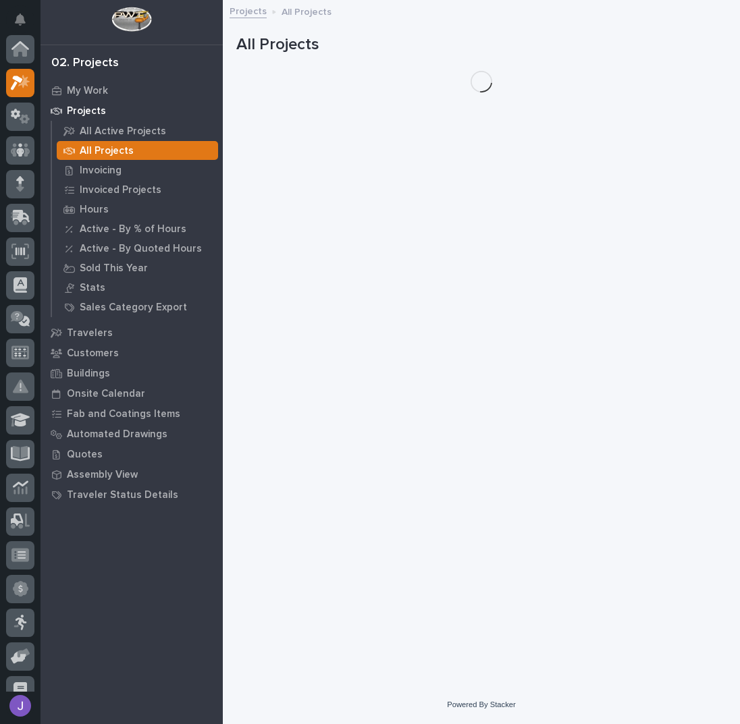
scroll to position [34, 0]
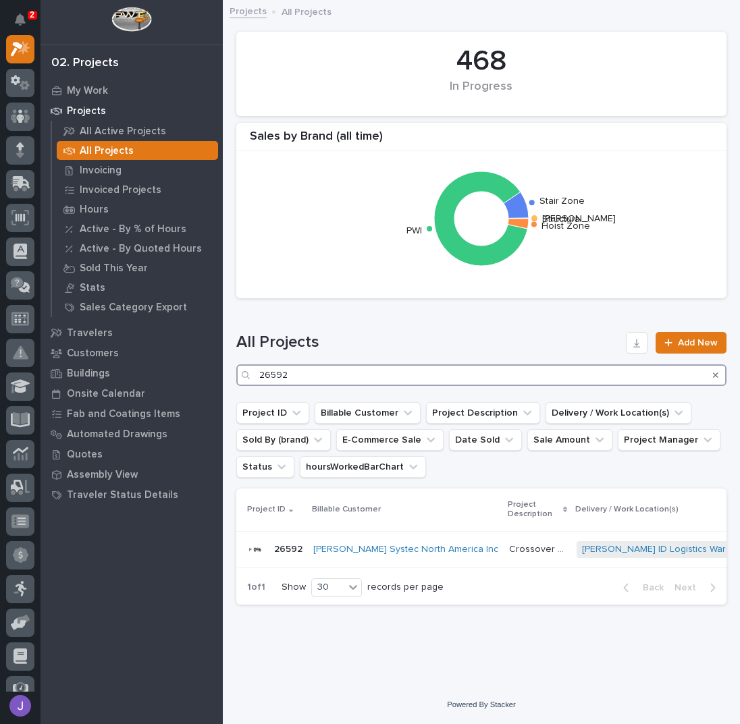
click at [298, 380] on input "26592" at bounding box center [481, 376] width 490 height 22
type input "26687"
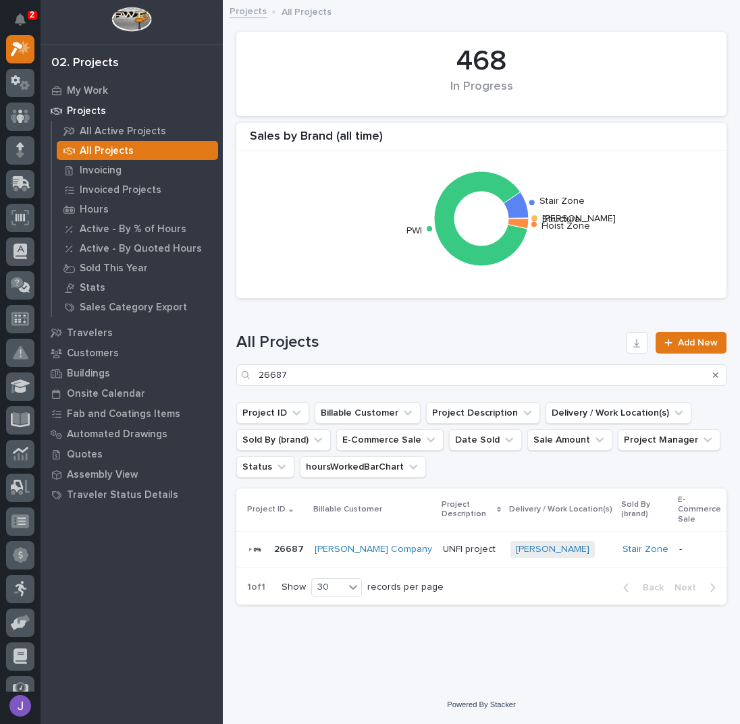
click at [443, 545] on p "UNFI project" at bounding box center [470, 548] width 55 height 14
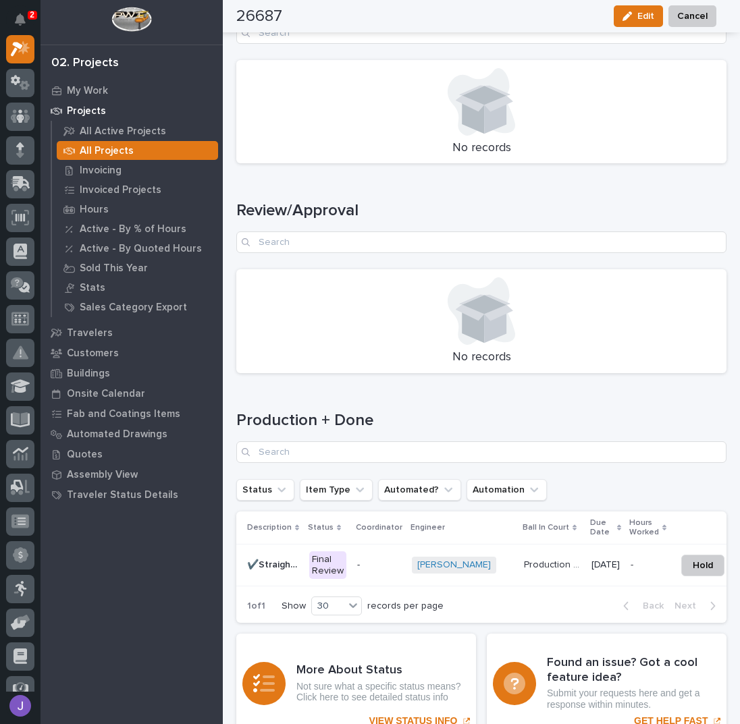
scroll to position [1726, 0]
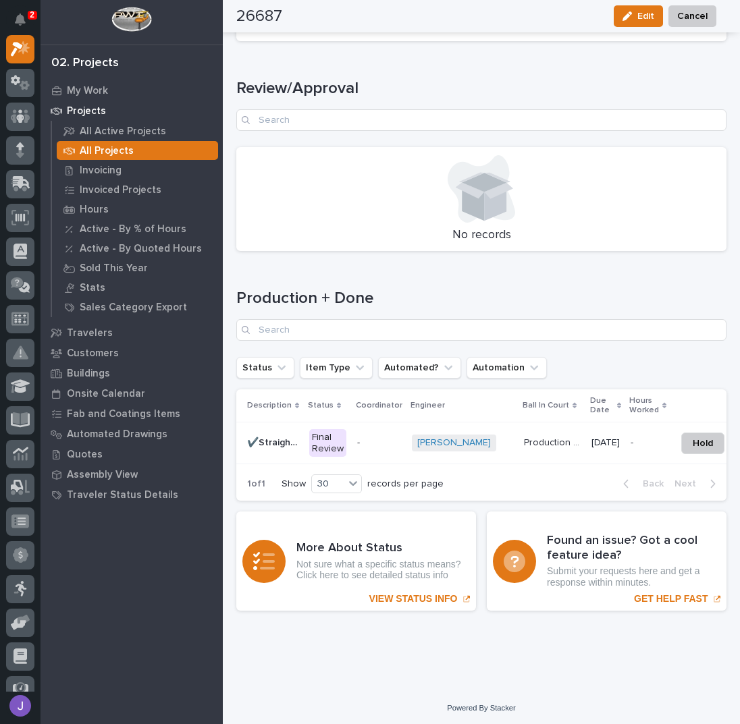
click at [328, 442] on div "Final Review" at bounding box center [327, 443] width 37 height 28
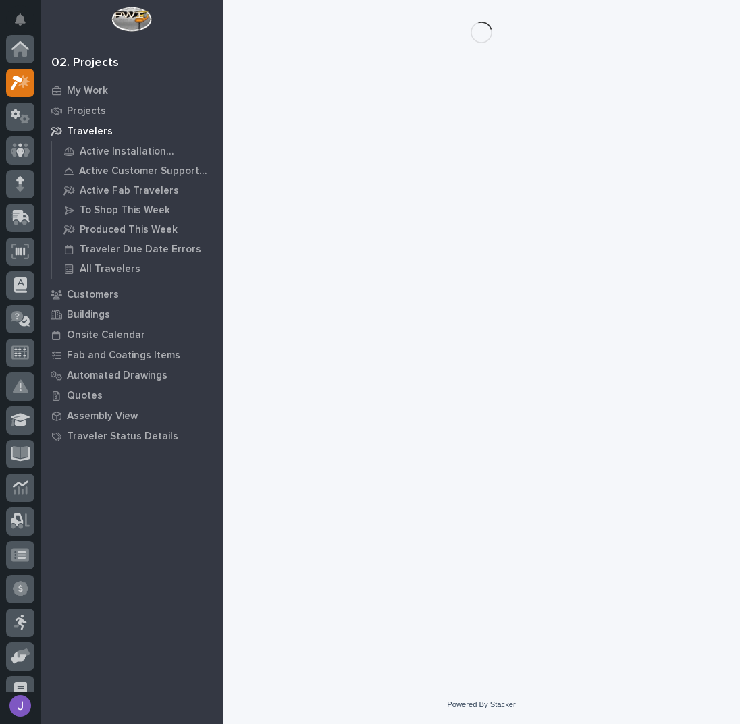
scroll to position [34, 0]
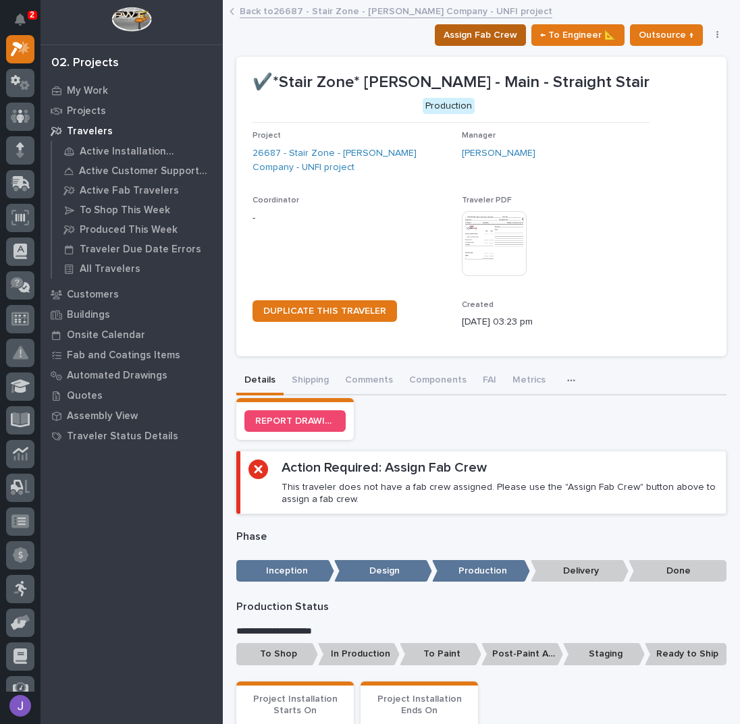
click at [460, 33] on span "Assign Fab Crew" at bounding box center [480, 35] width 74 height 16
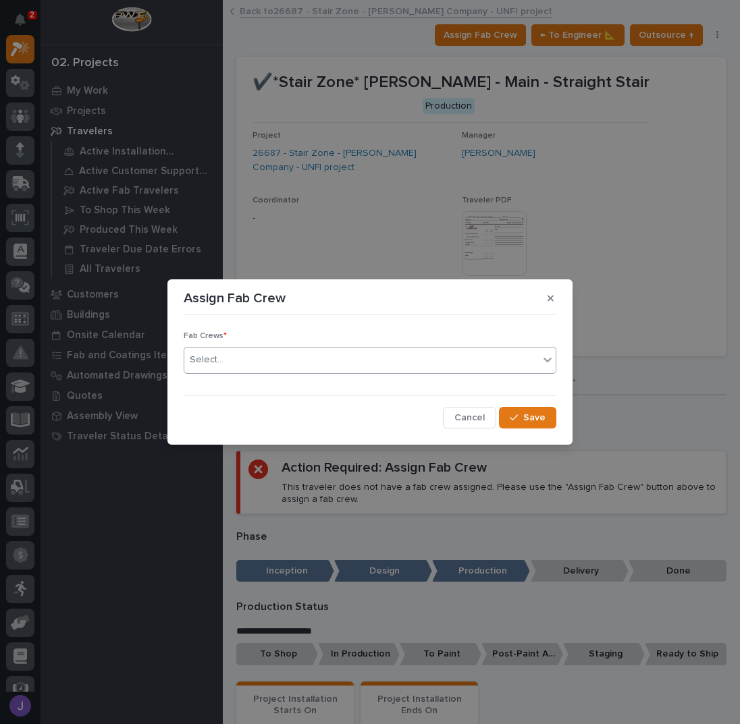
click at [341, 359] on div "Select..." at bounding box center [361, 360] width 354 height 22
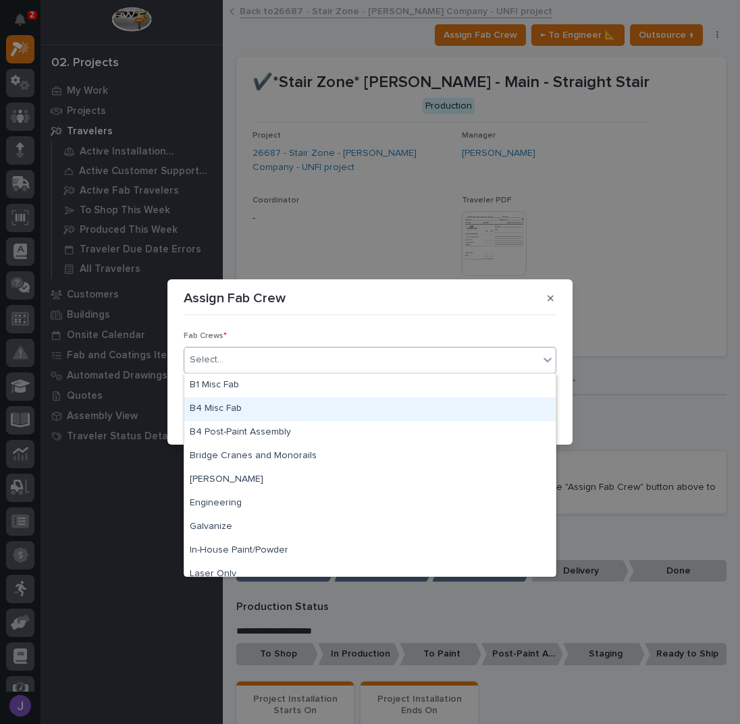
scroll to position [317, 0]
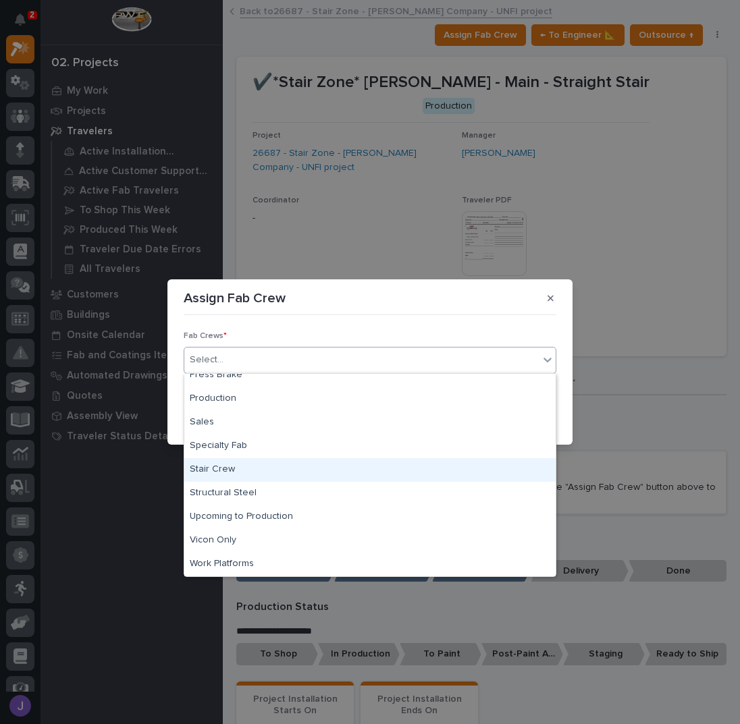
click at [257, 473] on div "Stair Crew" at bounding box center [369, 470] width 371 height 24
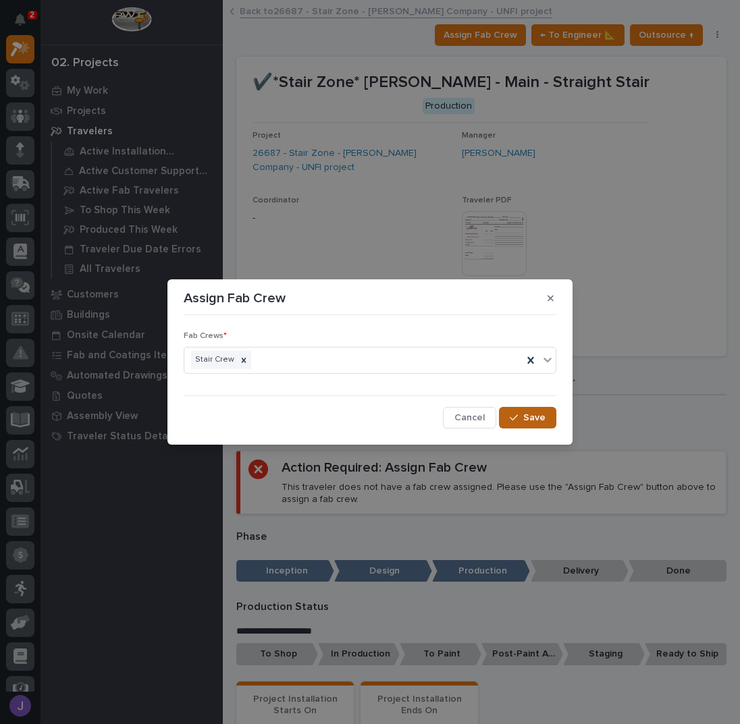
click at [518, 411] on button "Save" at bounding box center [527, 418] width 57 height 22
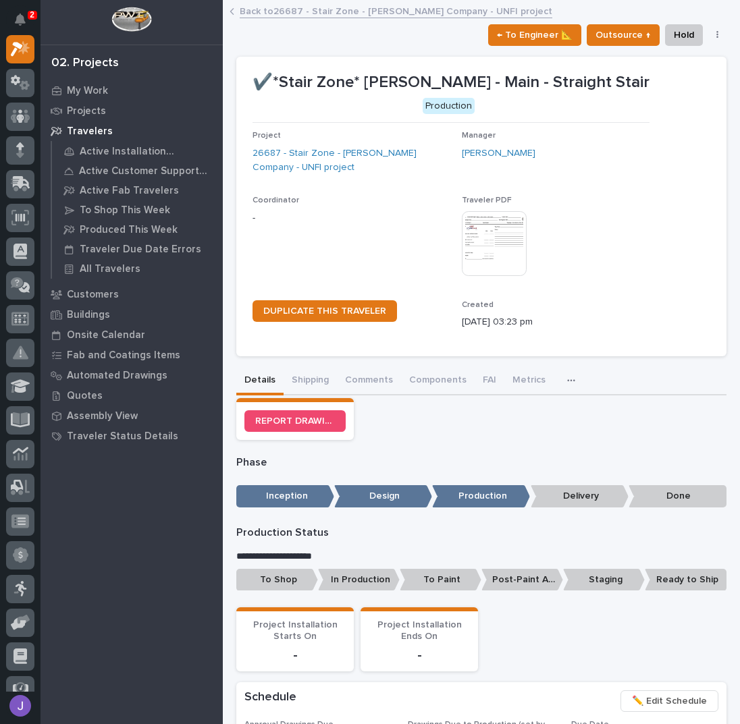
click at [275, 580] on p "To Shop" at bounding box center [277, 580] width 82 height 22
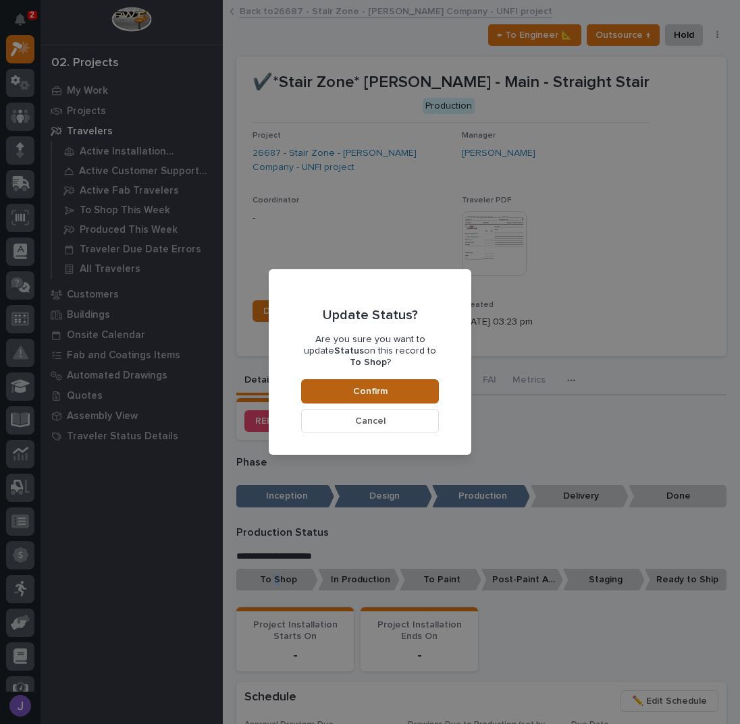
click at [406, 386] on button "Confirm" at bounding box center [370, 391] width 138 height 24
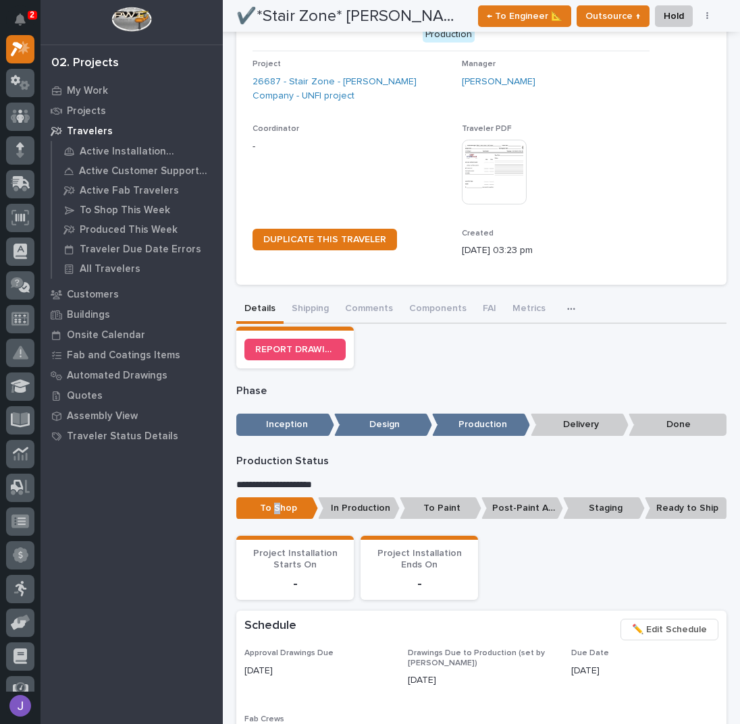
scroll to position [0, 0]
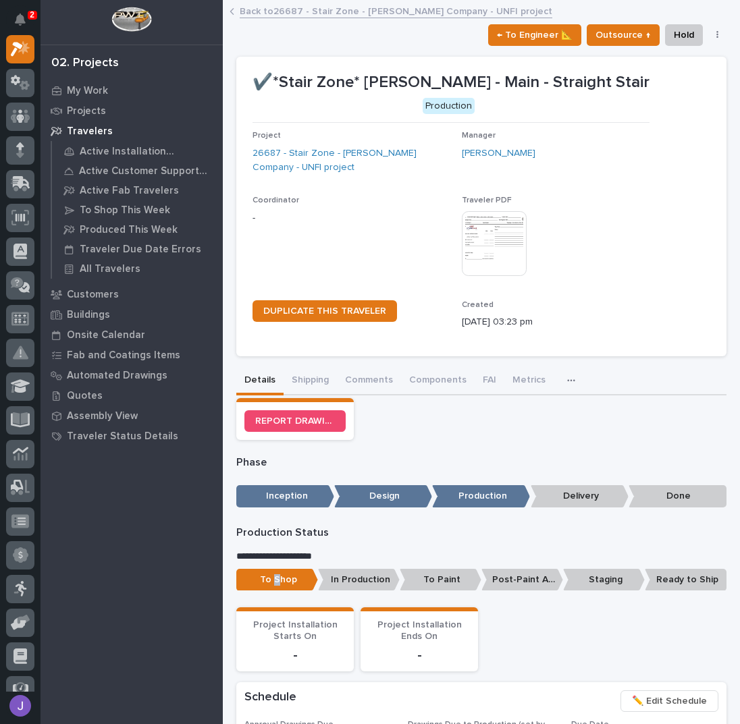
click at [290, 10] on link "Back to 26687 - Stair Zone - [PERSON_NAME] Company - UNFI project" at bounding box center [396, 11] width 313 height 16
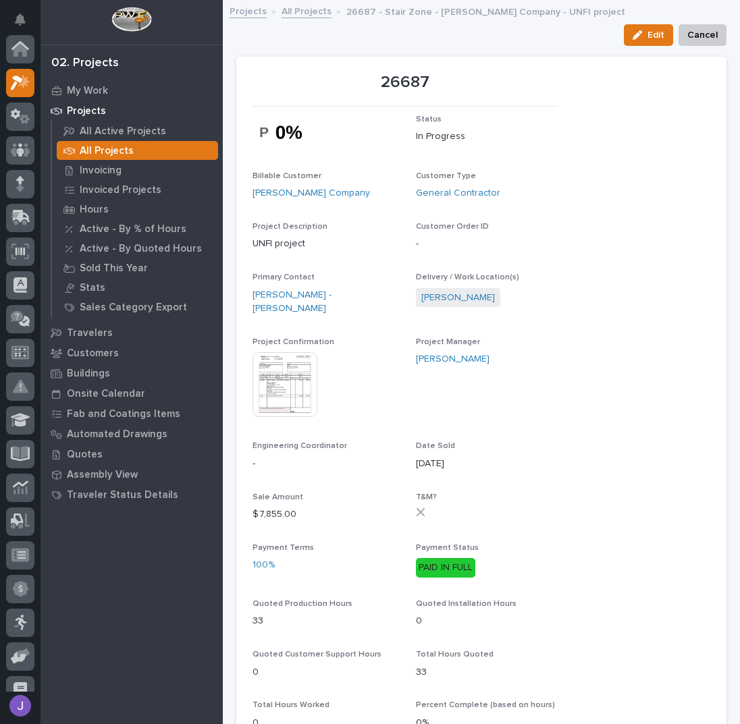
scroll to position [34, 0]
click at [311, 10] on link "All Projects" at bounding box center [306, 11] width 50 height 16
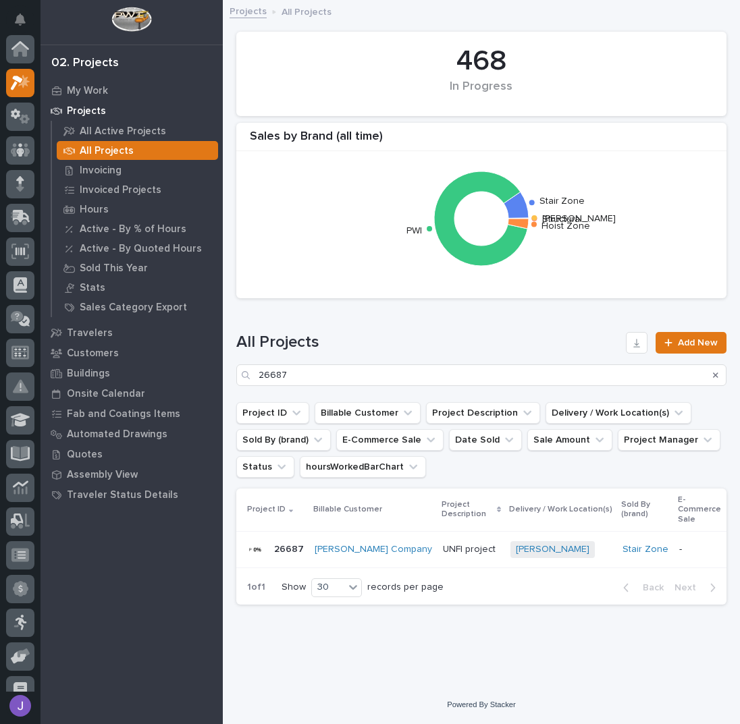
scroll to position [34, 0]
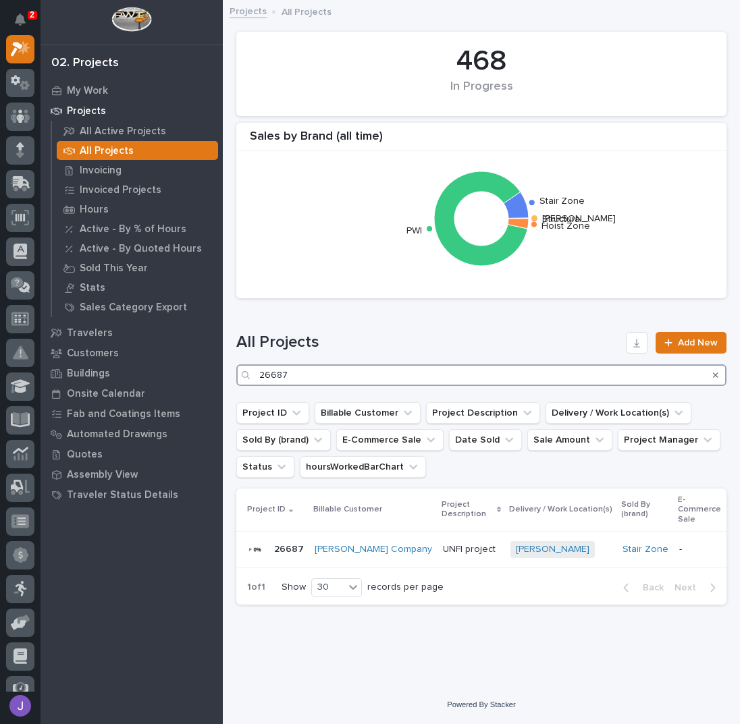
click at [335, 373] on input "26687" at bounding box center [481, 376] width 490 height 22
type input "2"
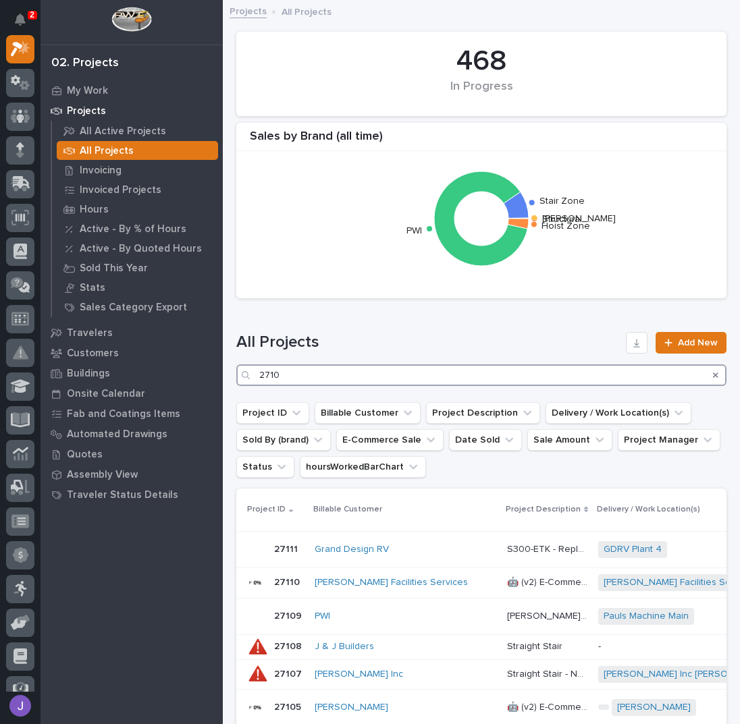
type input "27105"
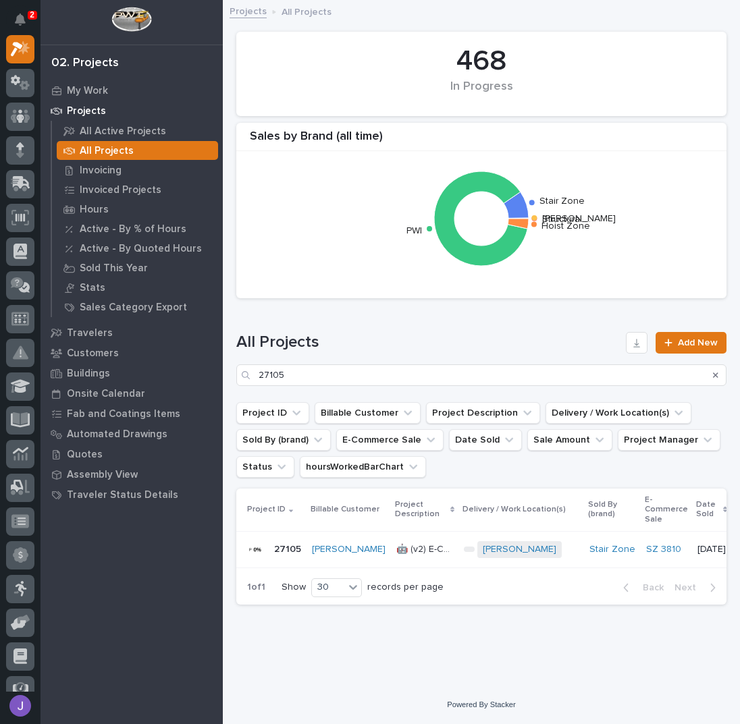
click at [441, 550] on p "🤖 (v2) E-Commerce Order with Fab Item" at bounding box center [425, 548] width 59 height 14
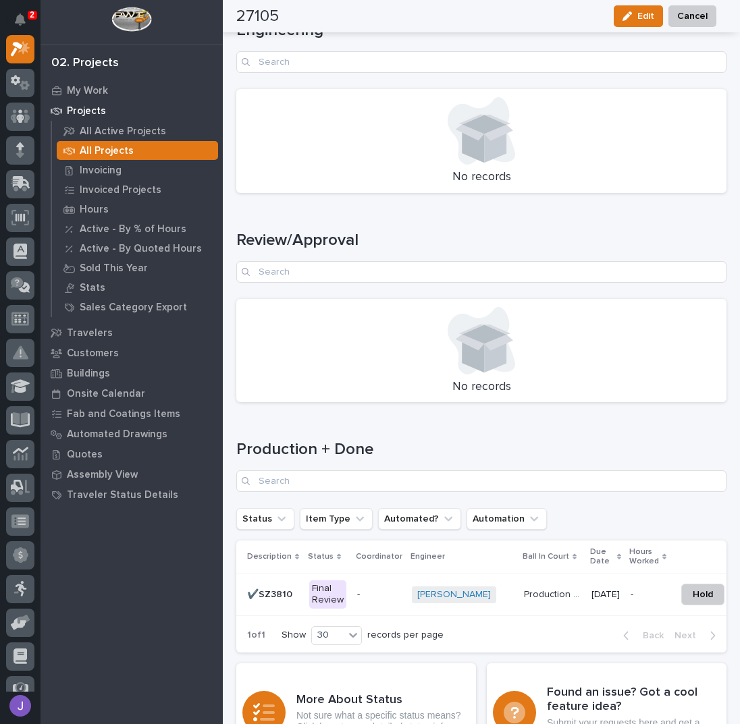
scroll to position [1710, 0]
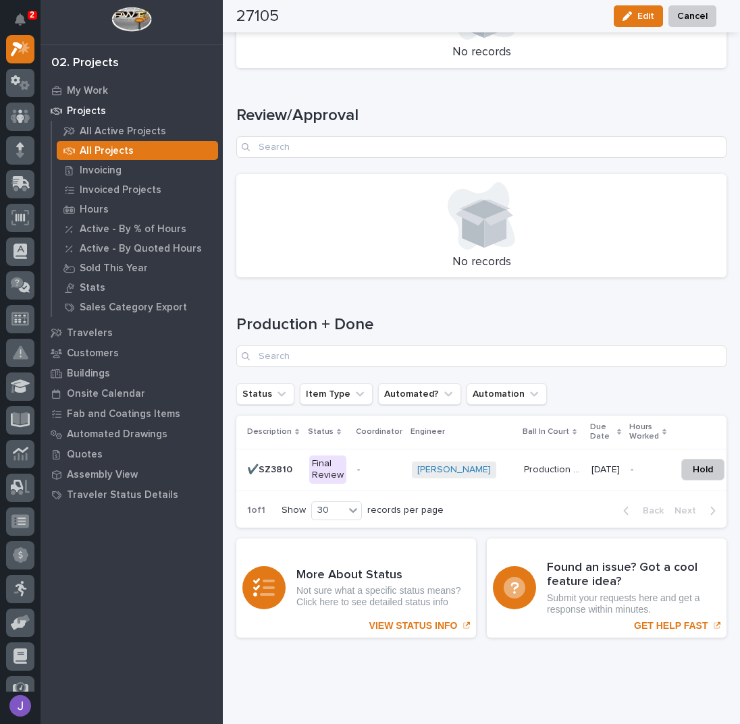
click at [335, 465] on div "Final Review" at bounding box center [327, 470] width 37 height 28
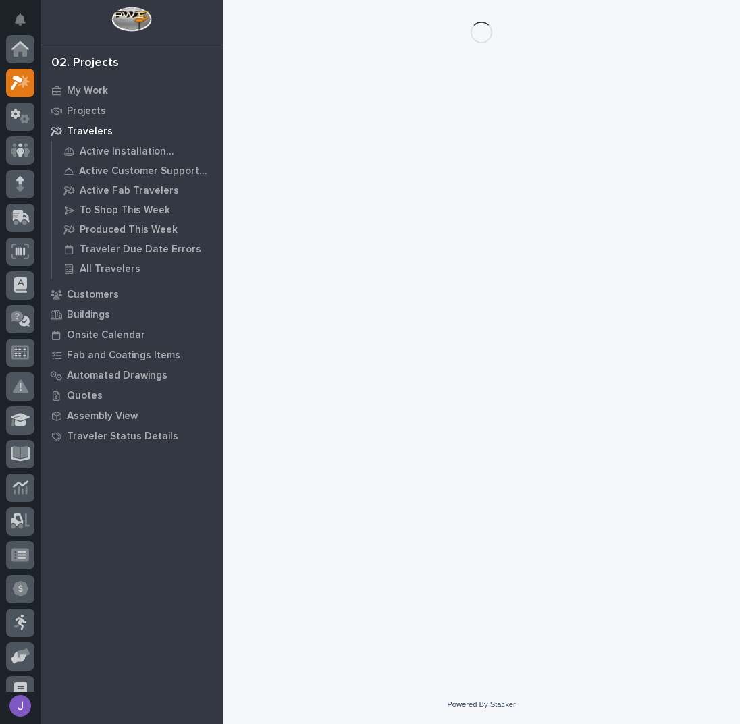
scroll to position [34, 0]
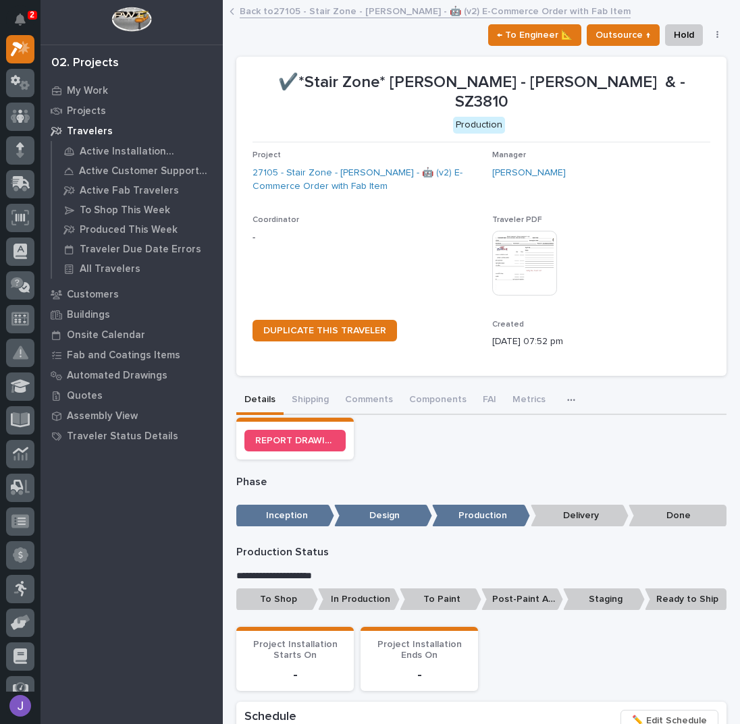
click at [272, 605] on p "To Shop" at bounding box center [277, 600] width 82 height 22
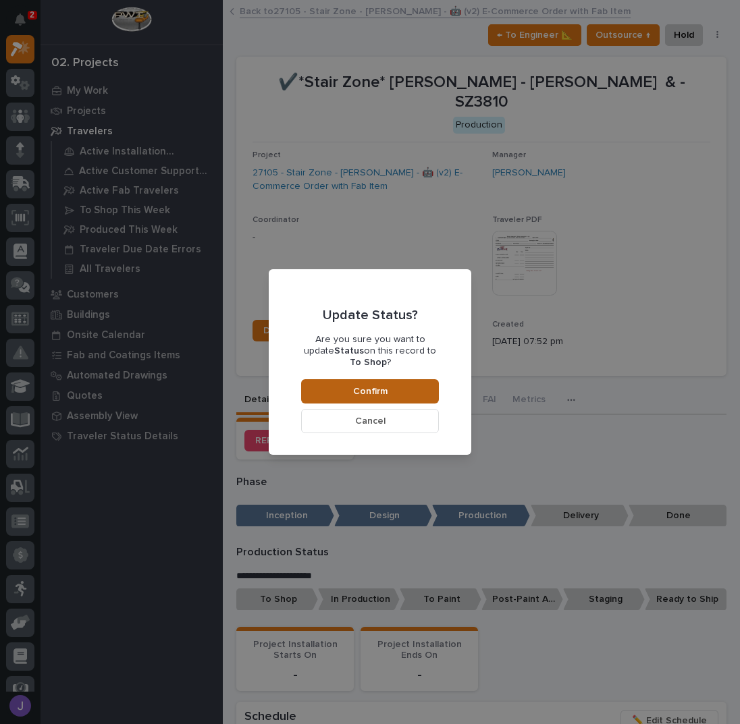
click at [365, 385] on span "Confirm" at bounding box center [370, 391] width 34 height 12
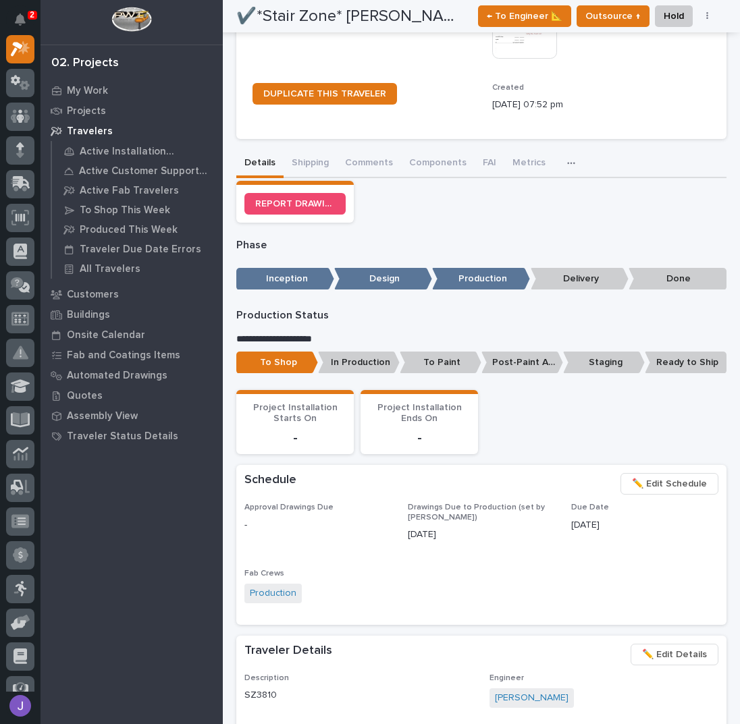
scroll to position [0, 0]
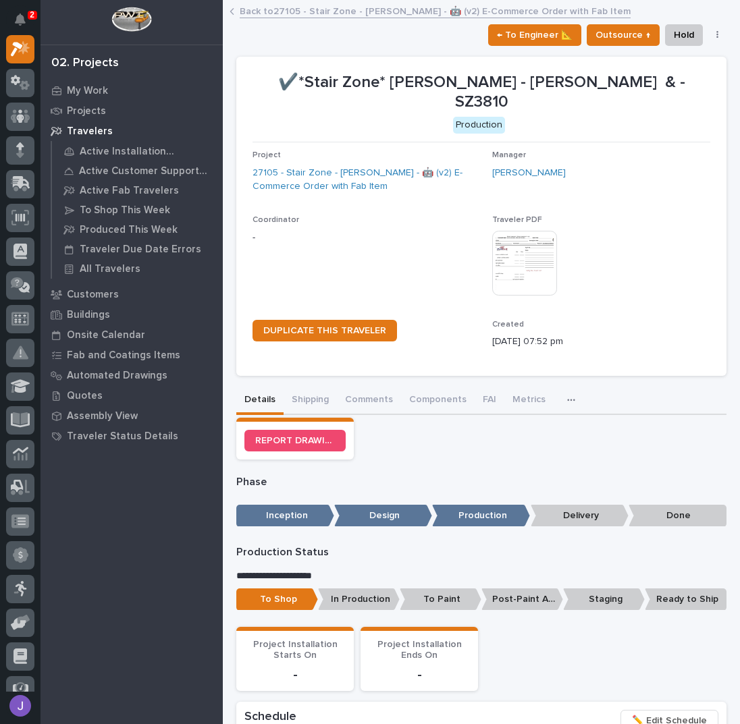
click at [292, 9] on link "Back to 27105 - Stair Zone - [PERSON_NAME] - 🤖 (v2) E-Commerce Order with Fab I…" at bounding box center [435, 11] width 391 height 16
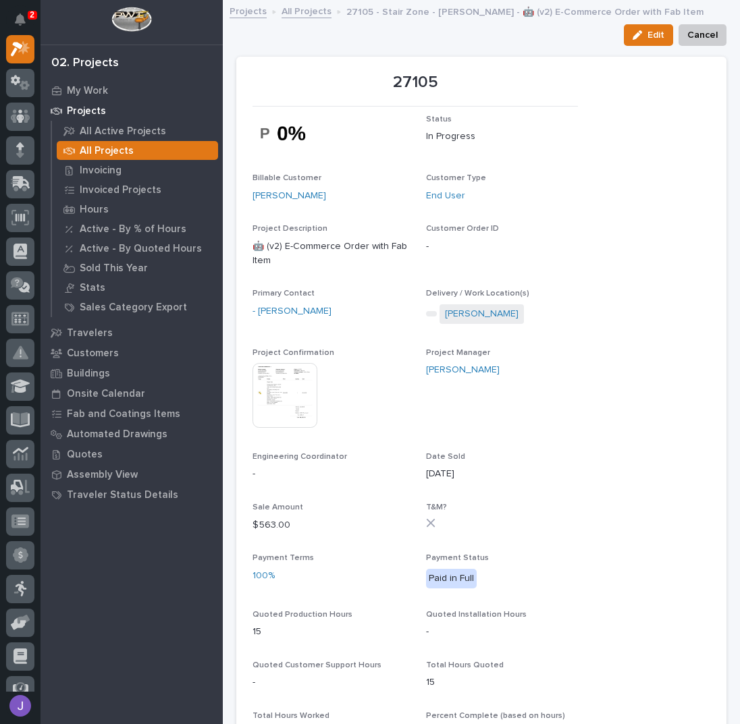
click at [298, 14] on link "All Projects" at bounding box center [306, 11] width 50 height 16
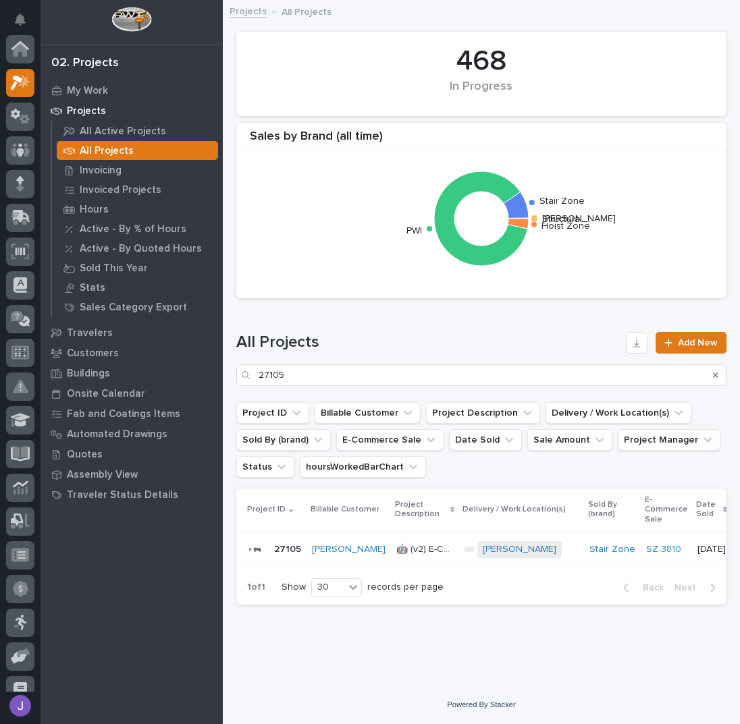
scroll to position [34, 0]
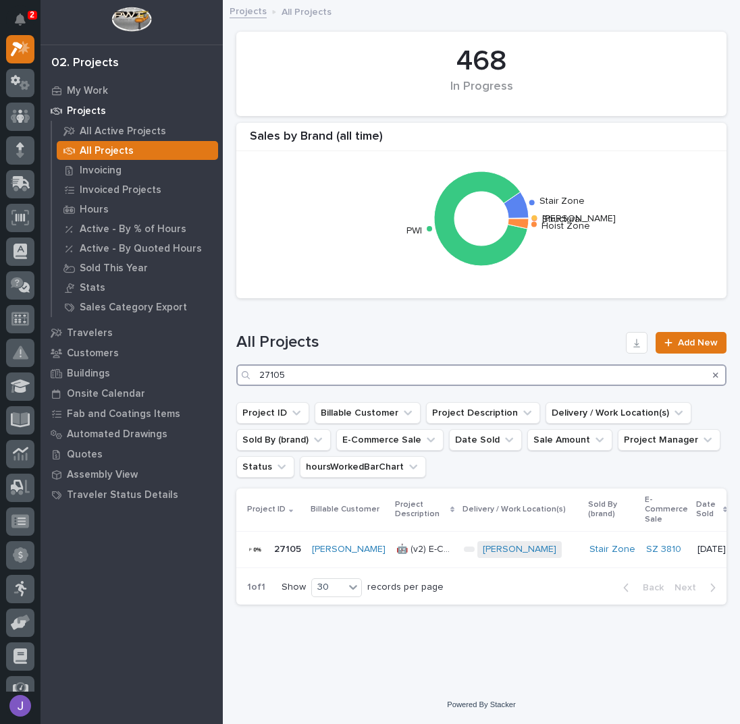
click at [306, 369] on input "27105" at bounding box center [481, 376] width 490 height 22
type input "2"
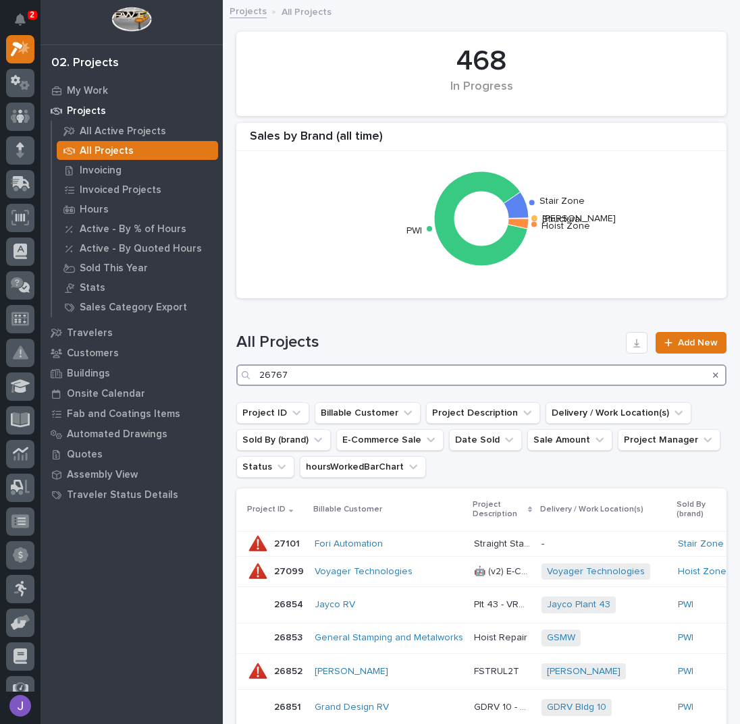
type input "26767"
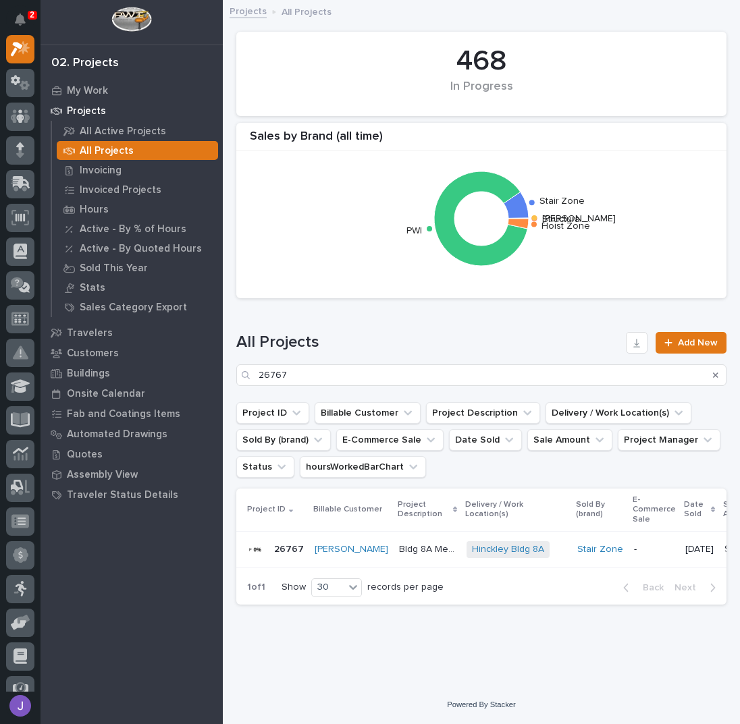
click at [399, 553] on p "Bldg 8A Mezzanine" at bounding box center [428, 548] width 59 height 14
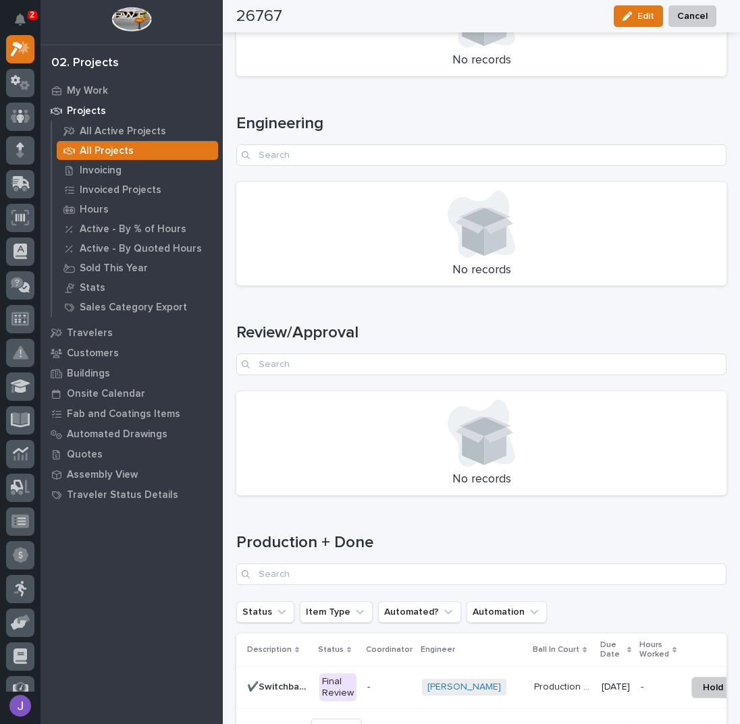
scroll to position [1726, 0]
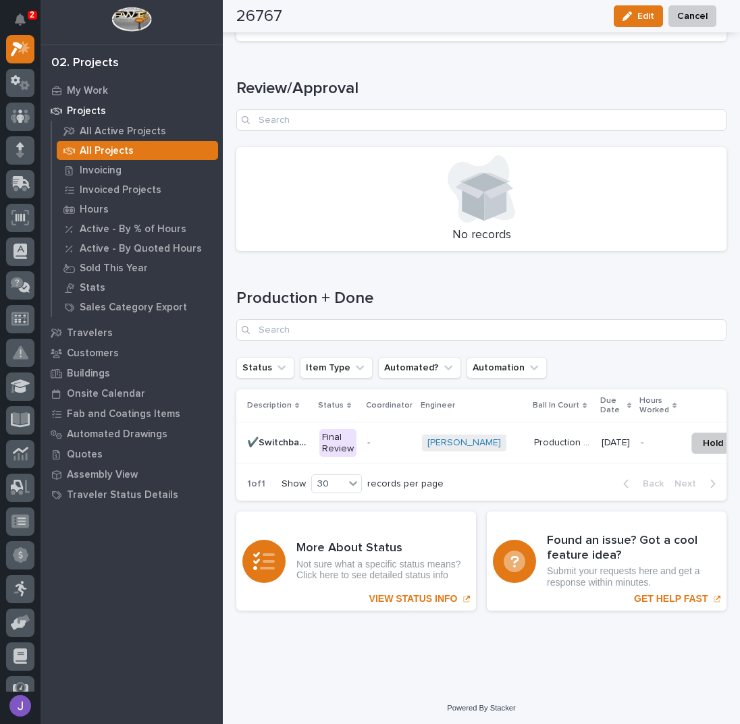
click at [344, 436] on div "Final Review" at bounding box center [337, 443] width 37 height 28
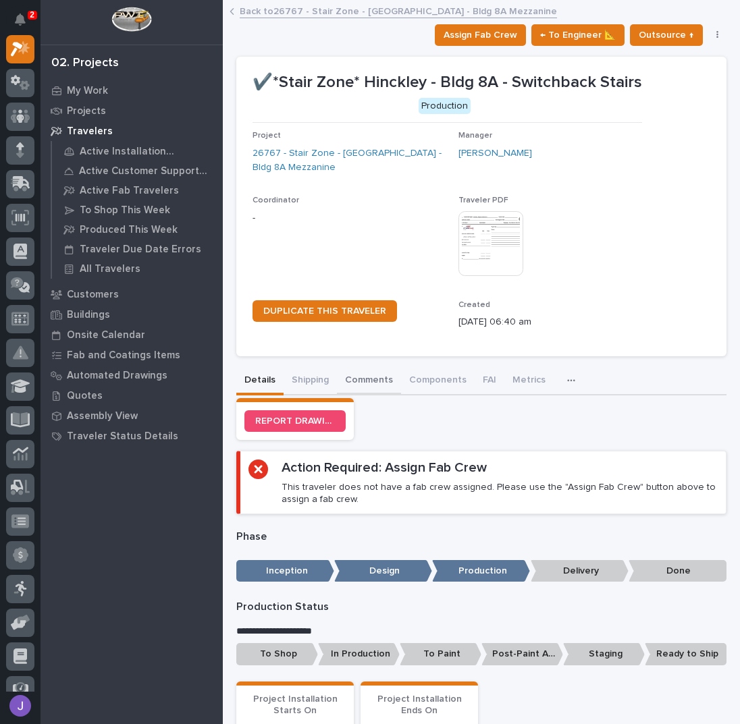
click at [362, 372] on button "Comments" at bounding box center [369, 381] width 64 height 28
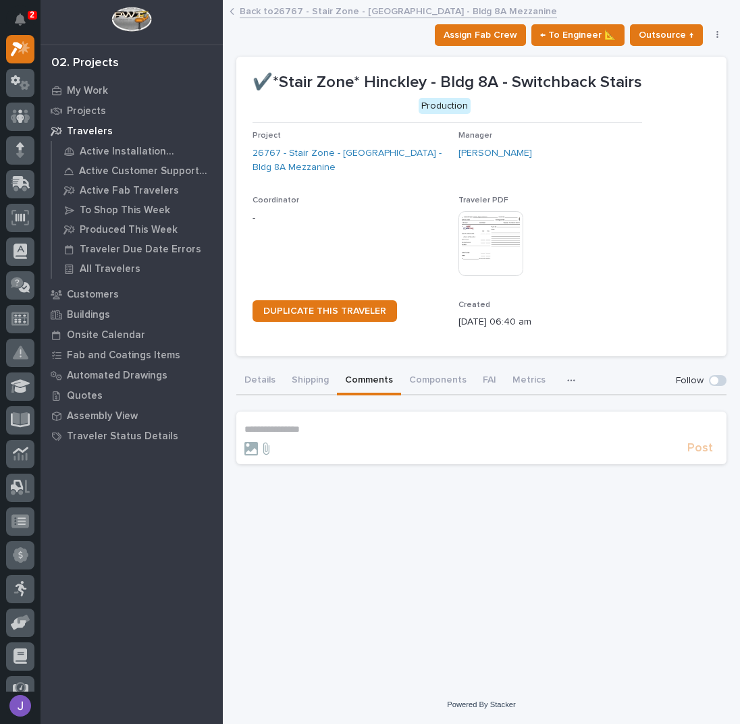
click at [317, 431] on p "**********" at bounding box center [481, 429] width 474 height 11
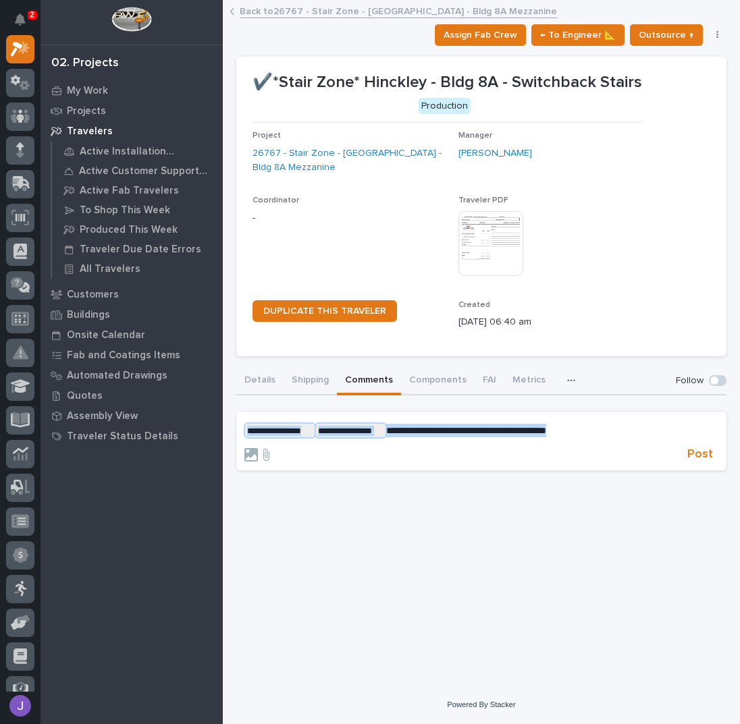
drag, startPoint x: 587, startPoint y: 424, endPoint x: 247, endPoint y: 434, distance: 340.4
click at [247, 434] on p "**********" at bounding box center [481, 431] width 474 height 14
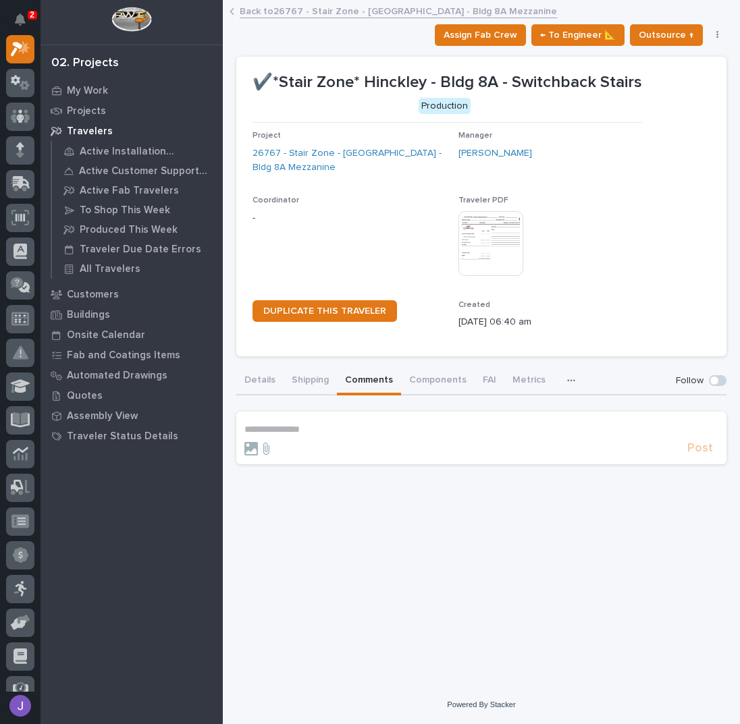
click at [317, 502] on div "**********" at bounding box center [482, 330] width 504 height 644
click at [262, 381] on button "Details" at bounding box center [259, 381] width 47 height 28
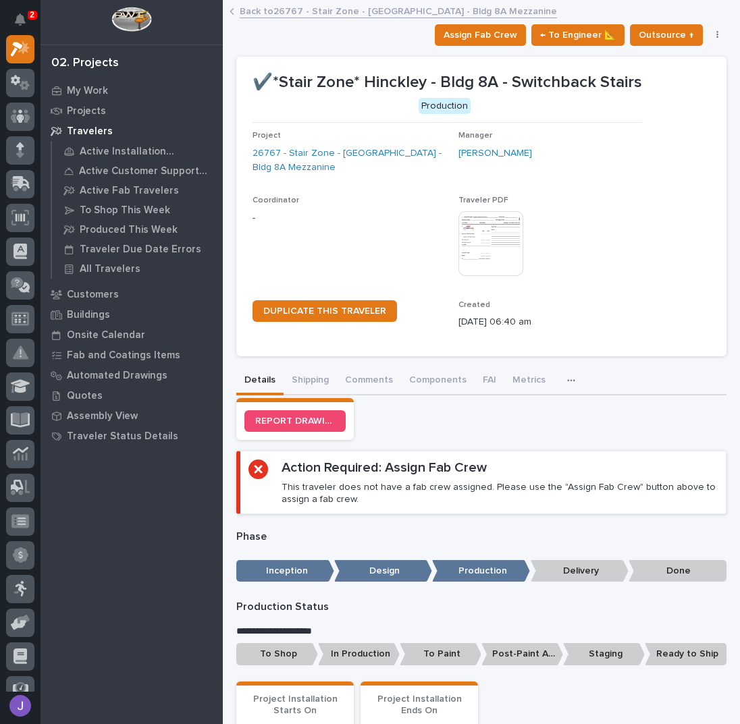
click at [275, 7] on link "Back to 26767 - Stair Zone - [GEOGRAPHIC_DATA] - Bldg 8A [GEOGRAPHIC_DATA]" at bounding box center [398, 11] width 317 height 16
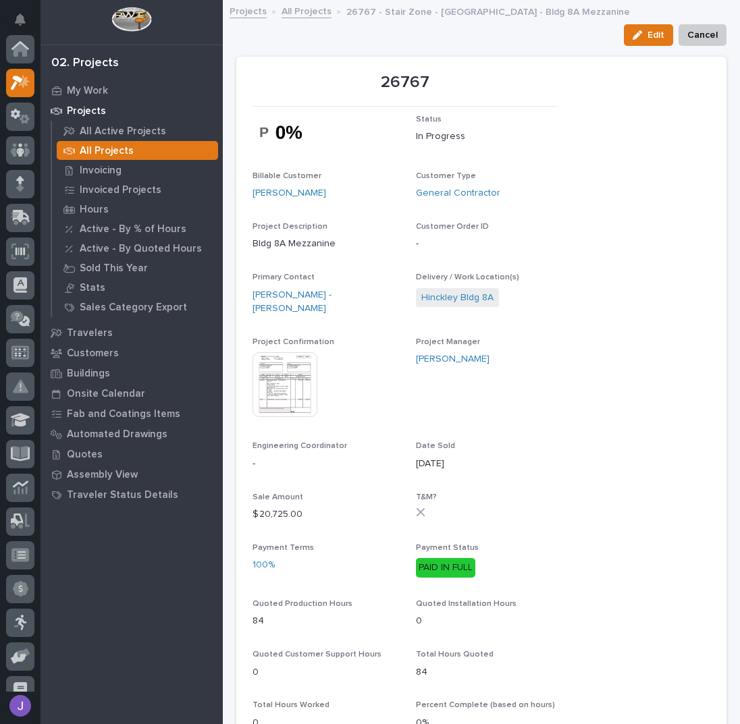
scroll to position [34, 0]
click at [300, 367] on img at bounding box center [284, 384] width 65 height 65
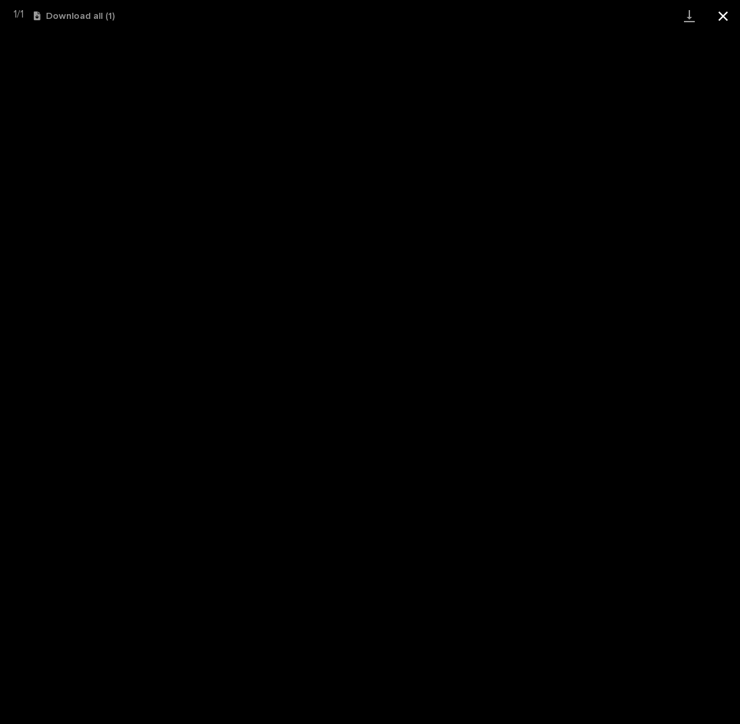
click at [716, 16] on button "Close gallery" at bounding box center [723, 16] width 34 height 32
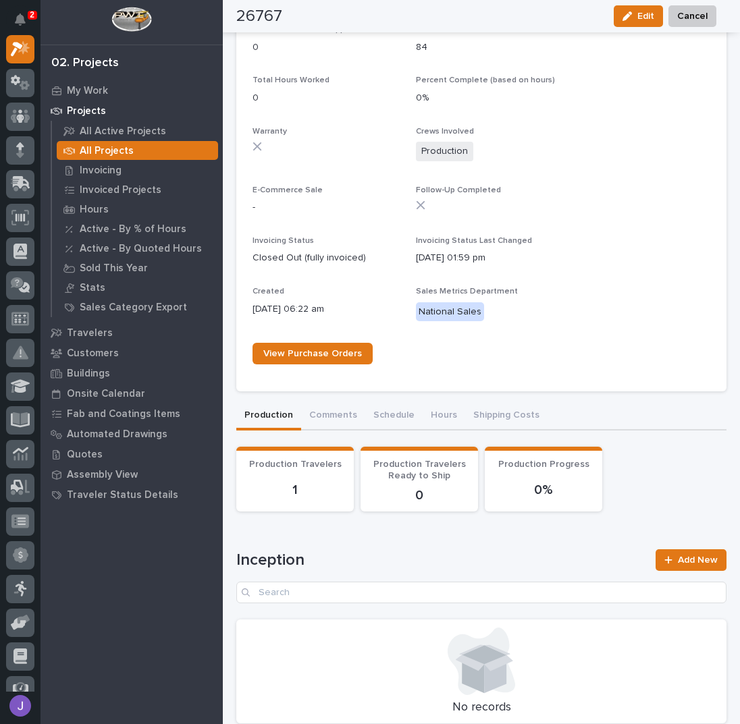
scroll to position [720, 0]
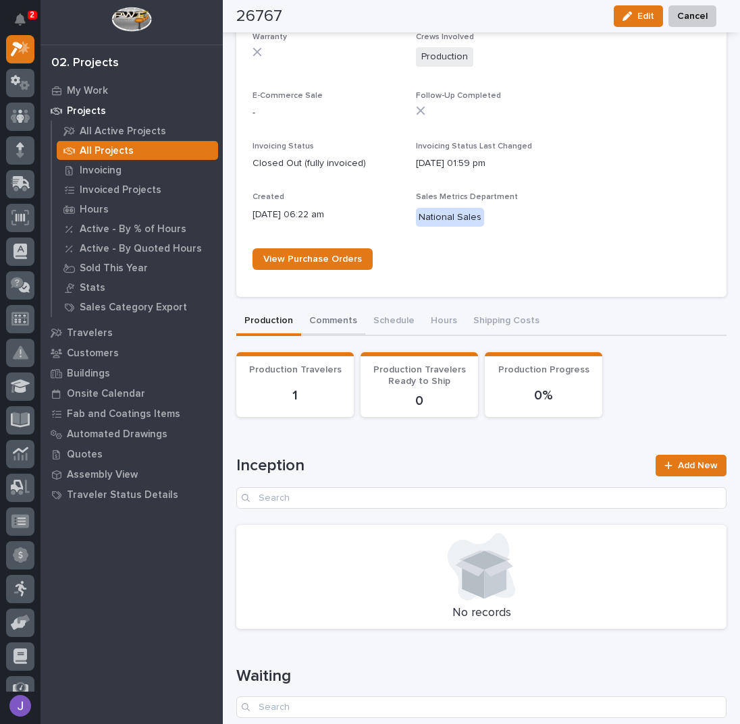
click at [335, 308] on div "26767 Status In Progress Billable Customer Hinckley Customer Type General Contr…" at bounding box center [481, 477] width 490 height 2302
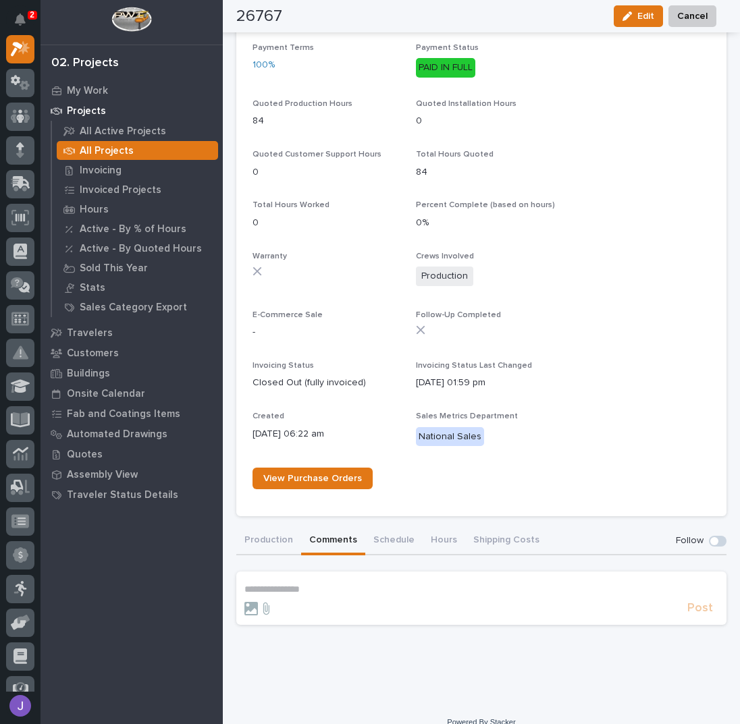
scroll to position [506, 0]
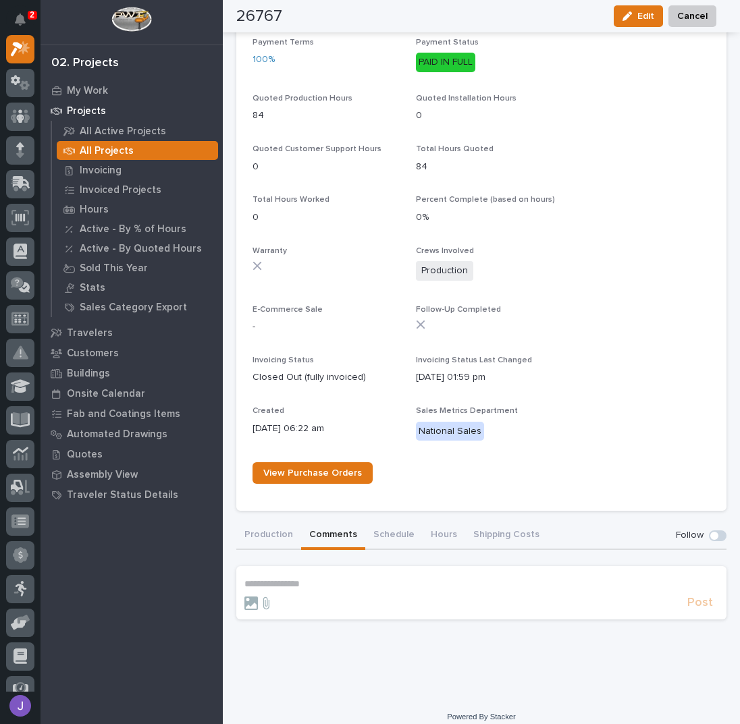
click at [320, 578] on p "**********" at bounding box center [481, 583] width 474 height 11
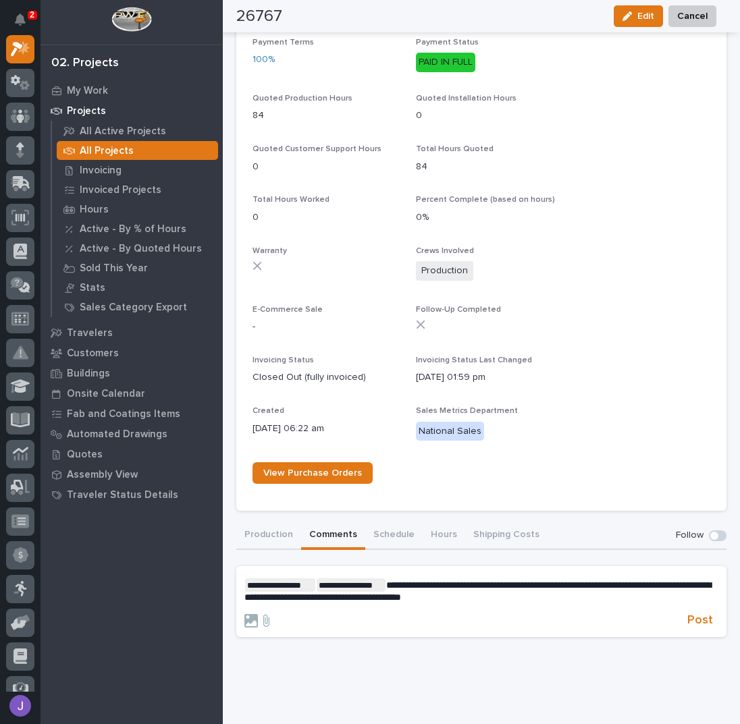
click at [348, 587] on span "**********" at bounding box center [477, 592] width 466 height 22
click at [492, 583] on p "**********" at bounding box center [481, 590] width 474 height 25
click at [689, 613] on span "Post" at bounding box center [700, 621] width 26 height 16
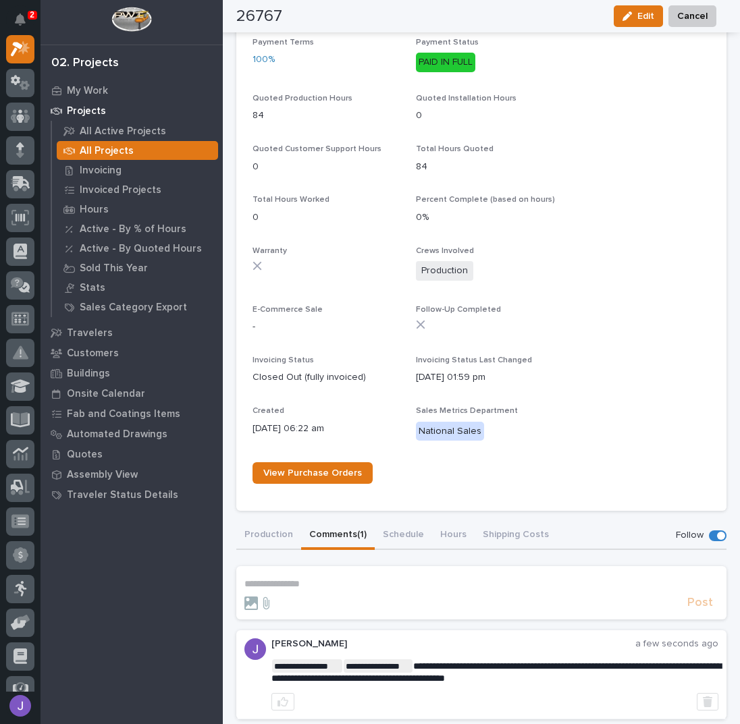
scroll to position [546, 0]
